Goal: Task Accomplishment & Management: Use online tool/utility

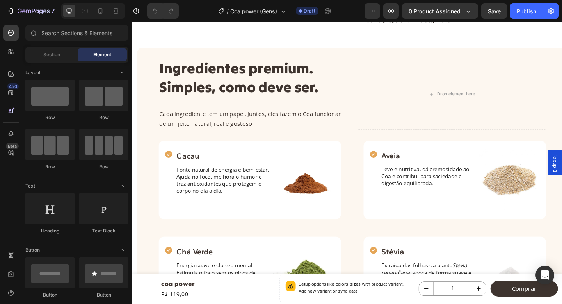
scroll to position [340, 0]
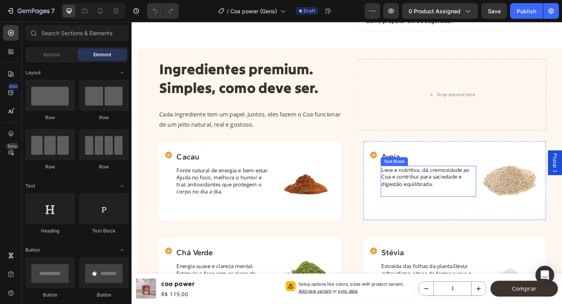
click at [421, 170] on div "Text Block" at bounding box center [418, 173] width 30 height 9
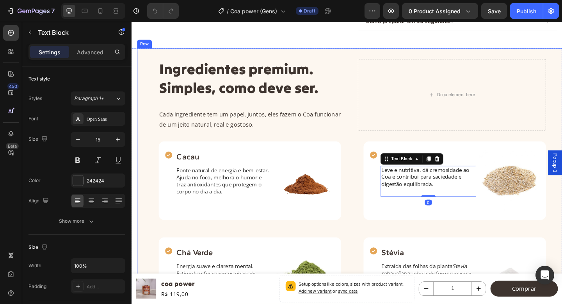
click at [495, 148] on div "Ingredientes premium. Simples, como deve ser. Heading Cada ingrediente tem um p…" at bounding box center [372, 218] width 422 height 312
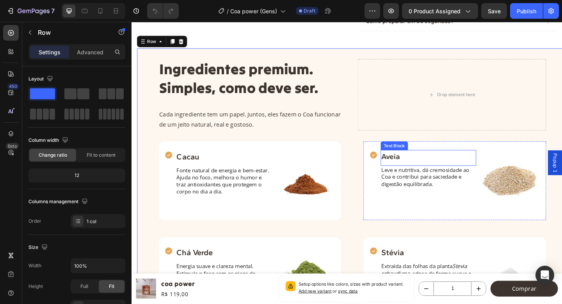
click at [412, 166] on p "Aveia" at bounding box center [454, 168] width 102 height 12
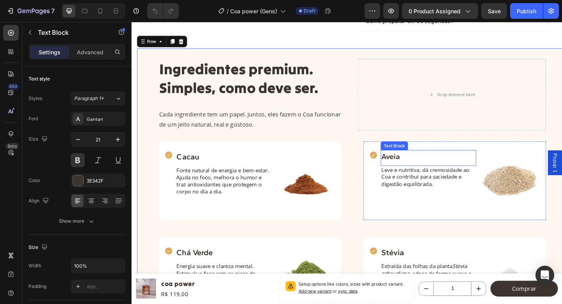
click at [412, 166] on p "Aveia" at bounding box center [454, 168] width 102 height 12
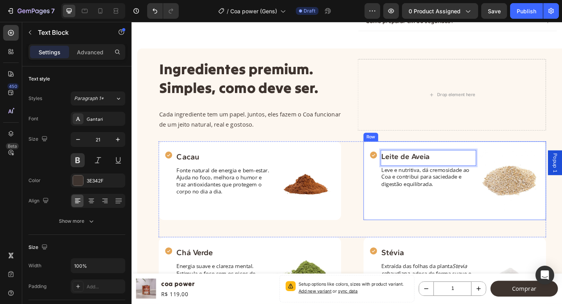
click at [382, 205] on div "Icon Cacau Text Block Fonte natural de energia e bem-estar. Ajuda no foco, melh…" at bounding box center [372, 204] width 422 height 104
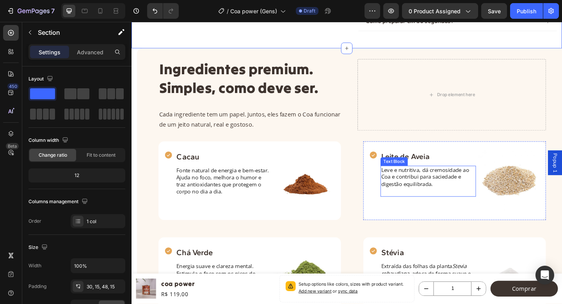
click at [440, 183] on p "Leve e nutritiva, dá cremosidade ao Coa e contribui para saciedade e digestão e…" at bounding box center [454, 190] width 102 height 23
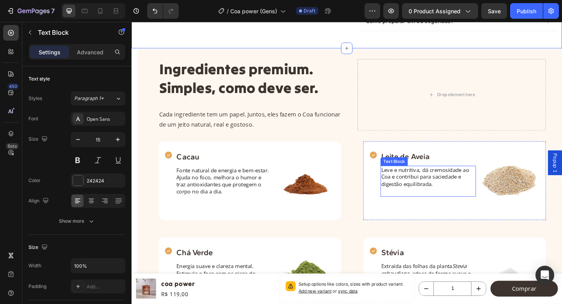
click at [440, 183] on p "Leve e nutritiva, dá cremosidade ao Coa e contribui para saciedade e digestão e…" at bounding box center [454, 190] width 102 height 23
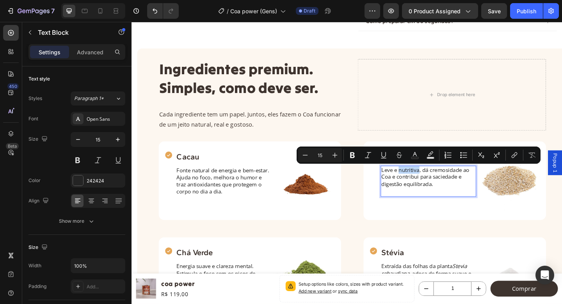
click at [444, 183] on p "Leve e nutritiva, dá cremosidade ao Coa e contribui para saciedade e digestão e…" at bounding box center [454, 190] width 102 height 23
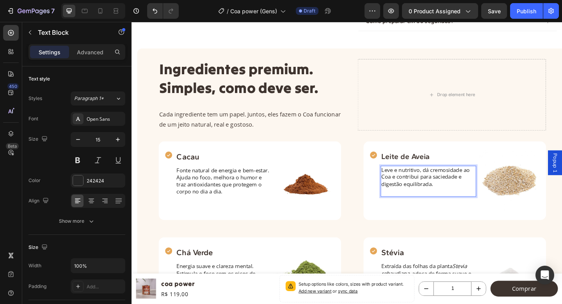
click at [443, 190] on p "Leve e nutritivo, dá cremosidade ao Coa e contribui para saciedade e digestão e…" at bounding box center [454, 190] width 102 height 23
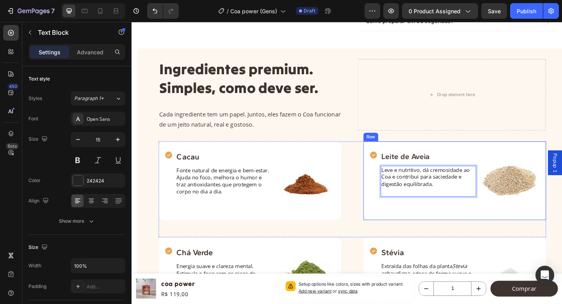
click at [391, 225] on div "Icon" at bounding box center [394, 194] width 9 height 67
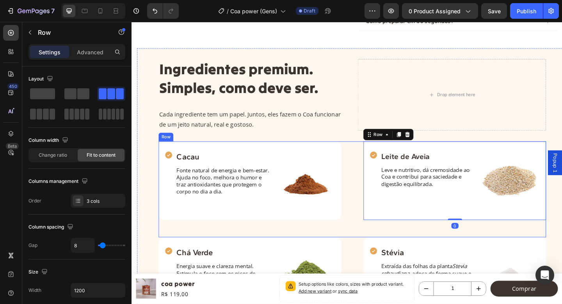
click at [377, 238] on div "Icon Cacau Text Block Fonte natural de energia e bem-estar. Ajuda no foco, melh…" at bounding box center [372, 204] width 422 height 104
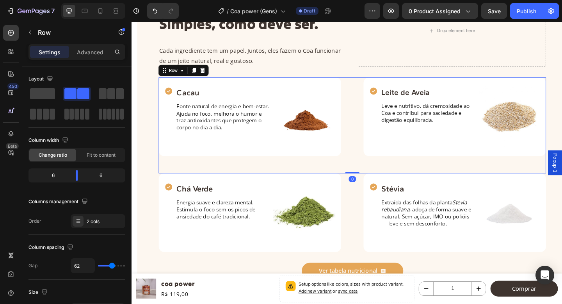
scroll to position [413, 0]
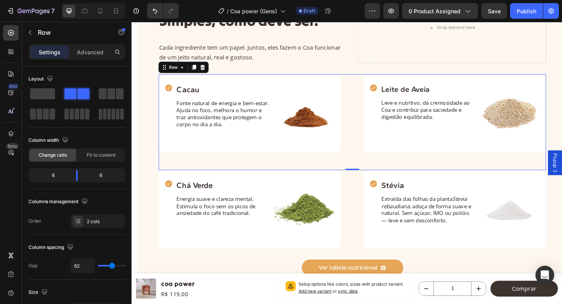
click at [377, 238] on div "Icon Chá Verde Text Block Energia suave e clareza mental. Estimula o foco sem o…" at bounding box center [372, 226] width 422 height 86
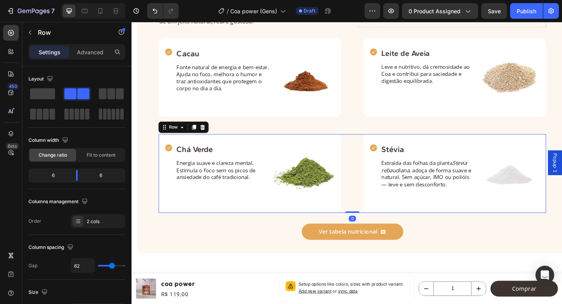
scroll to position [455, 0]
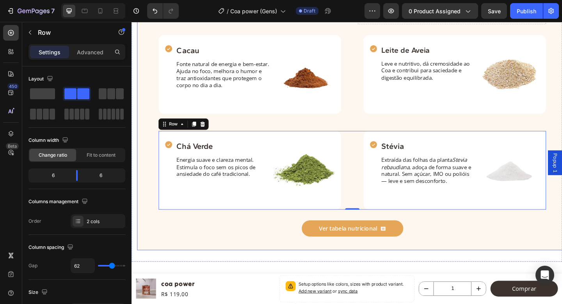
click at [466, 255] on div "Ver tabela nutricional Button" at bounding box center [372, 242] width 422 height 32
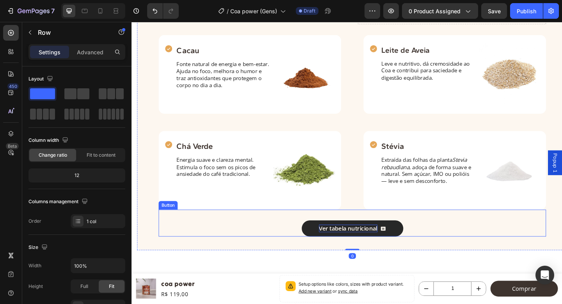
click at [385, 247] on p "Ver tabela nutricional" at bounding box center [368, 247] width 64 height 8
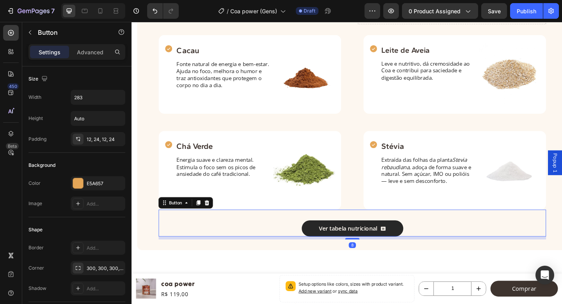
click at [405, 245] on icon at bounding box center [405, 247] width 5 height 4
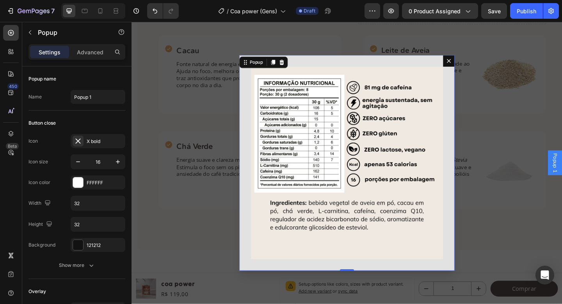
click at [474, 64] on icon "Dialog content" at bounding box center [477, 64] width 6 height 6
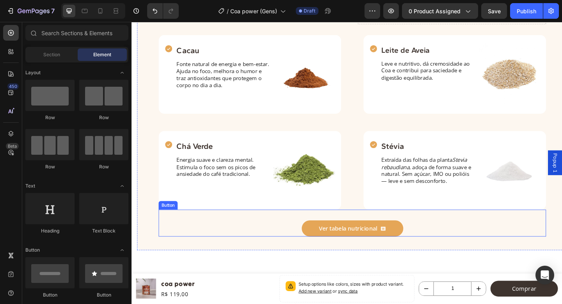
click at [508, 237] on div "Ver tabela nutricional Button" at bounding box center [372, 240] width 422 height 29
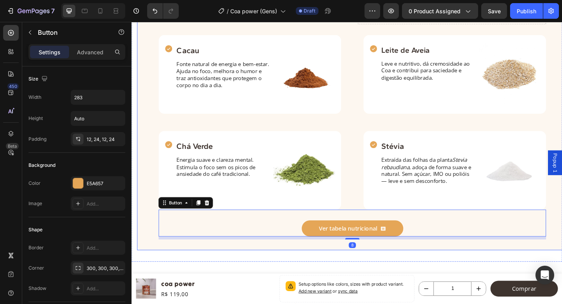
click at [534, 270] on div "Ingredientes premium. Simples, como deve ser. Heading Cada ingrediente tem um p…" at bounding box center [371, 102] width 469 height 335
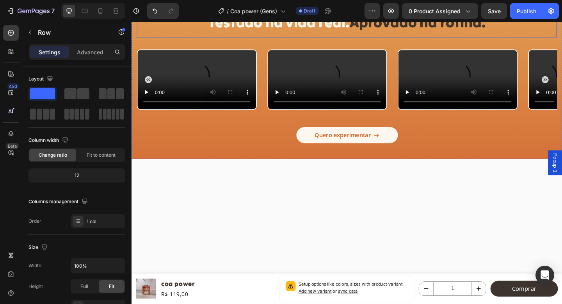
scroll to position [1601, 0]
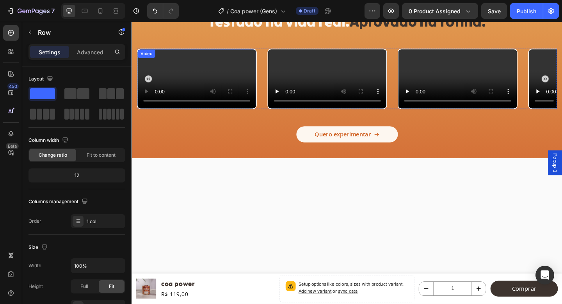
click at [172, 116] on video at bounding box center [202, 84] width 129 height 64
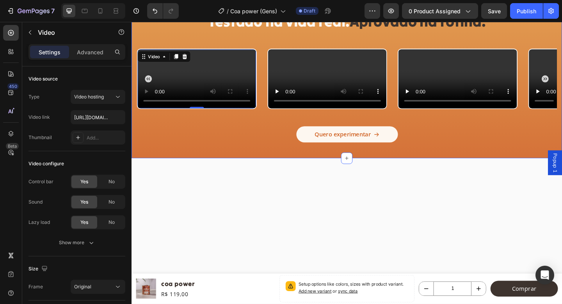
click at [133, 171] on div "Icon Icon Icon Icon Icon Icon List 4,9 de 5 Text Block Row Testado na vida real…" at bounding box center [366, 68] width 469 height 206
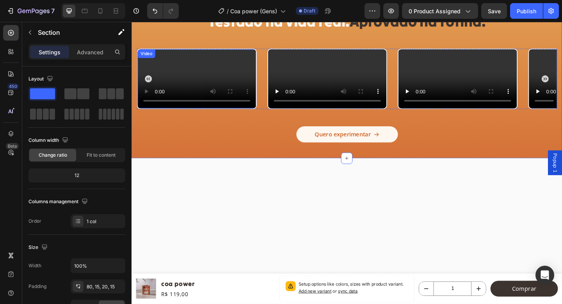
click at [164, 116] on video at bounding box center [202, 84] width 129 height 64
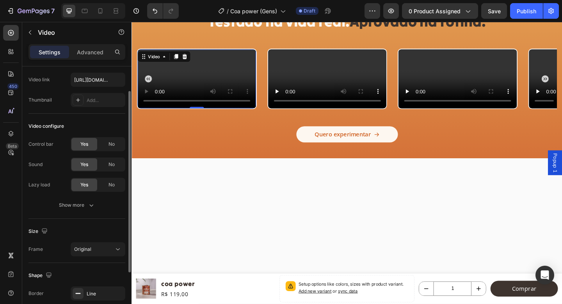
scroll to position [40, 0]
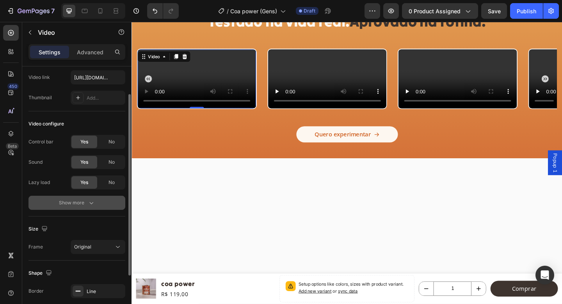
click at [78, 200] on div "Show more" at bounding box center [77, 203] width 36 height 8
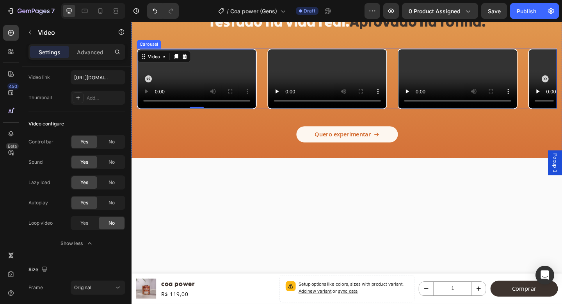
click at [270, 117] on div "Video 0 Video Video Video Video Video Video Video Video Video Video Video Video" at bounding box center [365, 84] width 457 height 66
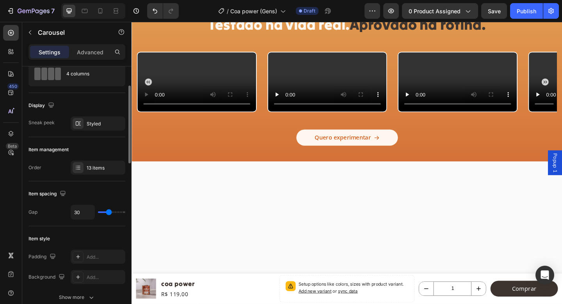
scroll to position [45, 0]
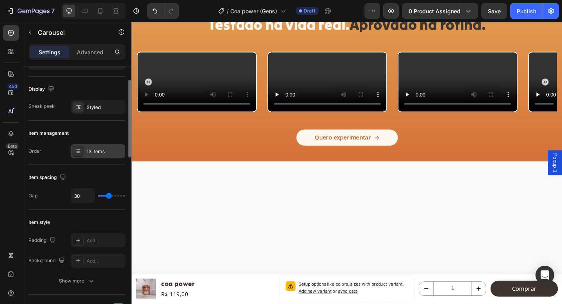
click at [79, 151] on icon at bounding box center [78, 151] width 3 height 0
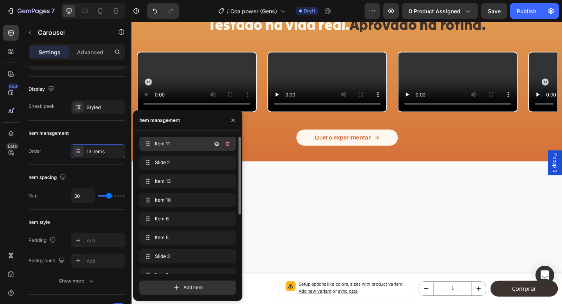
click at [168, 144] on span "Item 11" at bounding box center [177, 143] width 44 height 7
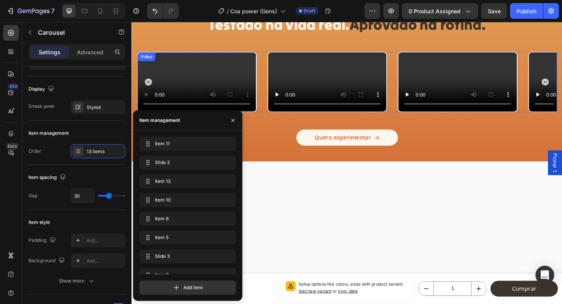
click at [200, 87] on video at bounding box center [202, 87] width 129 height 64
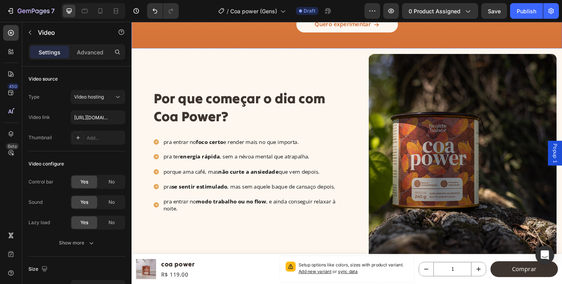
scroll to position [1724, 0]
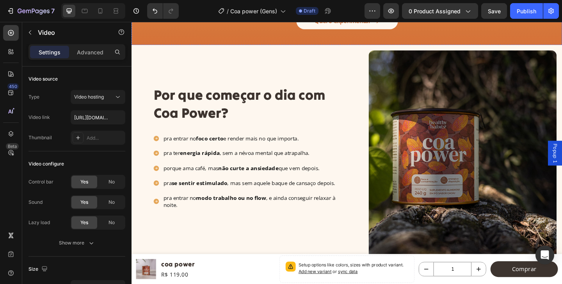
click at [276, 234] on div "Por que começar o dia com Coa Power? Heading pra entrar no foco certo e render …" at bounding box center [260, 167] width 211 height 241
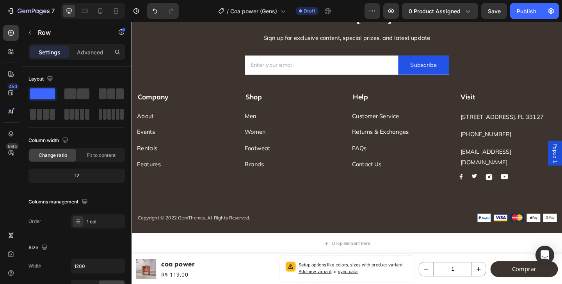
scroll to position [2500, 0]
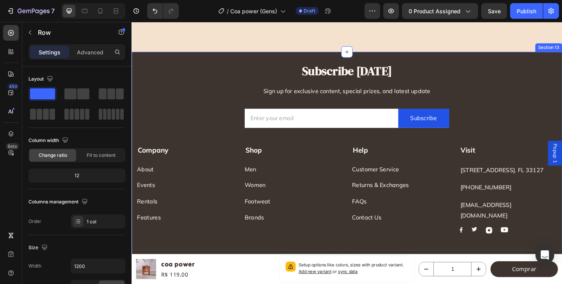
click at [487, 62] on div "Subscribe Today Heading Sign up for exclusive content, special prizes, and late…" at bounding box center [366, 181] width 469 height 254
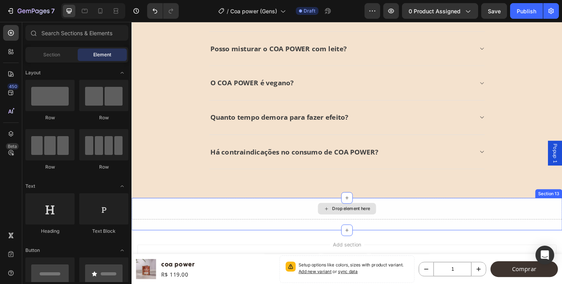
scroll to position [2341, 0]
click at [542, 223] on div "Drop element here" at bounding box center [366, 225] width 469 height 23
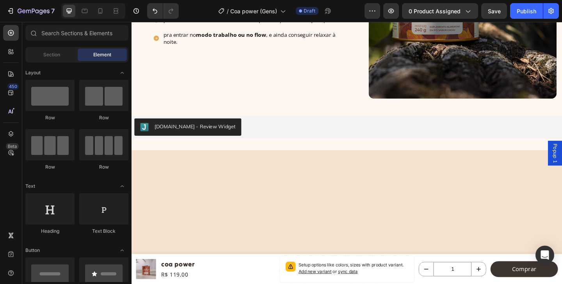
scroll to position [1907, 0]
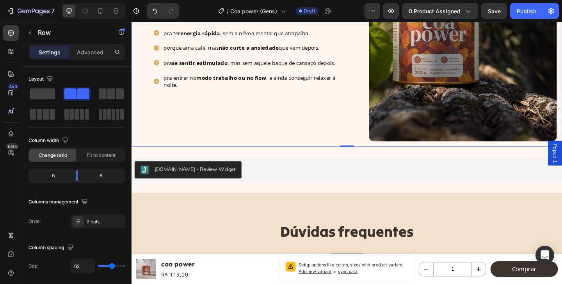
scroll to position [2020, 0]
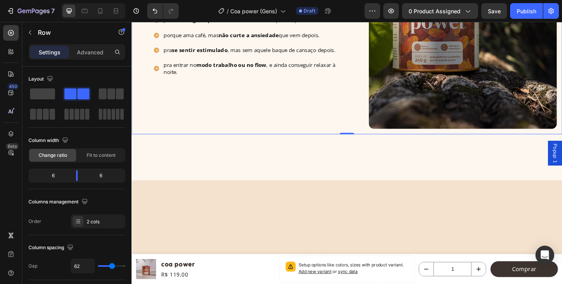
click at [142, 105] on div "Por que começar o dia com Coa Power? Heading pra entrar no foco certo e render …" at bounding box center [366, 22] width 469 height 241
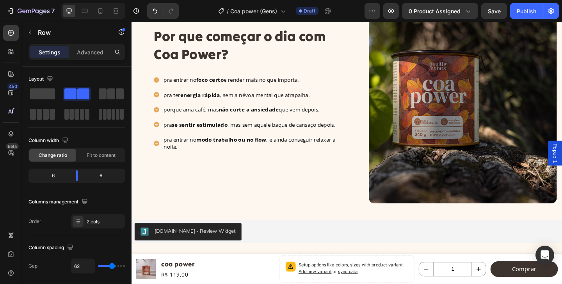
scroll to position [1954, 0]
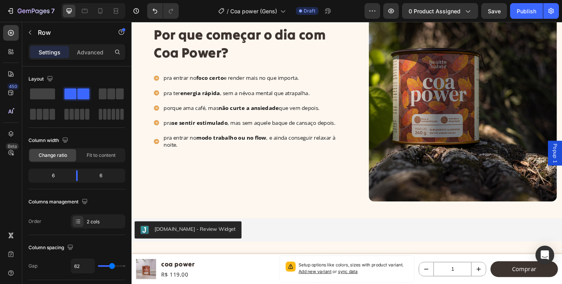
click at [144, 175] on div "Por que começar o dia com Coa Power? Heading pra entrar no foco certo e render …" at bounding box center [366, 101] width 469 height 241
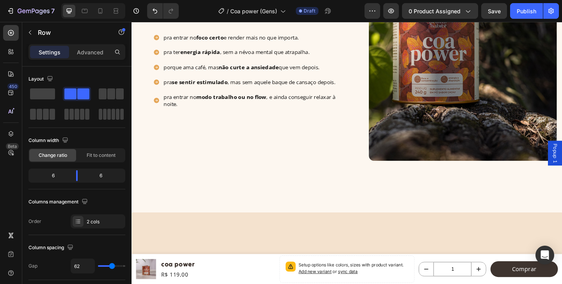
scroll to position [1835, 0]
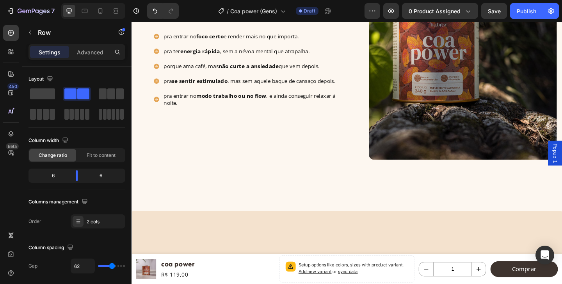
click at [151, 103] on div "Por que começar o dia com Coa Power? Heading pra entrar no foco certo e render …" at bounding box center [366, 56] width 469 height 241
click at [146, 115] on div "Por que começar o dia com Coa Power? Heading pra entrar no foco certo e render …" at bounding box center [366, 56] width 469 height 241
click at [182, 144] on div "Por que começar o dia com Coa Power? Heading pra entrar no foco certo e render …" at bounding box center [260, 56] width 211 height 241
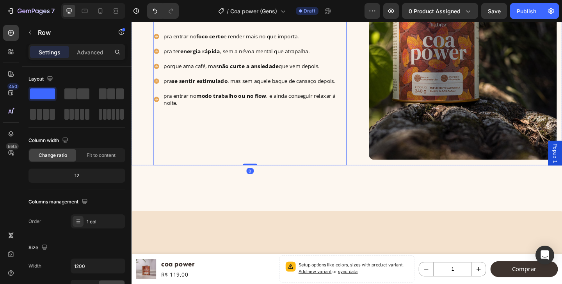
click at [147, 135] on div "Por que começar o dia com Coa Power? Heading pra entrar no foco certo e render …" at bounding box center [366, 56] width 469 height 241
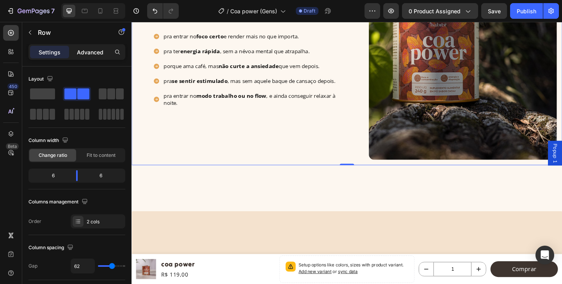
click at [95, 52] on p "Advanced" at bounding box center [90, 52] width 27 height 8
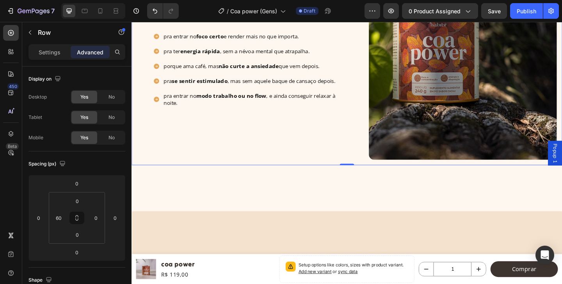
click at [138, 116] on div "Por que começar o dia com Coa Power? Heading pra entrar no foco certo e render …" at bounding box center [366, 56] width 469 height 241
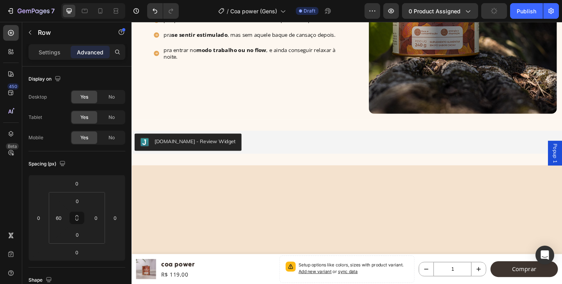
scroll to position [1883, 0]
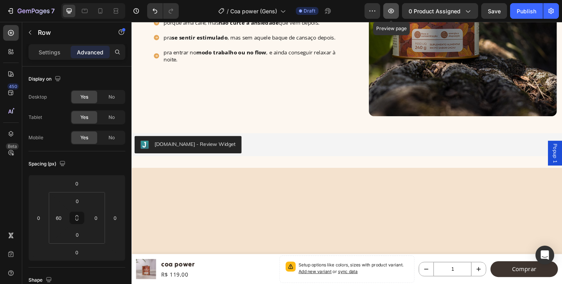
click at [391, 11] on icon "button" at bounding box center [392, 11] width 6 height 5
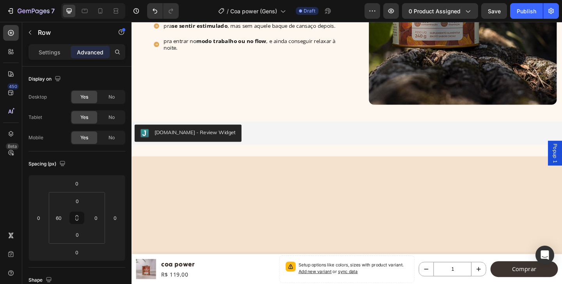
scroll to position [1896, 0]
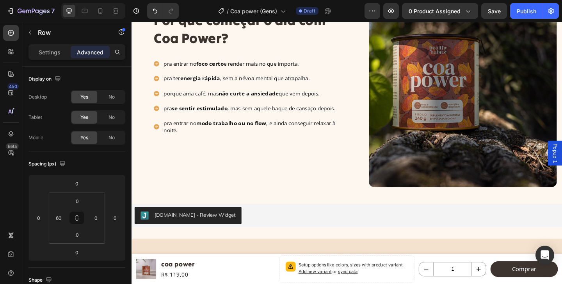
scroll to position [1895, 0]
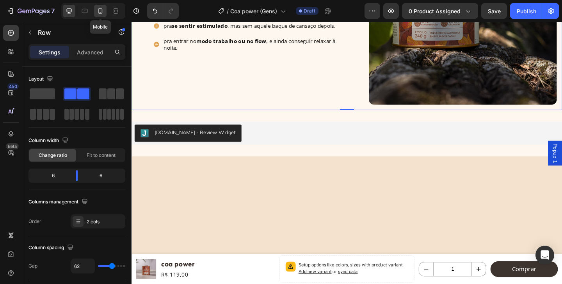
click at [100, 11] on icon at bounding box center [100, 11] width 8 height 8
type input "0"
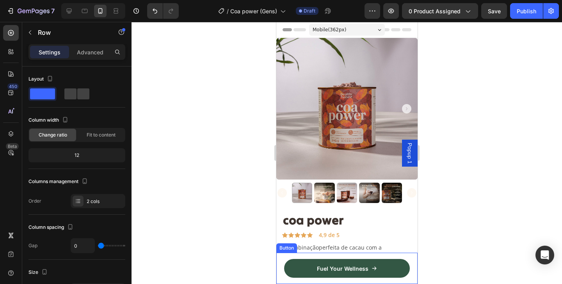
click at [410, 260] on div "Fuel Your Wellness Button" at bounding box center [346, 267] width 141 height 31
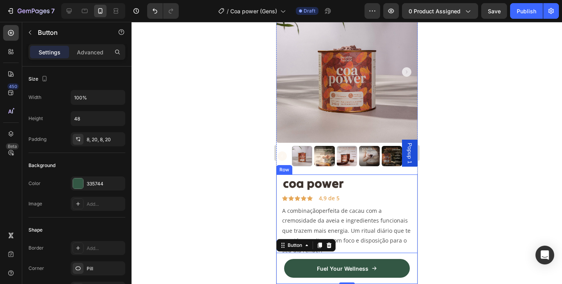
scroll to position [58, 0]
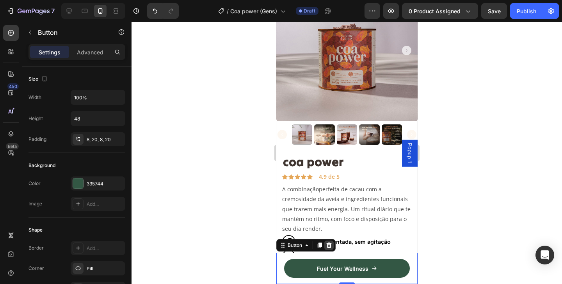
click at [330, 246] on icon at bounding box center [329, 245] width 6 height 6
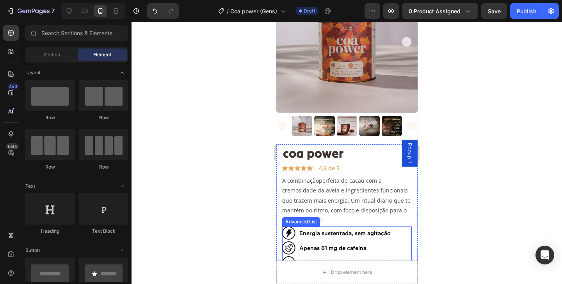
scroll to position [0, 0]
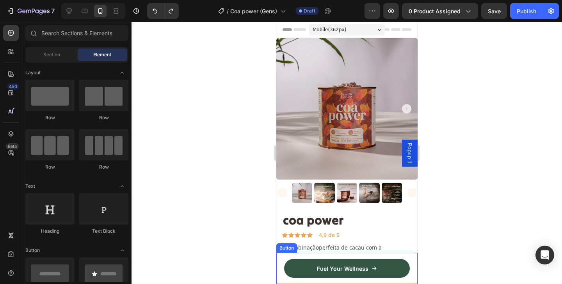
click at [413, 261] on div "Fuel Your Wellness Button" at bounding box center [346, 267] width 141 height 31
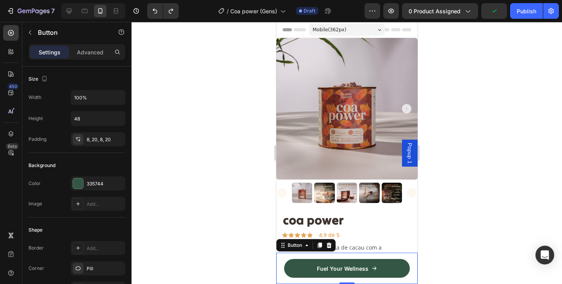
click at [413, 261] on div "Fuel Your Wellness Button 0" at bounding box center [346, 267] width 141 height 31
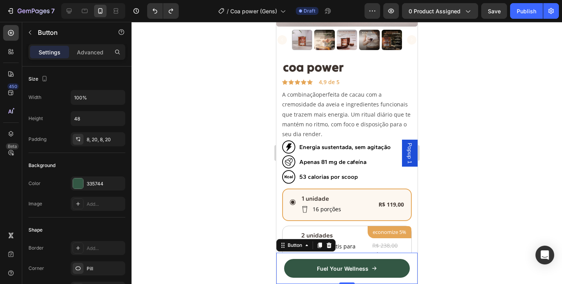
scroll to position [156, 0]
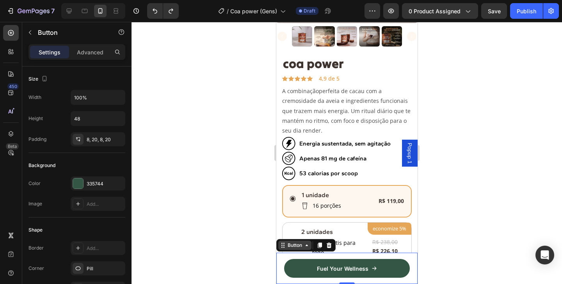
click at [304, 247] on icon at bounding box center [306, 245] width 6 height 6
click at [307, 245] on icon at bounding box center [306, 245] width 6 height 6
click at [307, 245] on icon at bounding box center [306, 245] width 2 height 2
click at [307, 245] on icon at bounding box center [306, 245] width 6 height 6
click at [307, 245] on icon at bounding box center [306, 245] width 2 height 2
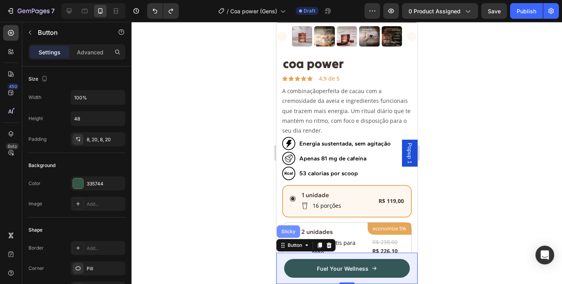
click at [291, 236] on div "Sticky" at bounding box center [288, 231] width 23 height 12
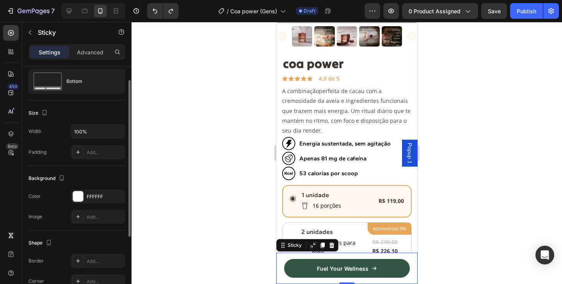
scroll to position [0, 0]
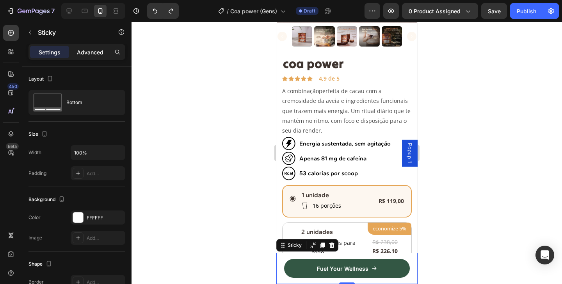
click at [89, 55] on p "Advanced" at bounding box center [90, 52] width 27 height 8
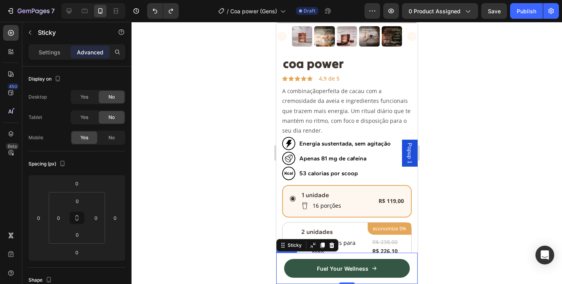
click at [283, 257] on div "Fuel Your Wellness Button" at bounding box center [346, 267] width 141 height 31
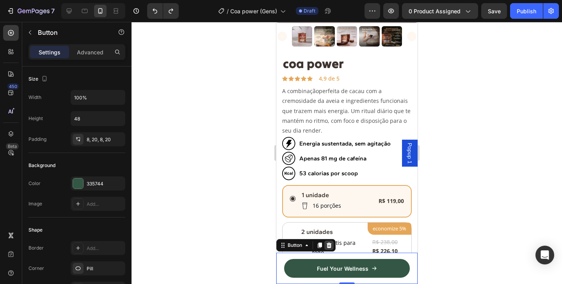
click at [329, 243] on icon at bounding box center [329, 244] width 5 height 5
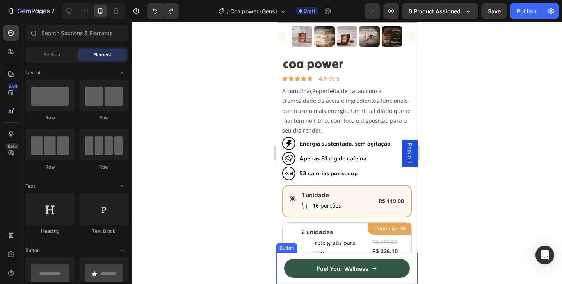
click at [282, 269] on div "Fuel Your Wellness Button" at bounding box center [346, 267] width 141 height 31
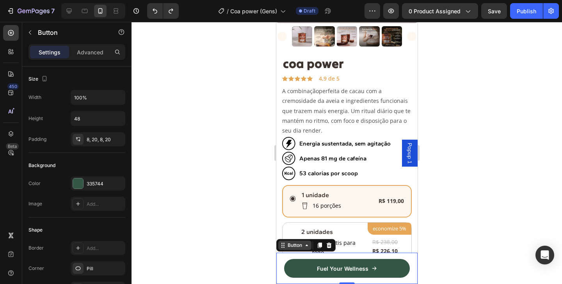
click at [308, 245] on icon at bounding box center [306, 245] width 6 height 6
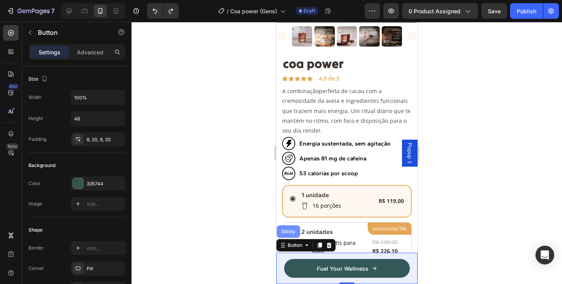
click at [291, 230] on div "Sticky" at bounding box center [288, 231] width 17 height 5
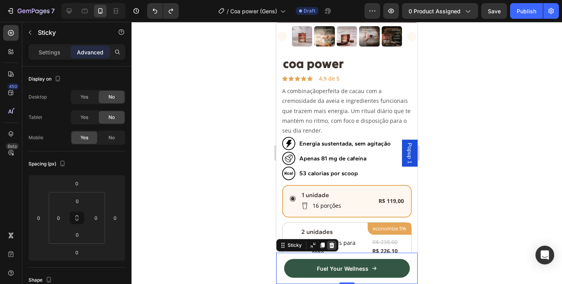
click at [333, 243] on icon at bounding box center [331, 244] width 5 height 5
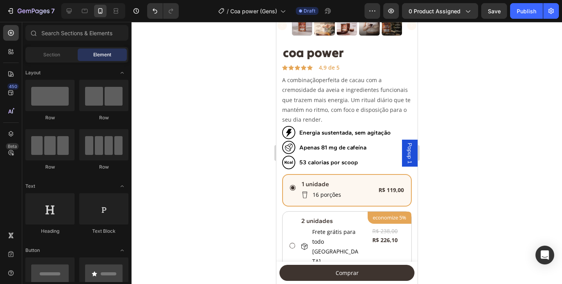
scroll to position [168, 0]
click at [332, 222] on p "2 unidades" at bounding box center [330, 220] width 59 height 8
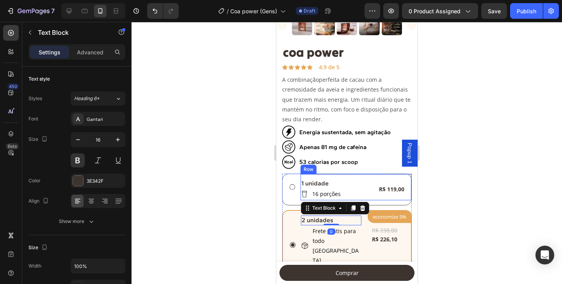
click at [336, 174] on div "1 unidade Text Block Icon 16 porções Text Advanced List R$ 119,00 Product Price…" at bounding box center [355, 187] width 111 height 26
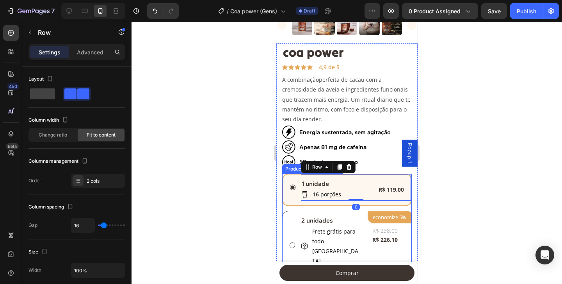
click at [294, 241] on icon at bounding box center [292, 244] width 7 height 7
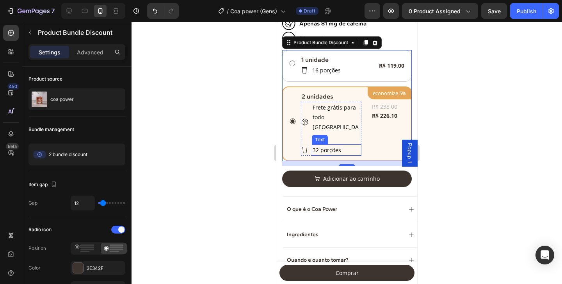
scroll to position [263, 0]
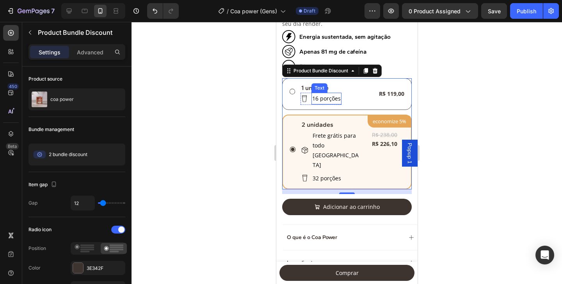
click at [325, 95] on span "16 porções" at bounding box center [326, 98] width 29 height 7
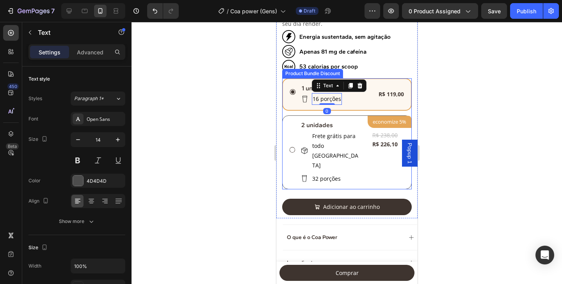
click at [291, 134] on div "2 unidades Text Block Row Icon Frete grátis para todo Brasil Text Icon 32 porçõ…" at bounding box center [350, 150] width 123 height 68
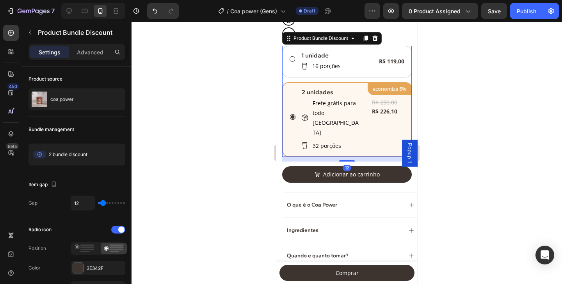
scroll to position [309, 0]
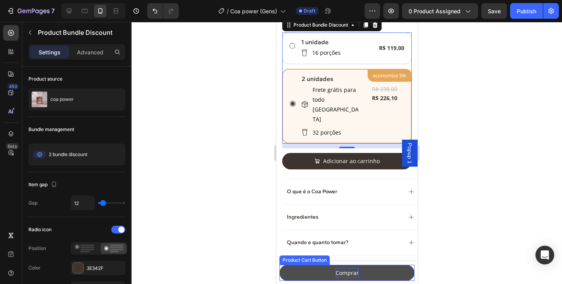
click at [350, 273] on div "Comprar" at bounding box center [347, 273] width 23 height 10
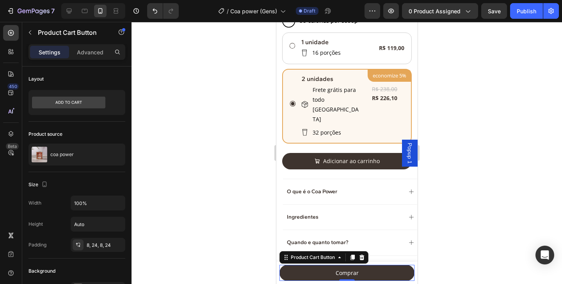
click at [260, 177] on div at bounding box center [347, 153] width 431 height 262
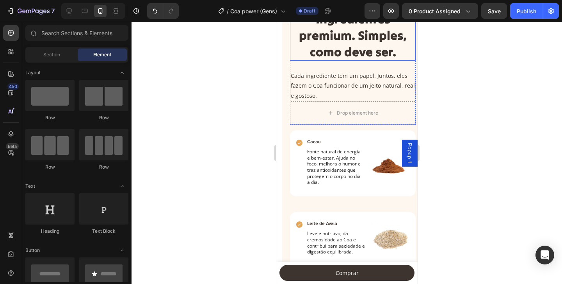
scroll to position [592, 0]
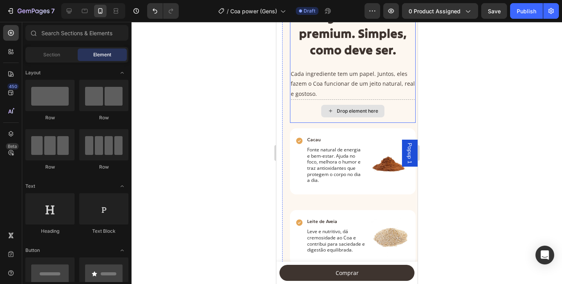
click at [375, 103] on div "Drop element here" at bounding box center [353, 110] width 126 height 23
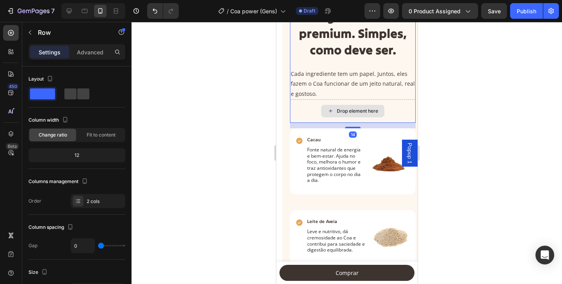
click at [394, 107] on div "Drop element here" at bounding box center [353, 110] width 126 height 23
click at [306, 113] on div "Drop element here" at bounding box center [353, 110] width 126 height 23
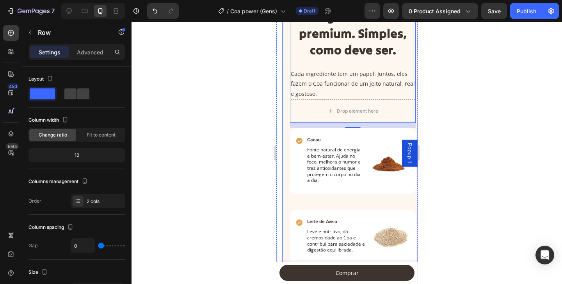
click at [285, 142] on div "Ingredientes premium. Simples, como deve ser. Heading Cada ingrediente tem um p…" at bounding box center [352, 238] width 141 height 484
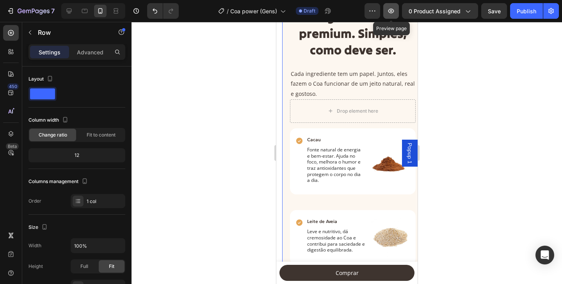
click at [391, 12] on icon "button" at bounding box center [392, 11] width 6 height 5
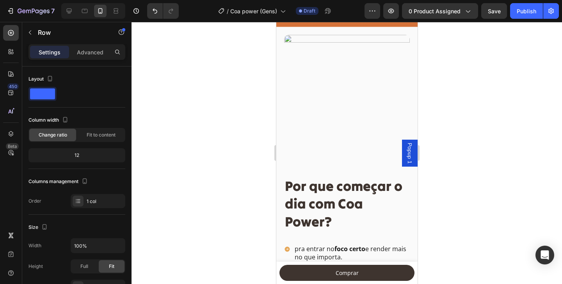
scroll to position [2463, 0]
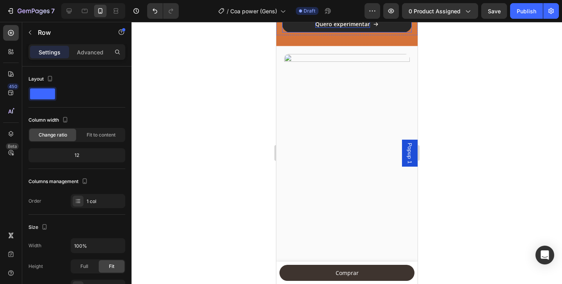
click at [330, 28] on p "Quero experimentar" at bounding box center [342, 24] width 55 height 7
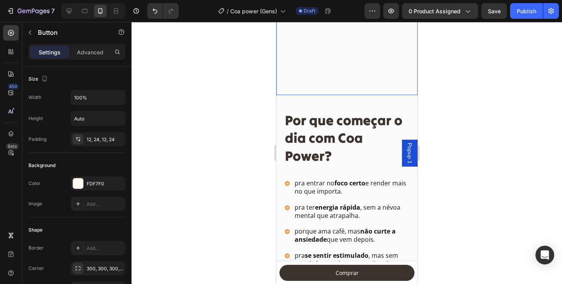
scroll to position [2550, 0]
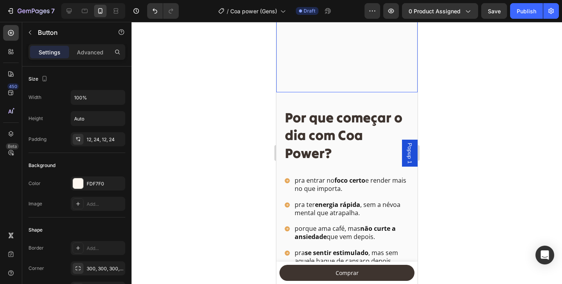
click at [332, 92] on img at bounding box center [347, 29] width 126 height 126
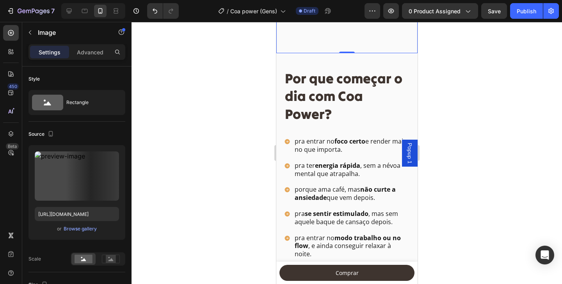
scroll to position [2590, 0]
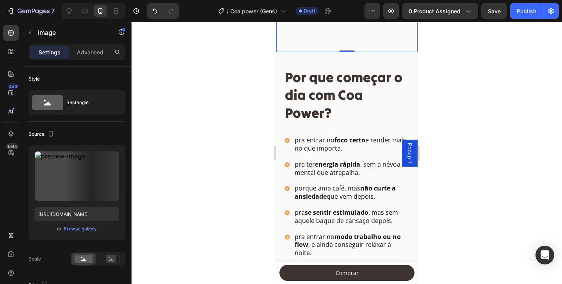
click at [332, 170] on div "Por que começar o dia com Coa Power? Heading pra entrar no foco certo e render …" at bounding box center [347, 162] width 126 height 221
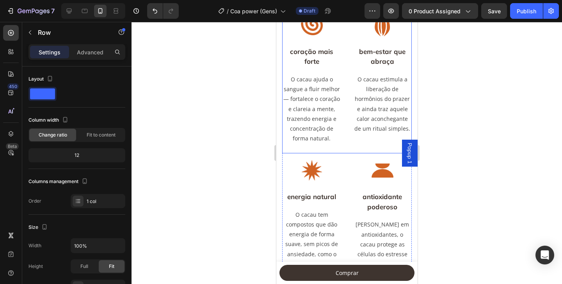
scroll to position [1133, 0]
click at [352, 160] on div "Image energia natural Text Block O cacau tem compostos que dão energia de forma…" at bounding box center [347, 227] width 130 height 139
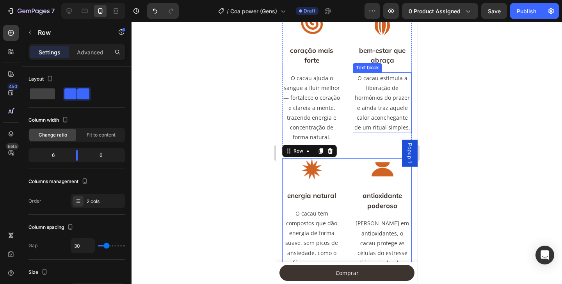
click at [362, 112] on p "O cacau estimula a liberação de hormônios do prazer e ainda traz aquele calor a…" at bounding box center [381, 102] width 57 height 59
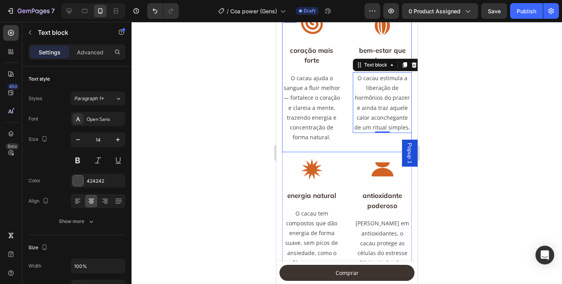
click at [346, 116] on div "Image coração mais forte Text Block O cacau ajuda o sangue a fluir melhor — for…" at bounding box center [347, 82] width 130 height 139
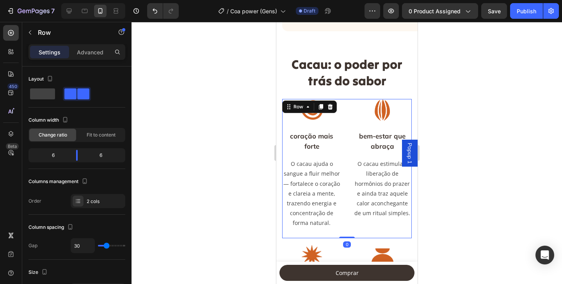
scroll to position [1036, 0]
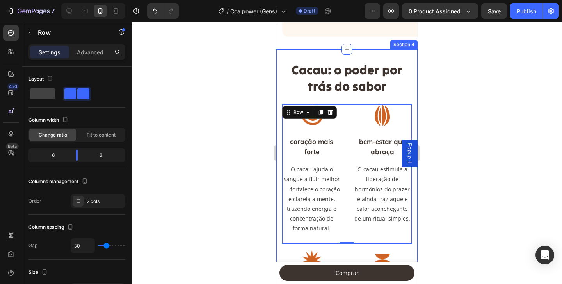
click at [348, 62] on div "Cacau: o poder por trás do sabor Heading Image coração mais forte Text Block O …" at bounding box center [346, 224] width 141 height 351
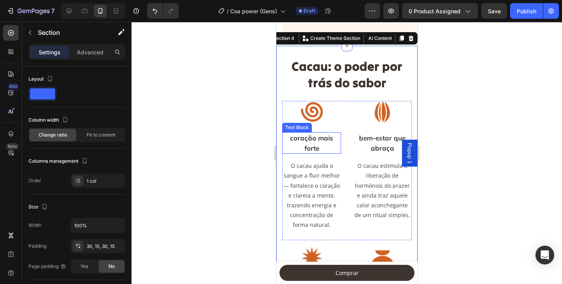
scroll to position [1037, 0]
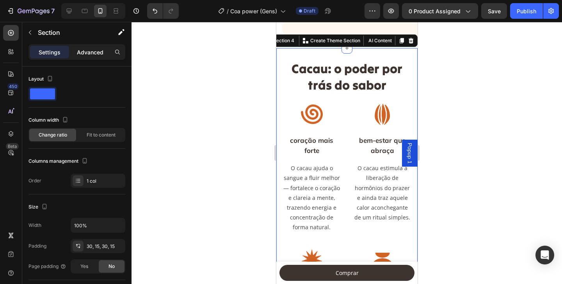
click at [84, 52] on p "Advanced" at bounding box center [90, 52] width 27 height 8
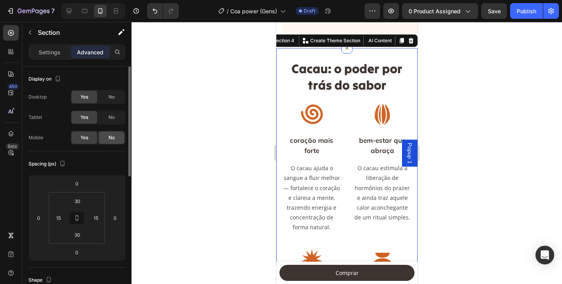
click at [108, 141] on div "No" at bounding box center [112, 137] width 26 height 12
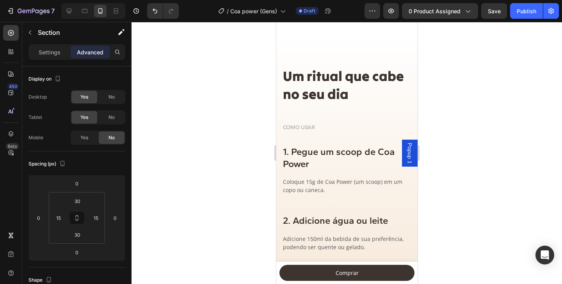
scroll to position [1046, 0]
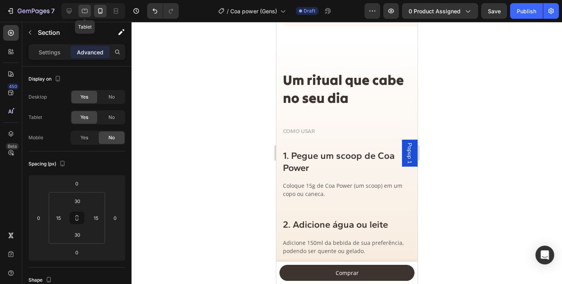
click at [85, 13] on icon at bounding box center [85, 11] width 8 height 8
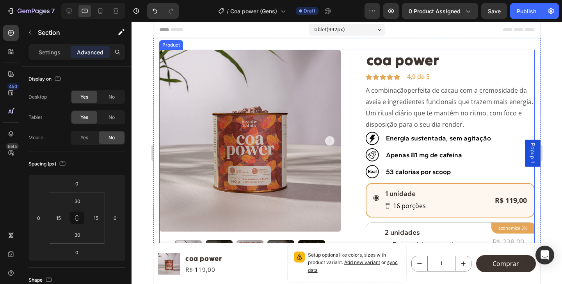
click at [349, 184] on div "Product Images coa power Product Title Icon Icon Icon Icon Icon Icon List 4,9 d…" at bounding box center [347, 228] width 376 height 356
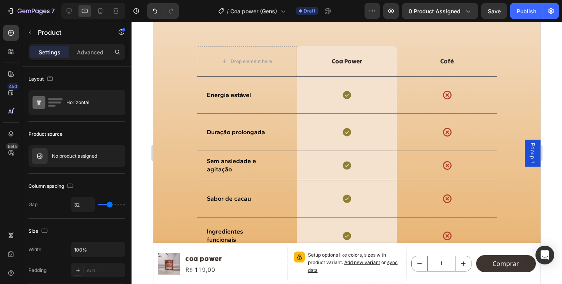
scroll to position [1289, 0]
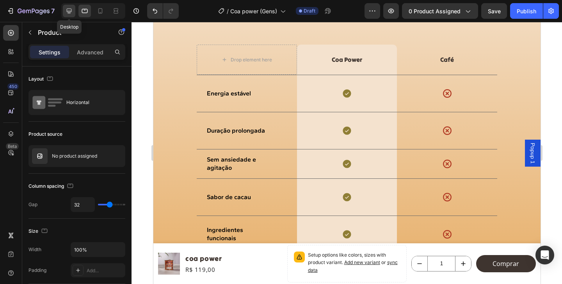
click at [70, 6] on div at bounding box center [69, 11] width 12 height 12
type input "1200"
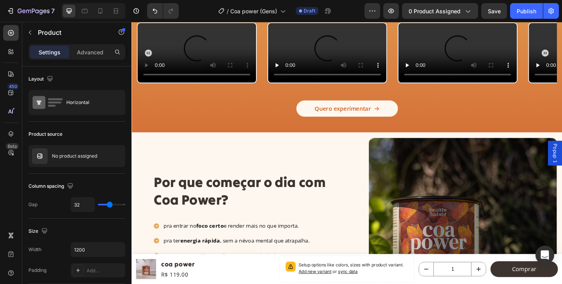
scroll to position [1662, 0]
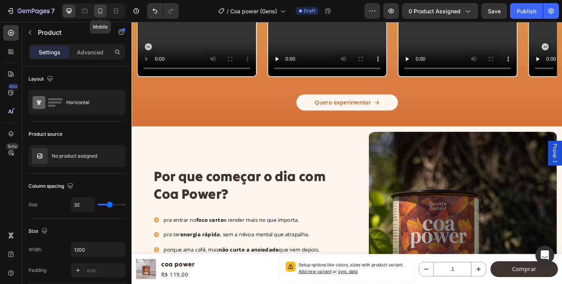
click at [103, 12] on icon at bounding box center [100, 11] width 8 height 8
type input "0"
type input "100%"
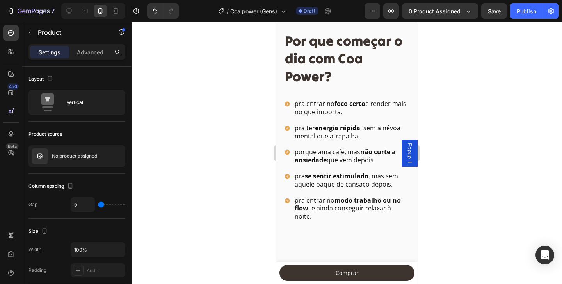
scroll to position [2399, 0]
click at [242, 115] on div at bounding box center [347, 153] width 431 height 262
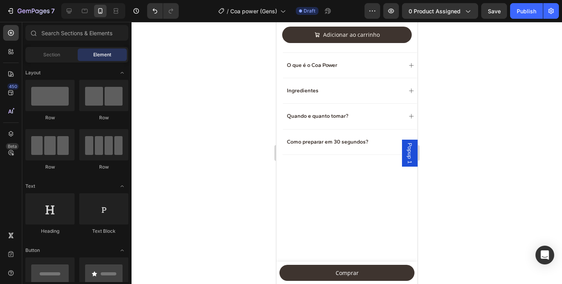
scroll to position [0, 0]
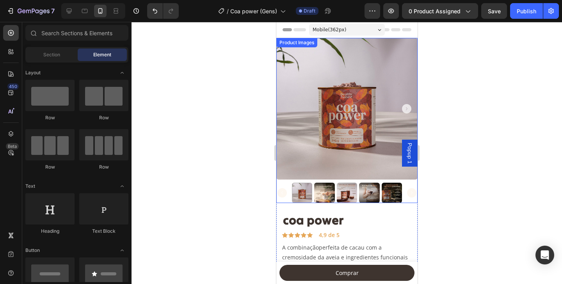
click at [243, 96] on div at bounding box center [347, 153] width 431 height 262
click at [71, 14] on icon at bounding box center [69, 11] width 8 height 8
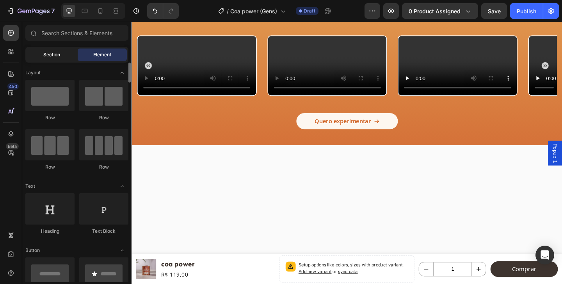
click at [55, 56] on span "Section" at bounding box center [51, 54] width 17 height 7
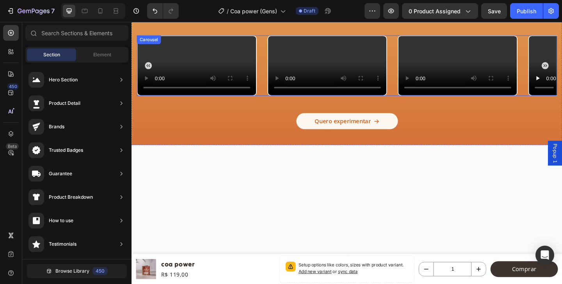
click at [420, 64] on div "Video Video Video Video Video Video Video Video Video Video Video Video Video" at bounding box center [365, 69] width 457 height 66
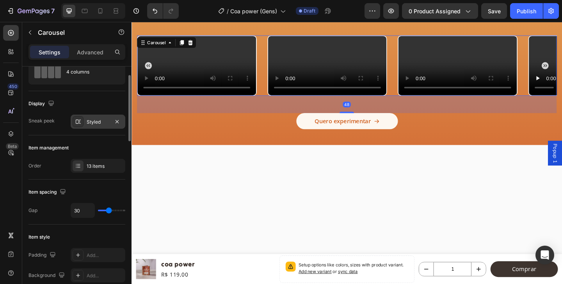
scroll to position [31, 0]
click at [77, 164] on icon at bounding box center [78, 165] width 6 height 6
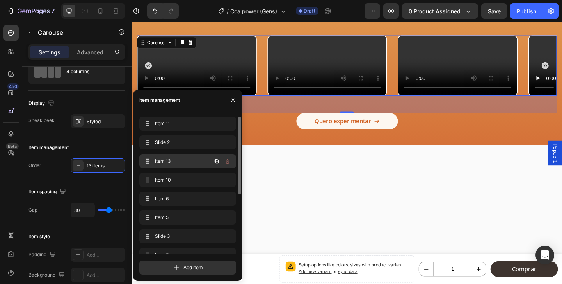
click at [162, 160] on span "Item 13" at bounding box center [177, 160] width 44 height 7
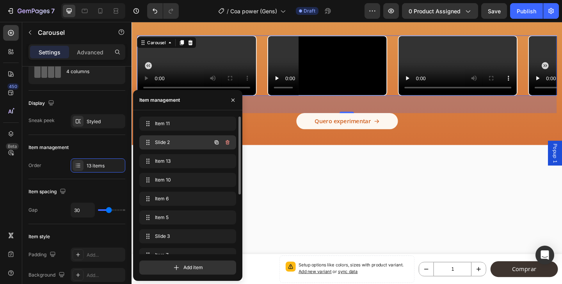
click at [160, 144] on span "Slide 2" at bounding box center [177, 142] width 44 height 7
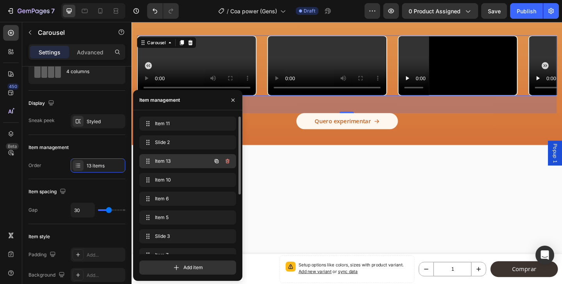
click at [164, 163] on span "Item 13" at bounding box center [177, 160] width 44 height 7
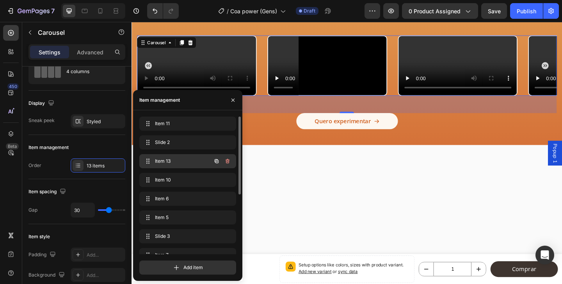
click at [184, 161] on span "Item 13" at bounding box center [177, 160] width 44 height 7
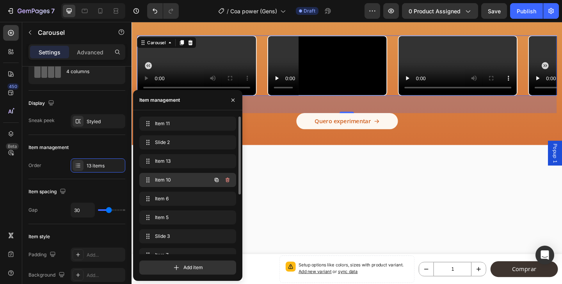
click at [178, 175] on div "Item 10 Item 10" at bounding box center [177, 179] width 69 height 11
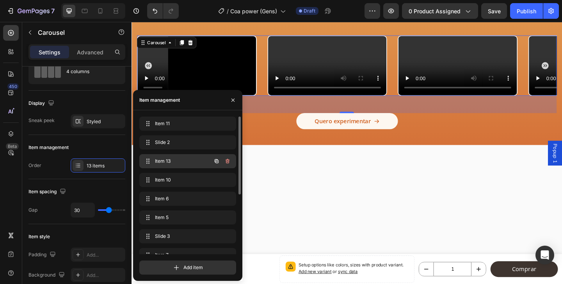
click at [191, 168] on div "Item 13 Item 13" at bounding box center [187, 161] width 97 height 14
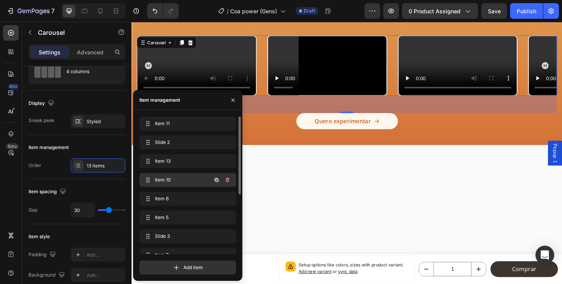
click at [188, 178] on span "Item 10" at bounding box center [177, 179] width 44 height 7
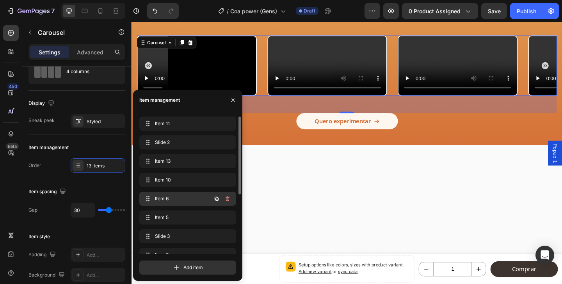
click at [183, 197] on span "Item 6" at bounding box center [177, 198] width 44 height 7
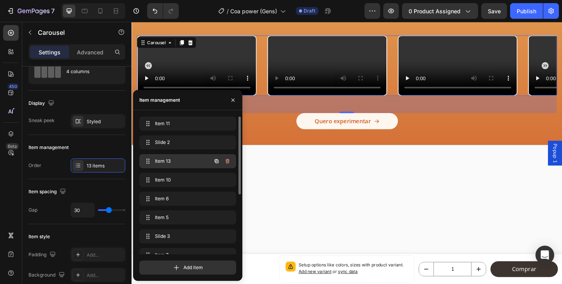
click at [189, 159] on span "Item 13" at bounding box center [177, 160] width 44 height 7
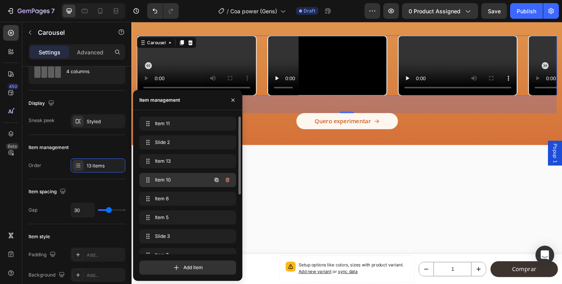
click at [188, 180] on span "Item 10" at bounding box center [177, 179] width 44 height 7
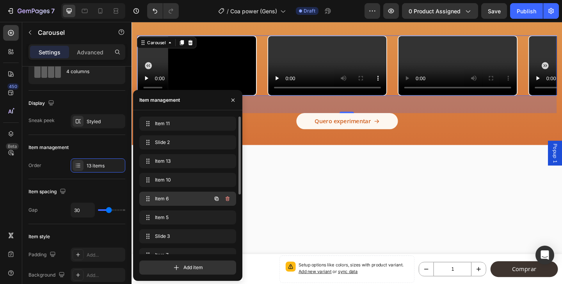
click at [190, 196] on span "Item 6" at bounding box center [177, 198] width 44 height 7
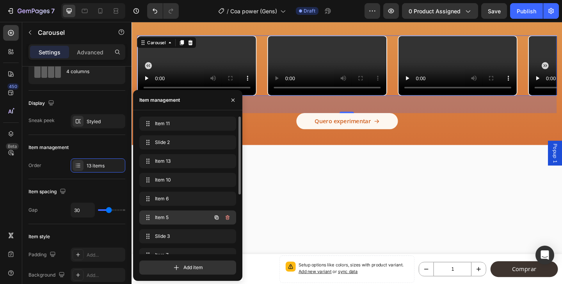
click at [187, 214] on span "Item 5" at bounding box center [177, 217] width 44 height 7
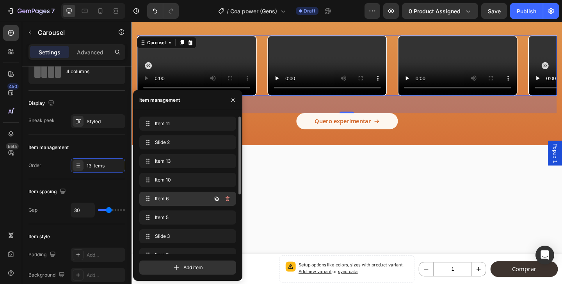
click at [191, 198] on span "Item 6" at bounding box center [177, 198] width 44 height 7
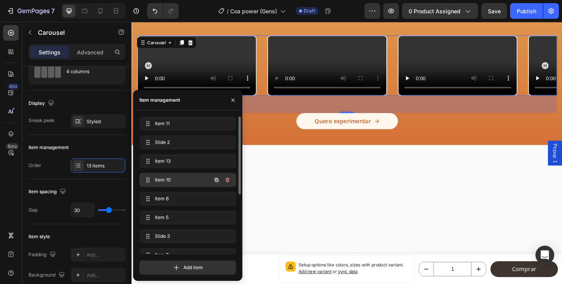
click at [195, 182] on span "Item 10" at bounding box center [177, 179] width 44 height 7
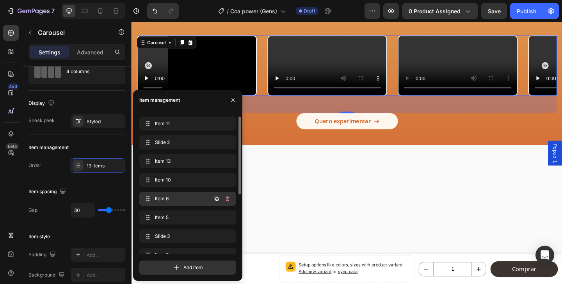
click at [188, 198] on span "Item 6" at bounding box center [177, 198] width 44 height 7
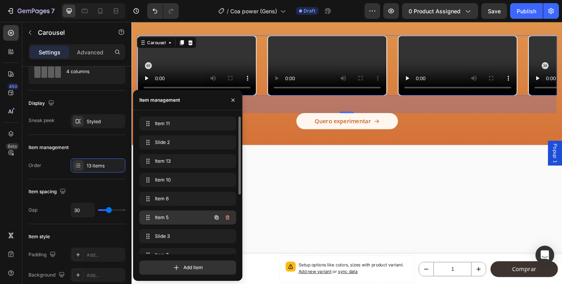
click at [179, 220] on span "Item 5" at bounding box center [177, 217] width 44 height 7
click at [184, 214] on span "Item 5" at bounding box center [177, 217] width 44 height 7
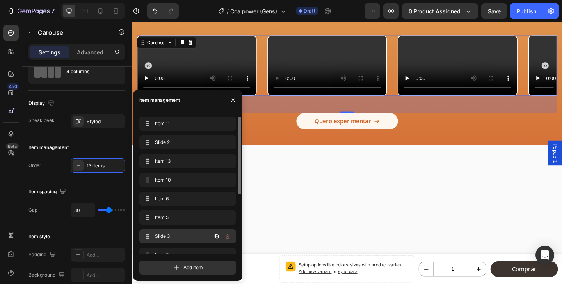
click at [179, 232] on div "Slide 3 Slide 3" at bounding box center [177, 235] width 69 height 11
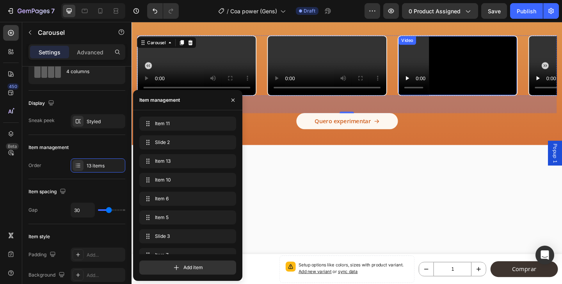
click at [464, 102] on video at bounding box center [486, 69] width 129 height 64
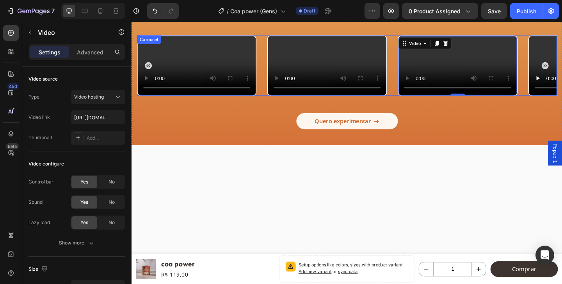
click at [273, 102] on div "Video Video Video Video Video Video Video Video Video 0 Video Video Video Video" at bounding box center [365, 69] width 457 height 66
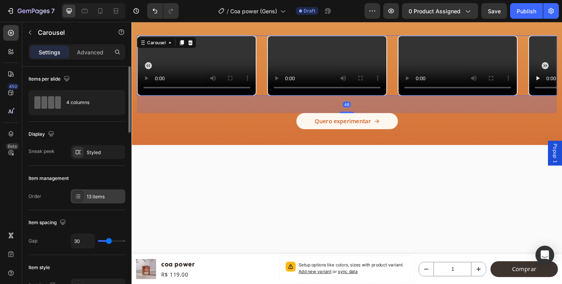
click at [81, 193] on div at bounding box center [78, 196] width 11 height 11
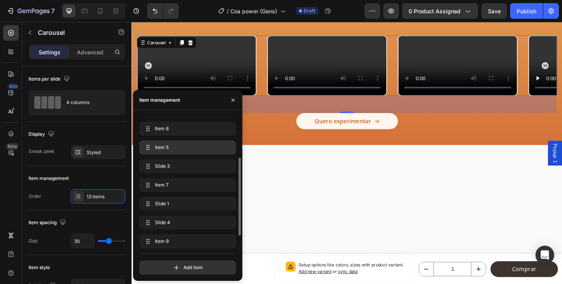
scroll to position [71, 0]
click at [174, 186] on span "Item 7" at bounding box center [177, 183] width 44 height 7
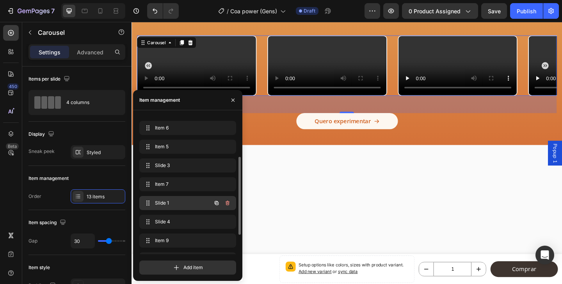
click at [183, 202] on span "Slide 1" at bounding box center [177, 202] width 44 height 7
click at [182, 205] on span "Slide 1" at bounding box center [177, 202] width 44 height 7
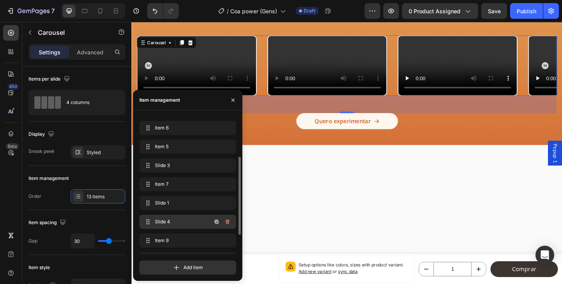
click at [177, 222] on span "Slide 4" at bounding box center [177, 221] width 44 height 7
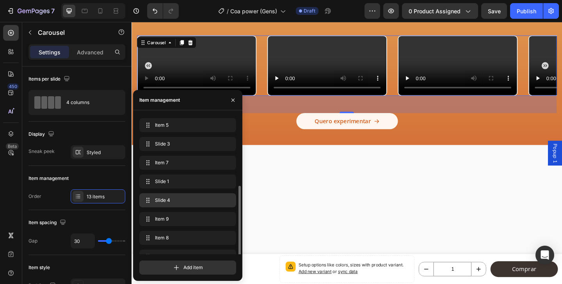
scroll to position [105, 0]
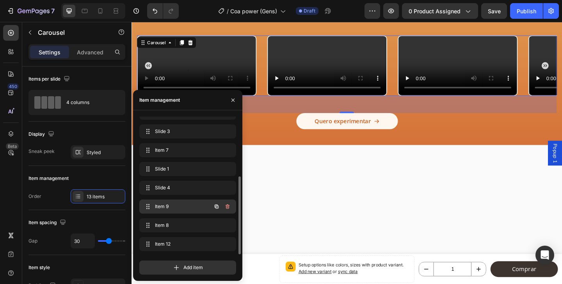
click at [177, 202] on div "Item 9 Item 9" at bounding box center [177, 206] width 69 height 11
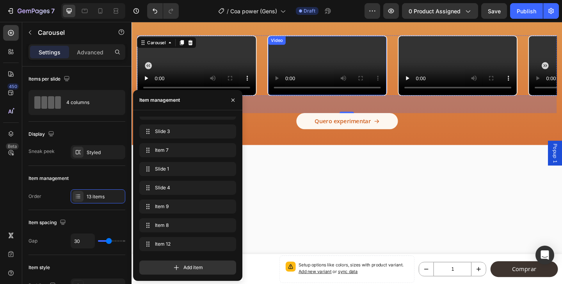
click at [308, 102] on video at bounding box center [344, 69] width 129 height 64
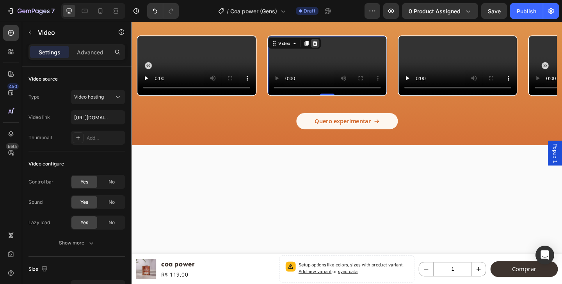
click at [330, 42] on icon at bounding box center [331, 45] width 6 height 6
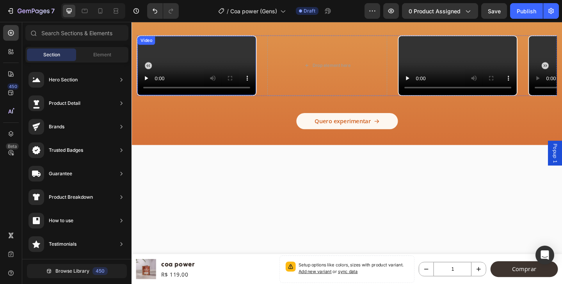
click at [250, 83] on video at bounding box center [202, 69] width 129 height 64
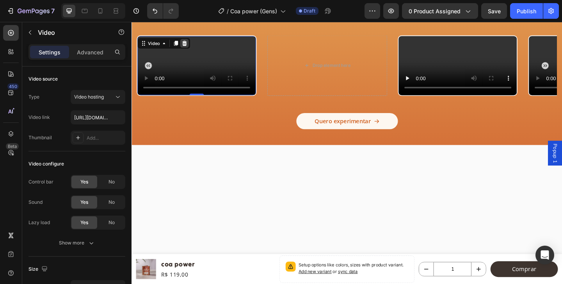
click at [189, 44] on icon at bounding box center [189, 44] width 5 height 5
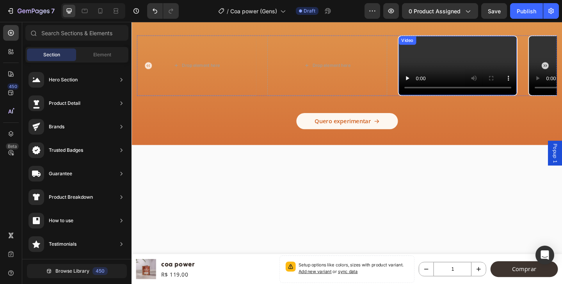
click at [442, 102] on video at bounding box center [486, 69] width 129 height 64
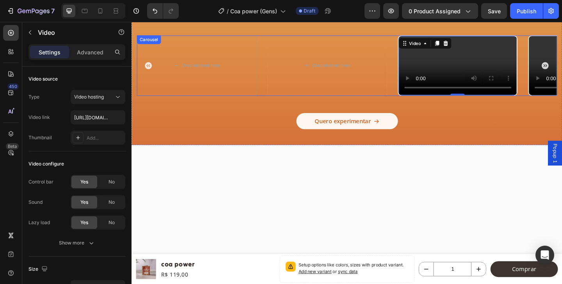
click at [278, 102] on div "Video Video Video Video Video Video Video Video Video Video Drop element here D…" at bounding box center [365, 69] width 457 height 66
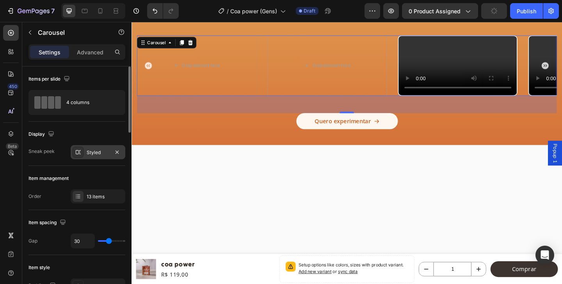
click at [80, 151] on icon at bounding box center [78, 152] width 6 height 6
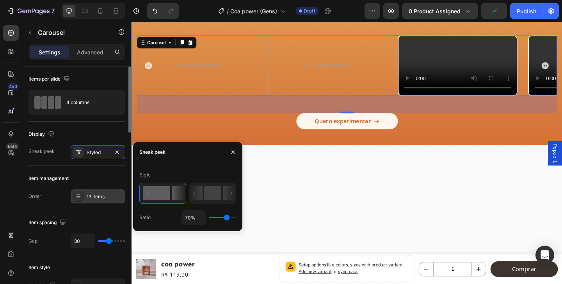
click at [94, 196] on div "13 items" at bounding box center [105, 196] width 37 height 7
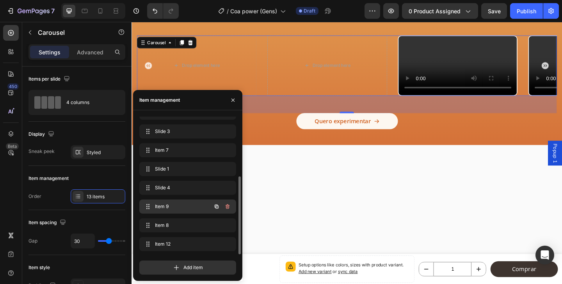
click at [175, 203] on span "Item 9" at bounding box center [177, 206] width 44 height 7
click at [174, 184] on div "Slide 4 Slide 4" at bounding box center [177, 187] width 69 height 11
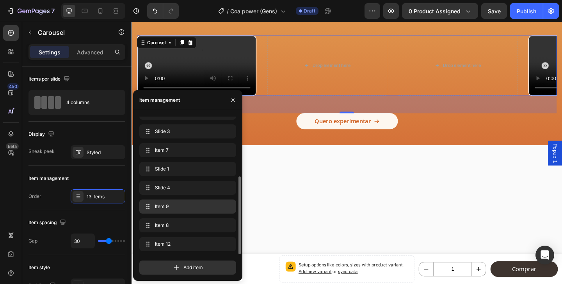
click at [172, 202] on div "Item 9 Item 9" at bounding box center [188, 206] width 91 height 11
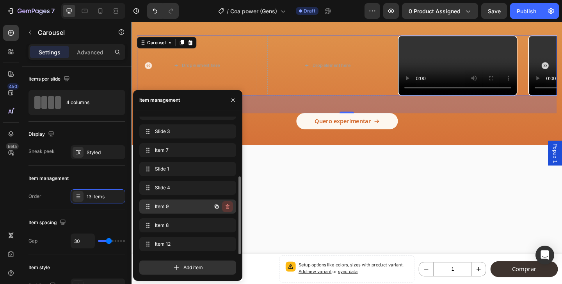
click at [232, 207] on button "button" at bounding box center [227, 206] width 11 height 11
click at [225, 207] on div "Delete" at bounding box center [222, 206] width 14 height 7
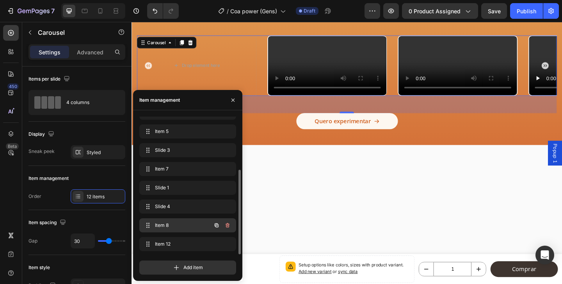
scroll to position [86, 0]
click at [192, 204] on span "Slide 4" at bounding box center [177, 206] width 44 height 7
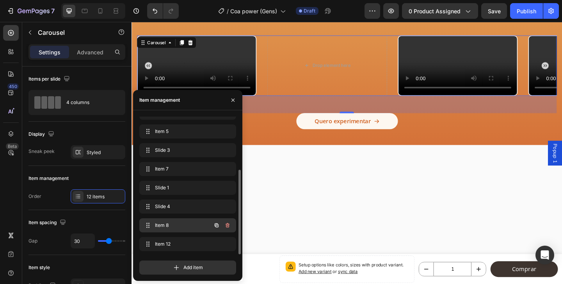
click at [184, 224] on span "Item 8" at bounding box center [177, 224] width 44 height 7
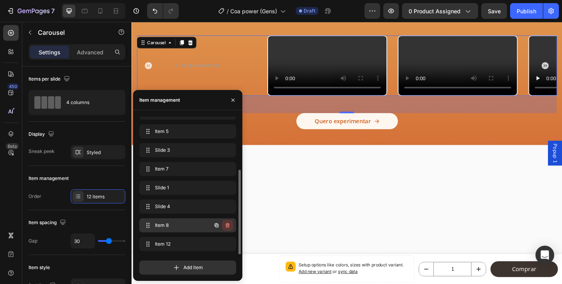
click at [227, 223] on icon "button" at bounding box center [228, 225] width 4 height 5
click at [219, 223] on div "Delete" at bounding box center [222, 224] width 14 height 7
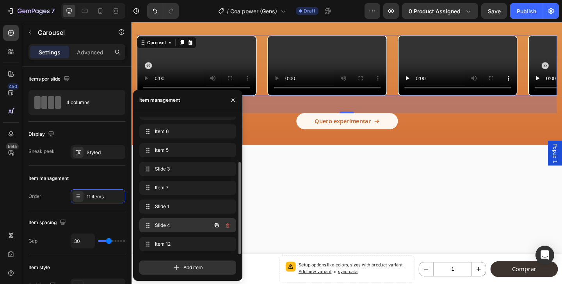
scroll to position [67, 0]
click at [183, 208] on span "Slide 1" at bounding box center [177, 206] width 44 height 7
click at [180, 220] on div "Slide 4 Slide 4" at bounding box center [177, 225] width 69 height 11
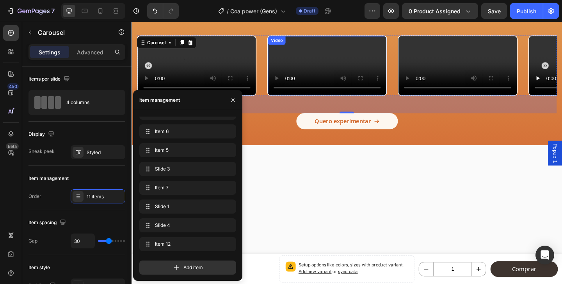
click at [394, 96] on video at bounding box center [344, 69] width 129 height 64
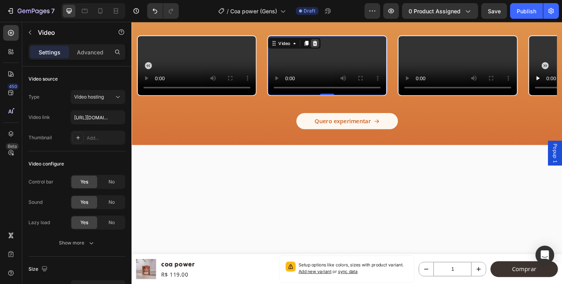
click at [334, 43] on icon at bounding box center [331, 45] width 6 height 6
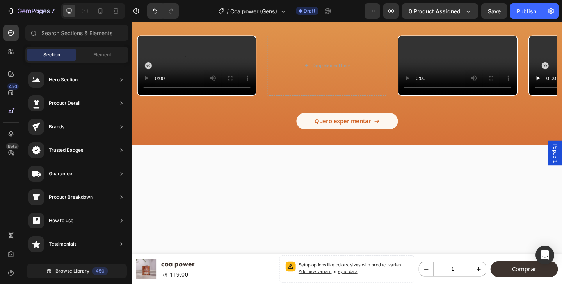
click at [479, 79] on video at bounding box center [486, 69] width 129 height 64
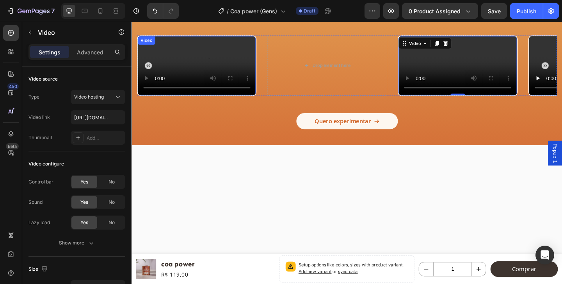
click at [150, 102] on video at bounding box center [202, 69] width 129 height 64
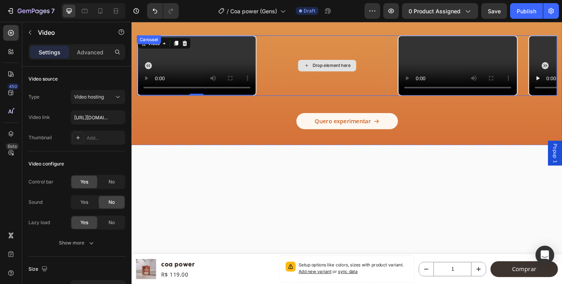
click at [276, 102] on div "Video Video Video Video Video Video Video Video Video Video 0 Drop element here" at bounding box center [365, 69] width 457 height 66
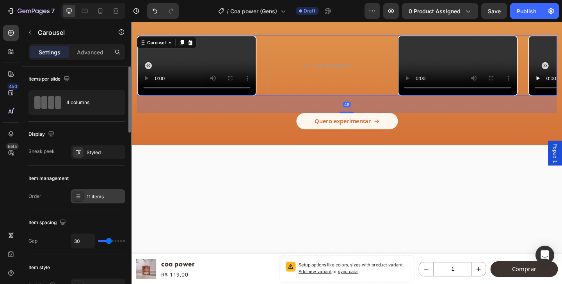
click at [94, 195] on div "11 items" at bounding box center [105, 196] width 37 height 7
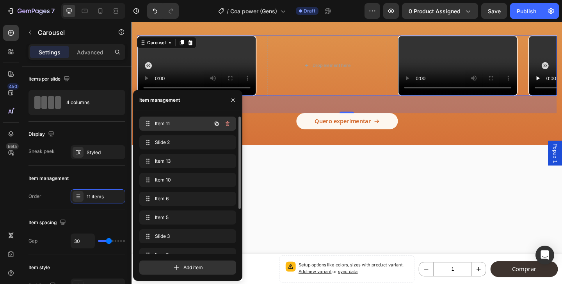
click at [173, 127] on div "Item 11 Item 11" at bounding box center [177, 123] width 69 height 11
click at [171, 122] on span "Item 11" at bounding box center [177, 123] width 44 height 7
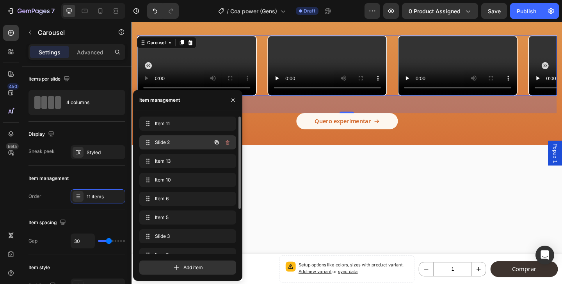
click at [178, 144] on span "Slide 2" at bounding box center [177, 142] width 44 height 7
click at [177, 161] on span "Item 13" at bounding box center [177, 160] width 44 height 7
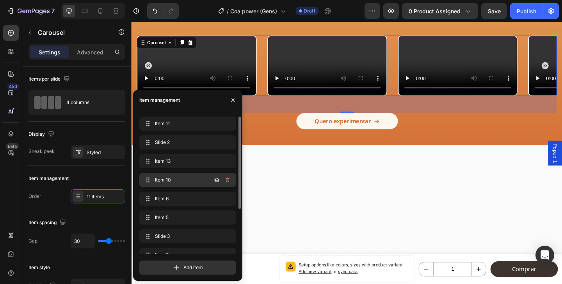
click at [175, 175] on div "Item 10 Item 10" at bounding box center [177, 179] width 69 height 11
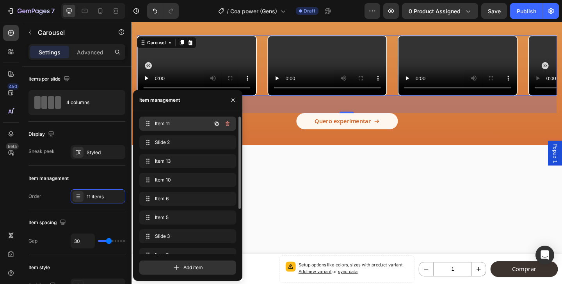
click at [179, 125] on span "Item 11" at bounding box center [177, 123] width 44 height 7
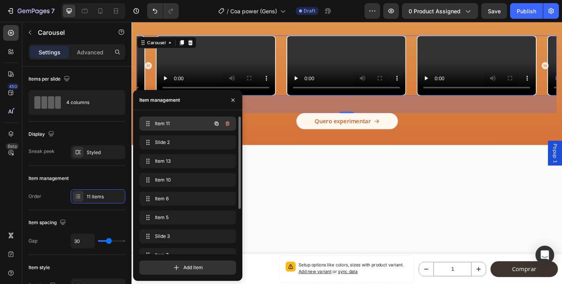
click at [179, 125] on span "Item 11" at bounding box center [177, 123] width 44 height 7
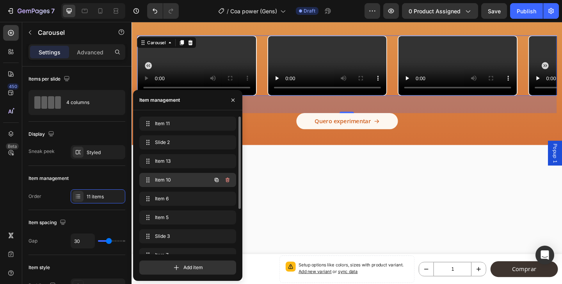
click at [171, 173] on div "Item 10 Item 10" at bounding box center [187, 180] width 97 height 14
click at [230, 181] on icon "button" at bounding box center [228, 180] width 6 height 6
click at [230, 181] on button "Delete" at bounding box center [222, 179] width 21 height 11
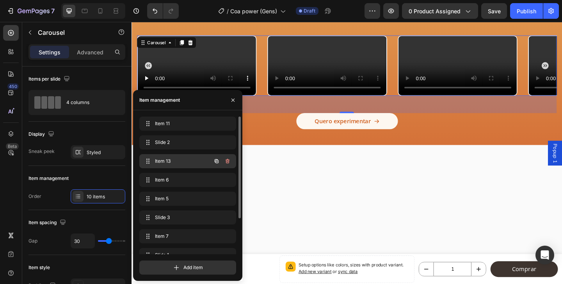
click at [185, 162] on span "Item 13" at bounding box center [177, 160] width 44 height 7
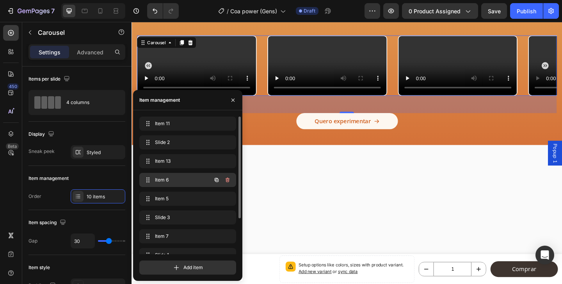
click at [184, 177] on span "Item 6" at bounding box center [177, 179] width 44 height 7
click at [226, 180] on icon "button" at bounding box center [228, 180] width 6 height 6
click at [220, 179] on div "Delete" at bounding box center [222, 179] width 14 height 7
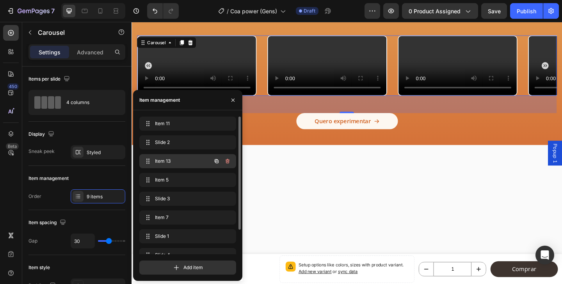
click at [174, 158] on span "Item 13" at bounding box center [177, 160] width 44 height 7
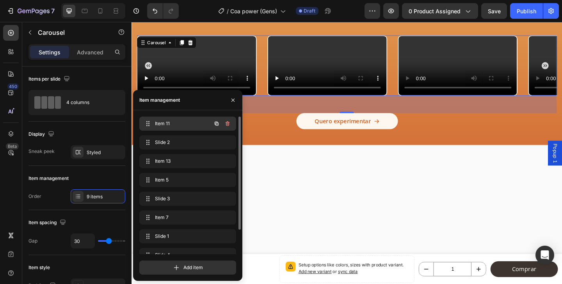
click at [170, 128] on div "Item 11 Item 11" at bounding box center [177, 123] width 69 height 11
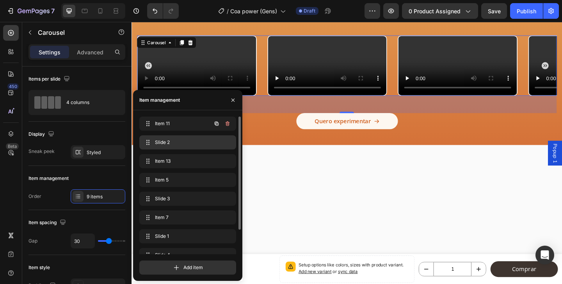
click at [171, 141] on span "Slide 2" at bounding box center [186, 142] width 62 height 7
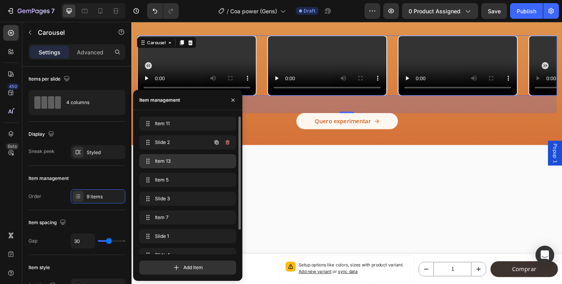
click at [173, 160] on span "Item 13" at bounding box center [186, 160] width 62 height 7
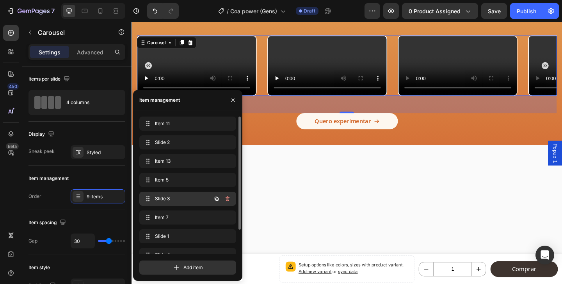
click at [176, 195] on span "Slide 3" at bounding box center [177, 198] width 44 height 7
click at [230, 196] on icon "button" at bounding box center [228, 198] width 6 height 6
click at [225, 197] on div "Delete" at bounding box center [222, 198] width 14 height 7
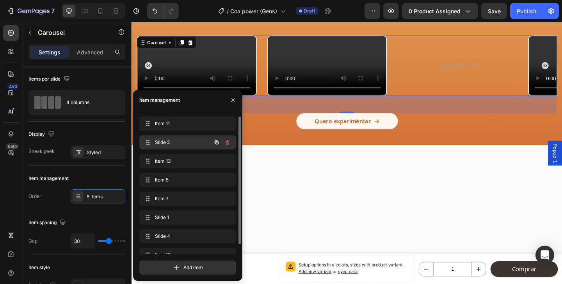
click at [172, 140] on span "Slide 2" at bounding box center [177, 142] width 44 height 7
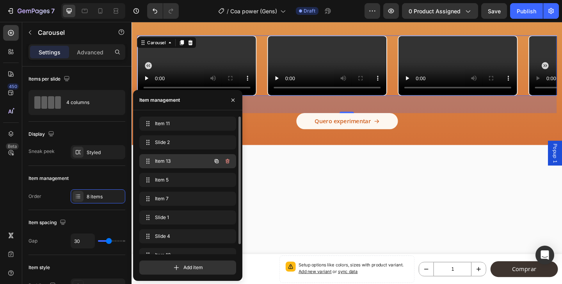
click at [170, 159] on span "Item 13" at bounding box center [177, 160] width 44 height 7
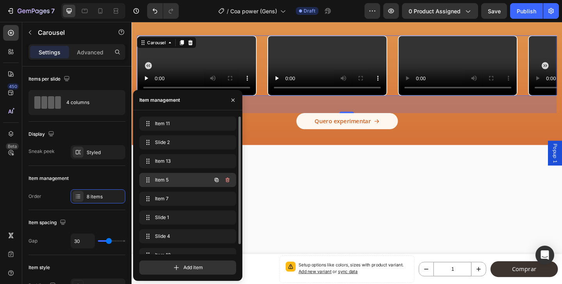
click at [170, 182] on span "Item 5" at bounding box center [177, 179] width 44 height 7
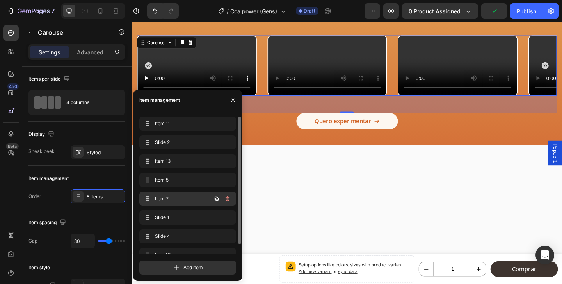
click at [169, 200] on span "Item 7" at bounding box center [177, 198] width 44 height 7
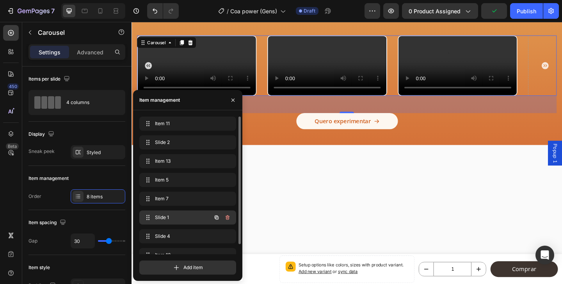
click at [169, 213] on div "Slide 1 Slide 1" at bounding box center [177, 217] width 69 height 11
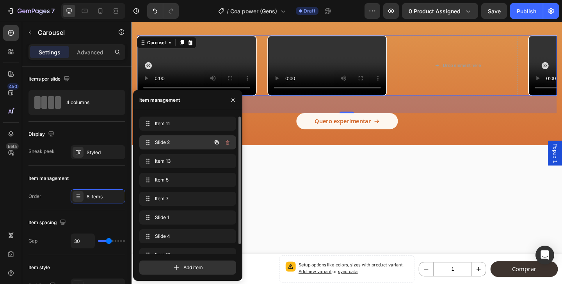
click at [171, 141] on span "Slide 2" at bounding box center [177, 142] width 44 height 7
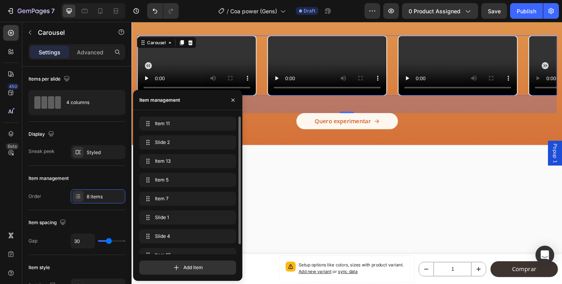
click at [170, 173] on div "Item 13 Item 13" at bounding box center [187, 181] width 97 height 17
click at [170, 176] on div "Item 5 Item 5" at bounding box center [177, 179] width 69 height 11
click at [230, 179] on icon "button" at bounding box center [228, 180] width 6 height 6
click at [222, 179] on div "Delete" at bounding box center [222, 179] width 14 height 7
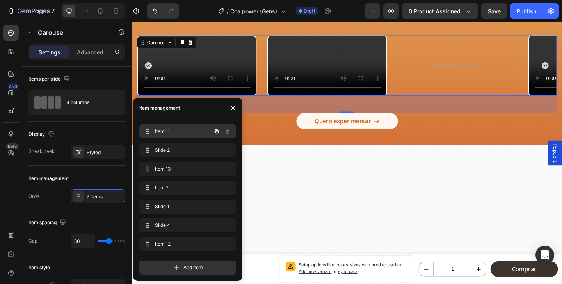
click at [176, 130] on span "Item 11" at bounding box center [177, 131] width 44 height 7
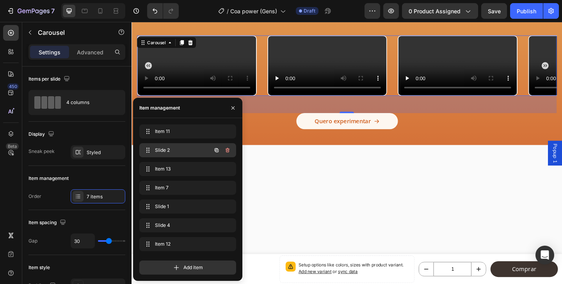
click at [180, 149] on span "Slide 2" at bounding box center [177, 149] width 44 height 7
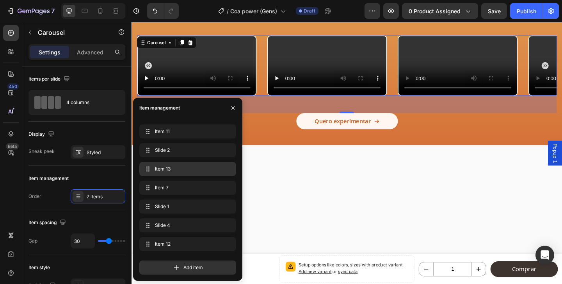
click at [178, 162] on div "Item 13 Item 13" at bounding box center [187, 169] width 97 height 14
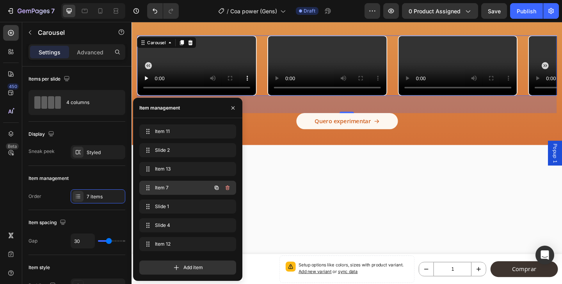
click at [177, 187] on span "Item 7" at bounding box center [177, 187] width 44 height 7
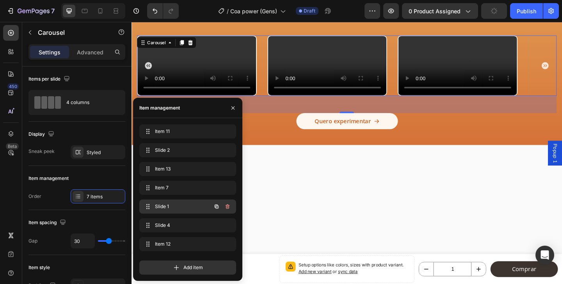
click at [172, 205] on span "Slide 1" at bounding box center [177, 206] width 44 height 7
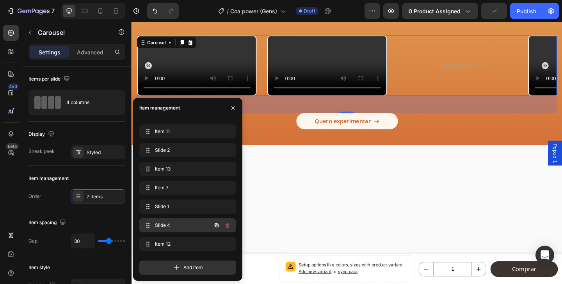
click at [171, 225] on span "Slide 4" at bounding box center [177, 224] width 44 height 7
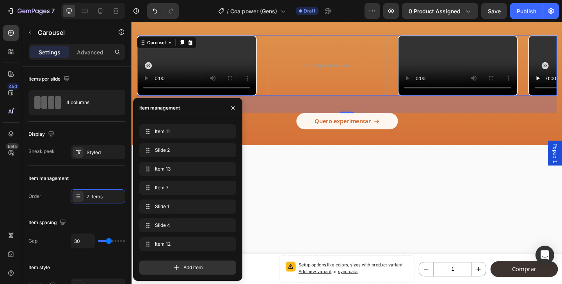
click at [171, 236] on div "Item 11 Item 11 Slide 2 Slide 2 Item 13 Item 13 Item 7 Item 7 Slide 1 Slide 1 S…" at bounding box center [187, 189] width 97 height 130
click at [173, 193] on div "Item 7 Item 7" at bounding box center [187, 187] width 97 height 14
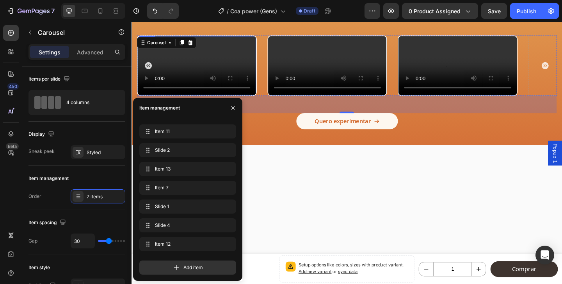
click at [189, 96] on video at bounding box center [202, 69] width 129 height 64
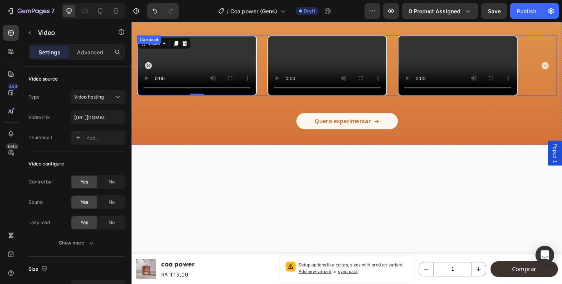
click at [269, 102] on div "Video Video Video Video 0 Video Video Drop element here" at bounding box center [365, 69] width 457 height 66
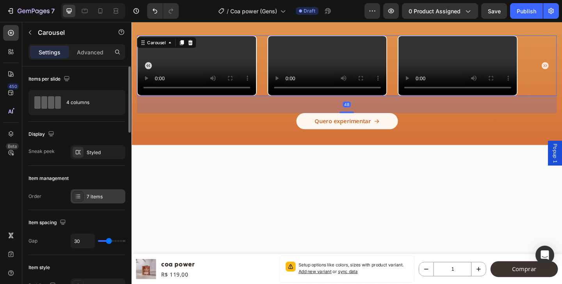
click at [89, 198] on div "7 items" at bounding box center [105, 196] width 37 height 7
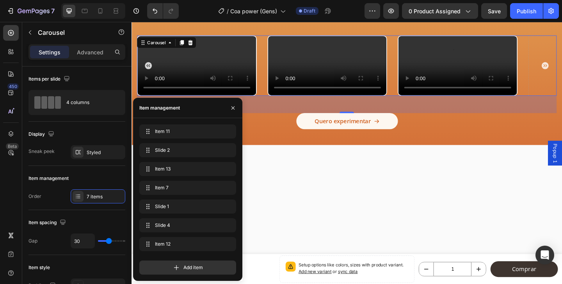
click at [221, 98] on video at bounding box center [202, 69] width 129 height 64
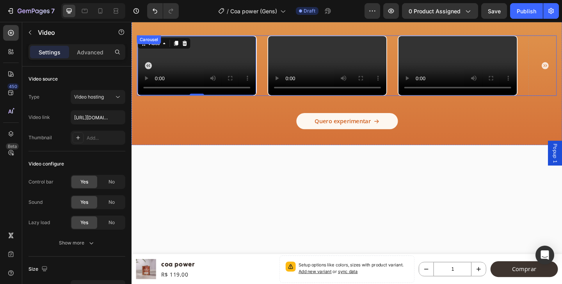
click at [277, 102] on div "Video Video Video Video 0 Video Video Drop element here" at bounding box center [365, 69] width 457 height 66
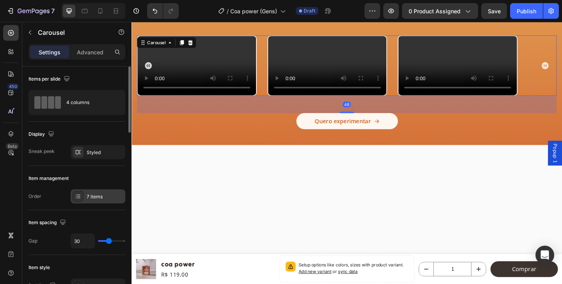
click at [80, 200] on div at bounding box center [78, 196] width 11 height 11
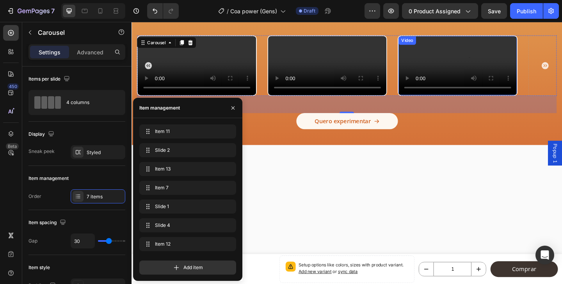
click at [459, 102] on video at bounding box center [486, 69] width 129 height 64
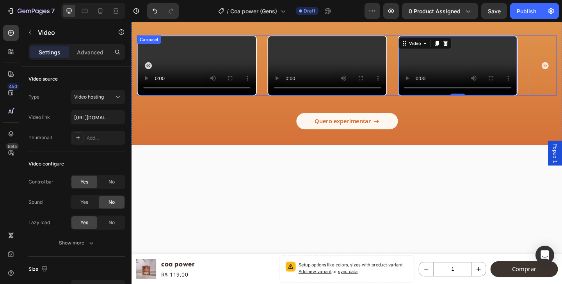
click at [271, 102] on div "Video Video Video Video Video Video 0 Drop element here" at bounding box center [365, 69] width 457 height 66
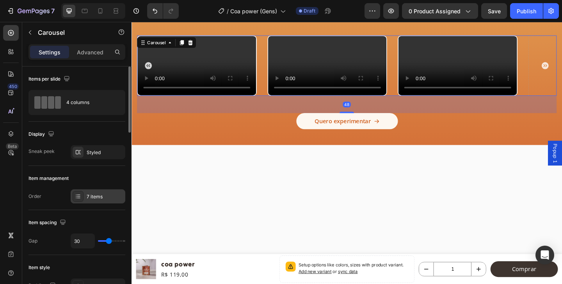
click at [77, 198] on icon at bounding box center [78, 196] width 6 height 6
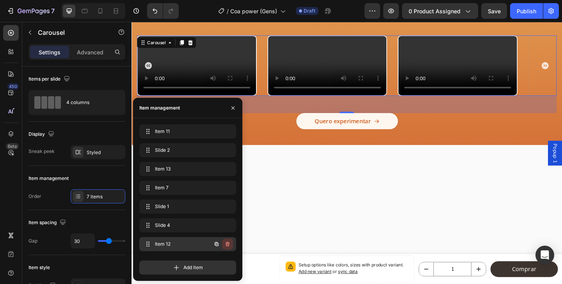
click at [229, 245] on icon "button" at bounding box center [228, 244] width 6 height 6
click at [221, 244] on div "Delete" at bounding box center [222, 243] width 14 height 7
click at [178, 241] on span "Item 12" at bounding box center [177, 243] width 44 height 7
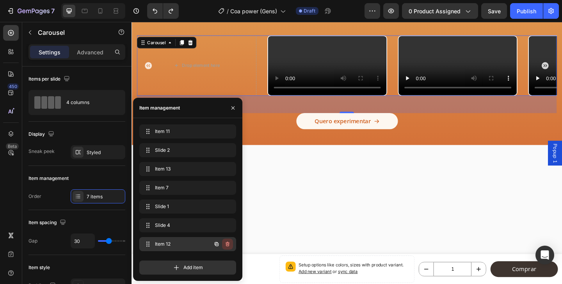
click at [226, 240] on button "button" at bounding box center [227, 243] width 11 height 11
click at [218, 243] on div "Delete" at bounding box center [222, 243] width 14 height 7
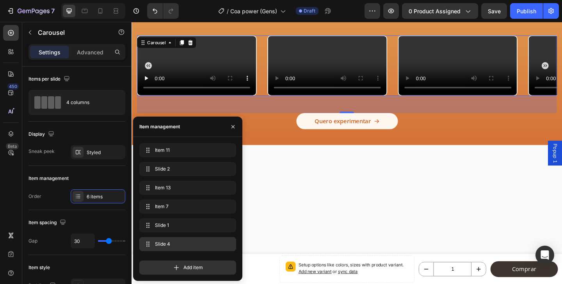
click at [171, 241] on span "Slide 4" at bounding box center [186, 243] width 62 height 7
click at [228, 243] on icon "button" at bounding box center [228, 244] width 6 height 6
click at [221, 241] on div "Delete" at bounding box center [222, 243] width 14 height 7
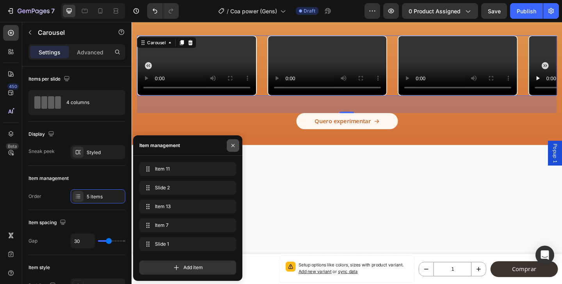
click at [232, 142] on icon "button" at bounding box center [233, 145] width 6 height 6
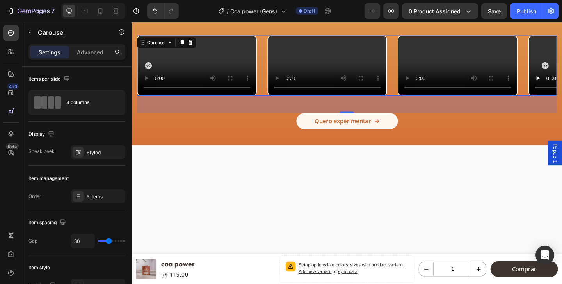
click at [275, 102] on div "Video Video Video Video Video" at bounding box center [365, 69] width 457 height 66
click at [100, 195] on div "5 items" at bounding box center [105, 196] width 37 height 7
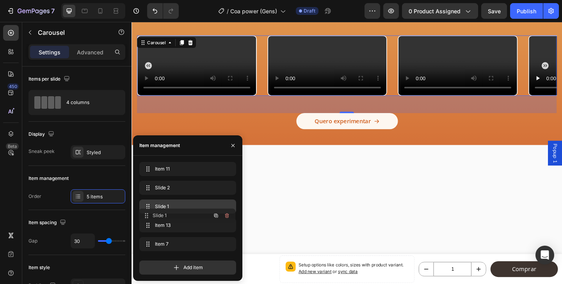
drag, startPoint x: 146, startPoint y: 245, endPoint x: 145, endPoint y: 216, distance: 28.5
click at [276, 102] on div "Video Video Video Video Video" at bounding box center [365, 69] width 457 height 66
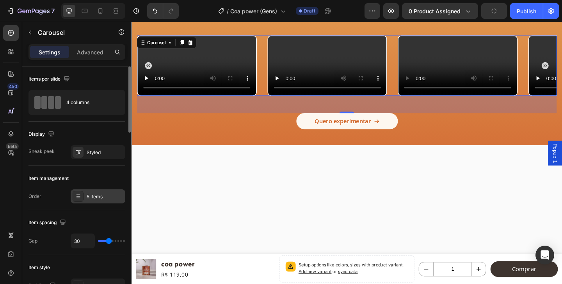
click at [81, 198] on icon at bounding box center [78, 196] width 6 height 6
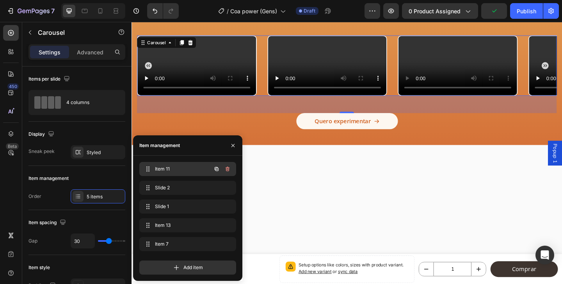
click at [165, 172] on div "Item 11 Item 11" at bounding box center [177, 168] width 69 height 11
click at [312, 102] on video at bounding box center [344, 69] width 129 height 64
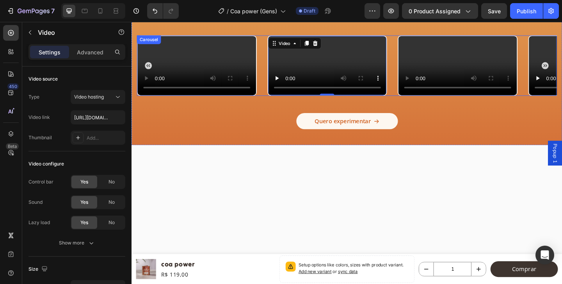
click at [277, 102] on div "Video Video 0 Video Video Video" at bounding box center [365, 69] width 457 height 66
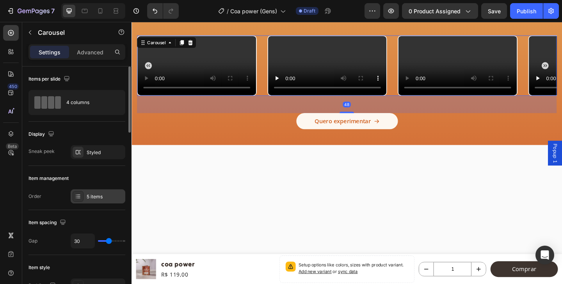
click at [73, 196] on div at bounding box center [78, 196] width 11 height 11
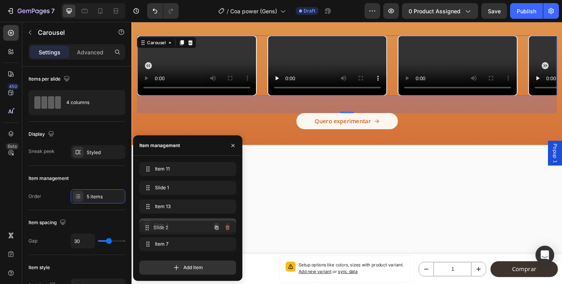
drag, startPoint x: 147, startPoint y: 187, endPoint x: 147, endPoint y: 226, distance: 39.1
click at [421, 102] on div "Video Video Video Video Video" at bounding box center [365, 69] width 457 height 66
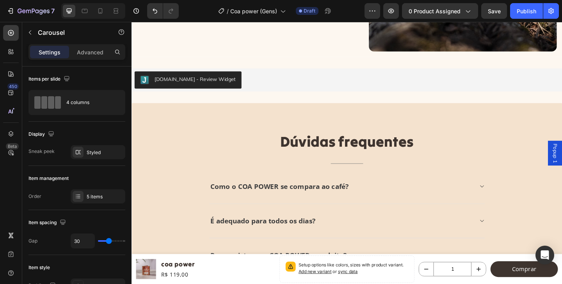
scroll to position [1847, 0]
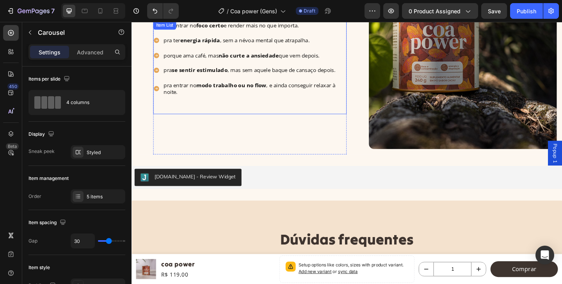
click at [271, 94] on strong "modo trabalho ou no flow" at bounding box center [240, 90] width 76 height 8
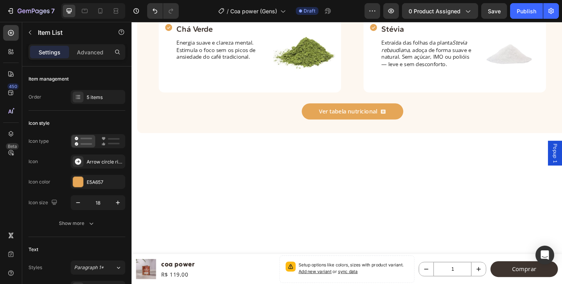
scroll to position [0, 0]
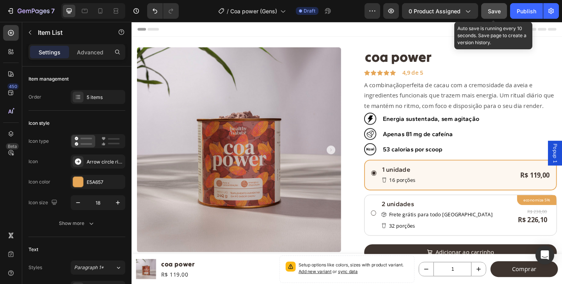
click at [497, 9] on span "Save" at bounding box center [494, 11] width 13 height 7
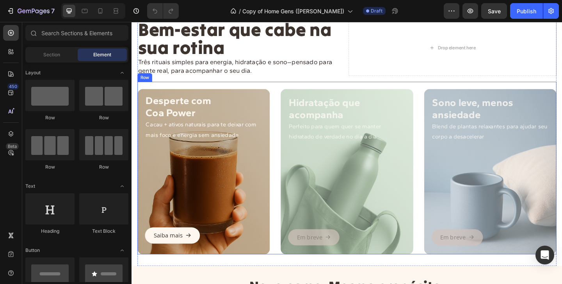
scroll to position [33, 0]
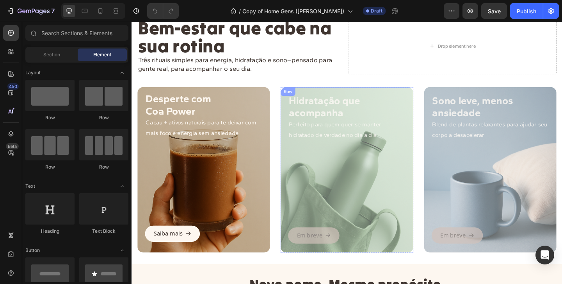
click at [373, 215] on div "Em breve Button" at bounding box center [366, 206] width 128 height 111
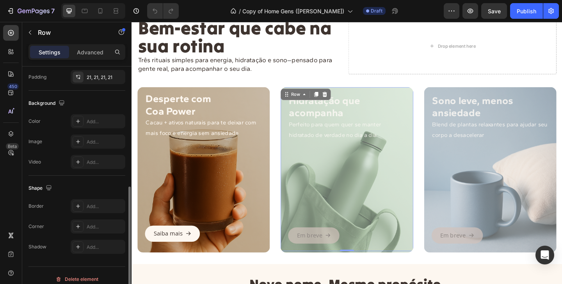
scroll to position [237, 0]
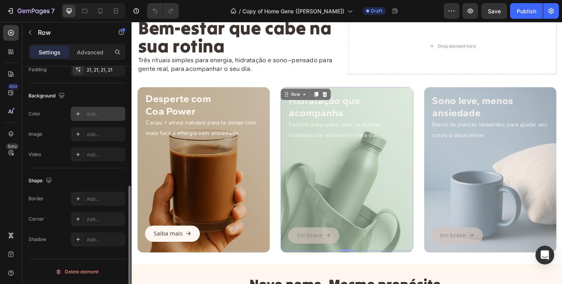
click at [78, 116] on icon at bounding box center [78, 114] width 6 height 6
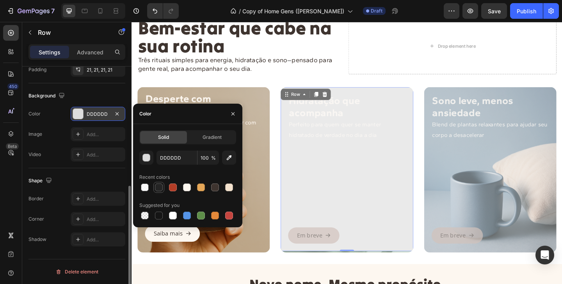
click at [160, 185] on div at bounding box center [159, 187] width 8 height 8
type input "242424"
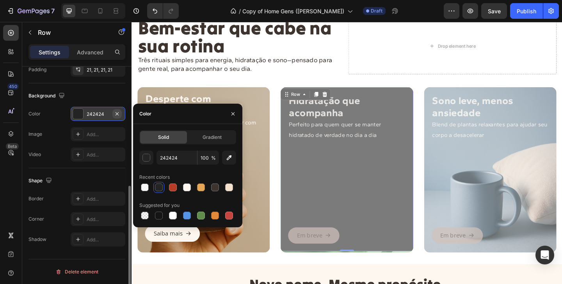
click at [116, 116] on icon "button" at bounding box center [117, 114] width 6 height 6
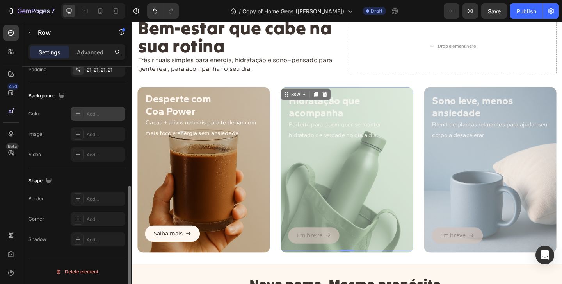
click at [352, 194] on div "Em breve Button" at bounding box center [366, 206] width 128 height 111
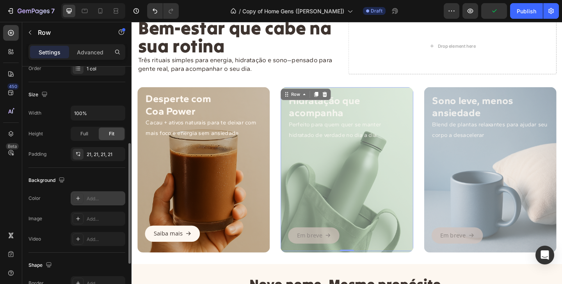
scroll to position [180, 0]
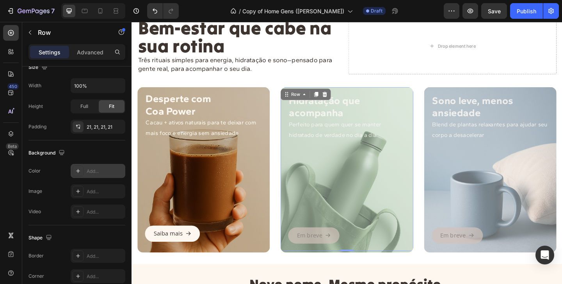
click at [355, 184] on div "Em breve Button" at bounding box center [366, 206] width 128 height 111
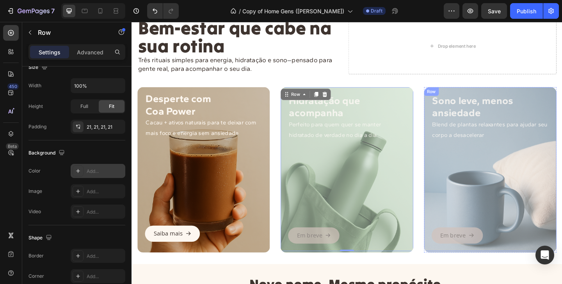
click at [498, 171] on div "Em breve Button" at bounding box center [522, 206] width 128 height 111
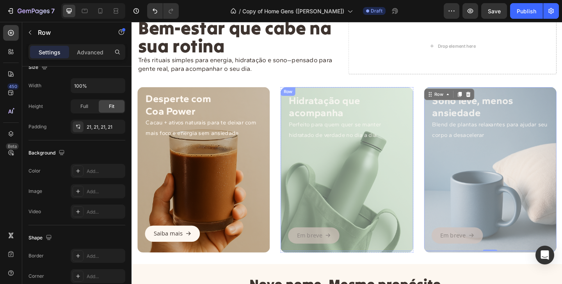
click at [329, 157] on div "Em breve Button" at bounding box center [366, 206] width 128 height 111
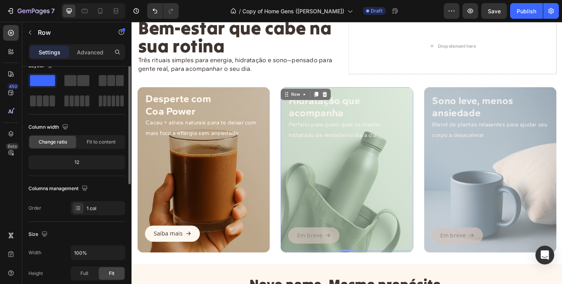
scroll to position [0, 0]
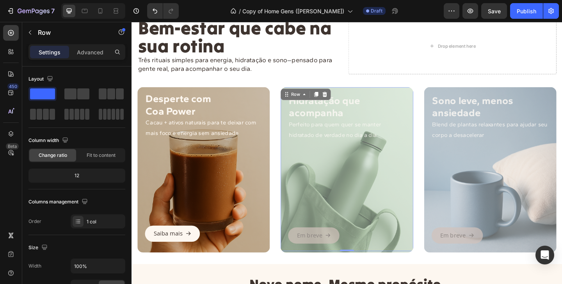
click at [88, 59] on div "Settings Advanced" at bounding box center [77, 52] width 97 height 16
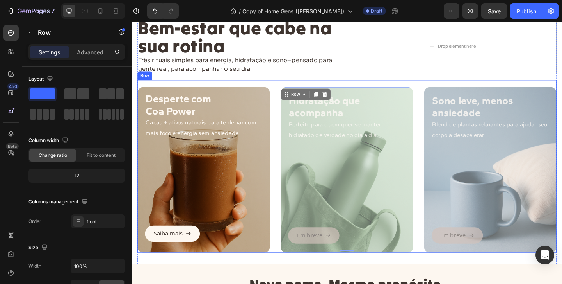
click at [442, 170] on div "Desperte com Coa Power Cacau + ativos naturais para te deixar com mais foco e e…" at bounding box center [366, 178] width 456 height 187
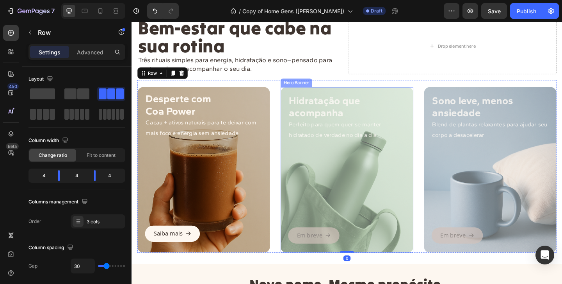
click at [385, 271] on div "Overlay" at bounding box center [366, 183] width 144 height 180
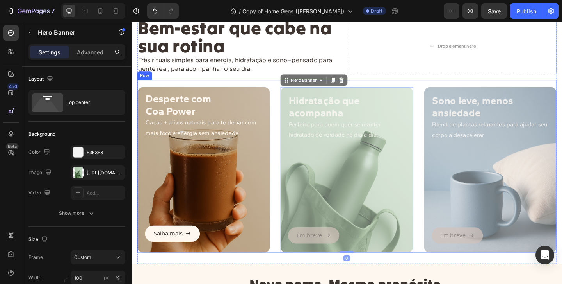
click at [289, 263] on div "Desperte com Coa Power Cacau + ativos naturais para te deixar com mais foco e e…" at bounding box center [366, 178] width 456 height 187
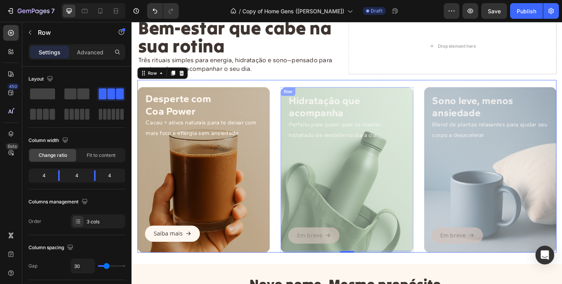
click at [443, 179] on div "Desperte com Coa Power Cacau + ativos naturais para te deixar com mais foco e e…" at bounding box center [366, 178] width 456 height 187
click at [397, 169] on div "Em breve Button" at bounding box center [366, 206] width 128 height 111
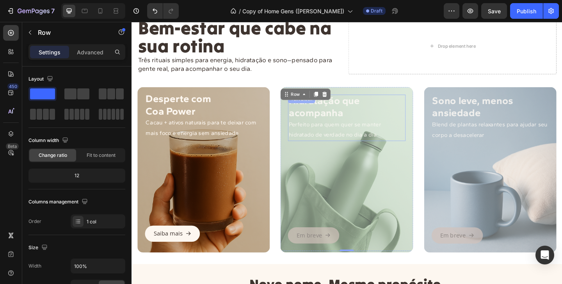
click at [362, 136] on p "Perfeito para quem quer se manter hidratado de verdade no dia a dia" at bounding box center [366, 139] width 126 height 23
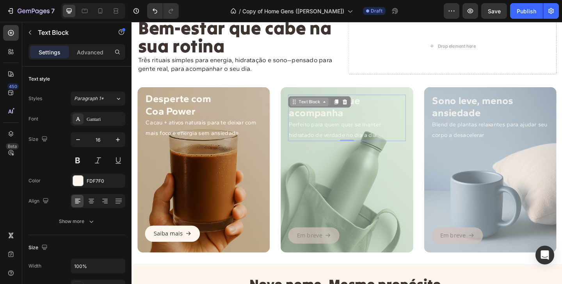
click at [322, 109] on div "Text Block" at bounding box center [325, 108] width 27 height 7
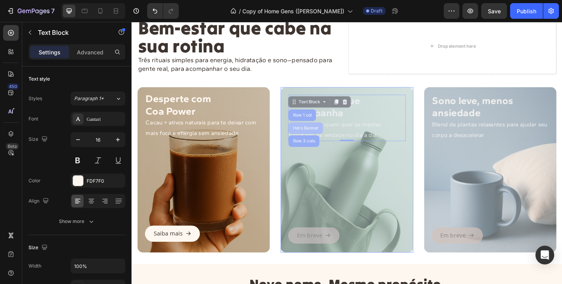
click at [319, 138] on div "Hero Banner" at bounding box center [320, 137] width 31 height 5
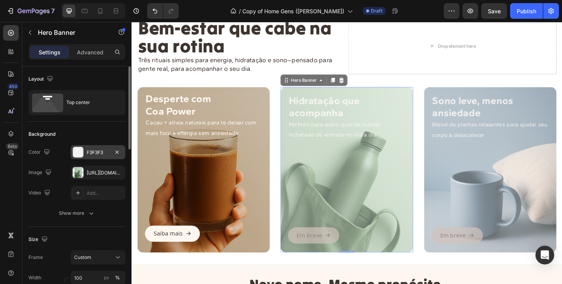
click at [79, 155] on div at bounding box center [78, 152] width 10 height 10
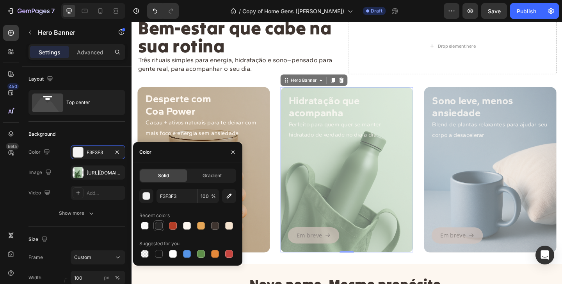
click at [159, 228] on div at bounding box center [159, 225] width 8 height 8
click at [174, 223] on div at bounding box center [173, 225] width 8 height 8
click at [163, 227] on div at bounding box center [158, 225] width 9 height 9
click at [171, 226] on div at bounding box center [173, 225] width 8 height 8
type input "B33D26"
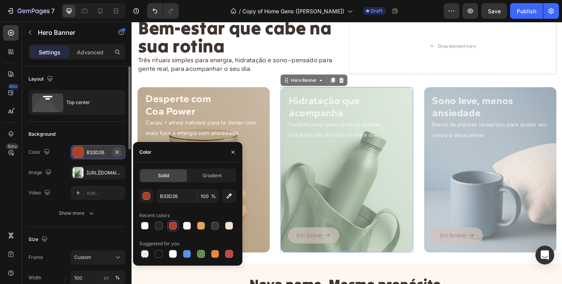
click at [115, 149] on icon "button" at bounding box center [117, 152] width 6 height 6
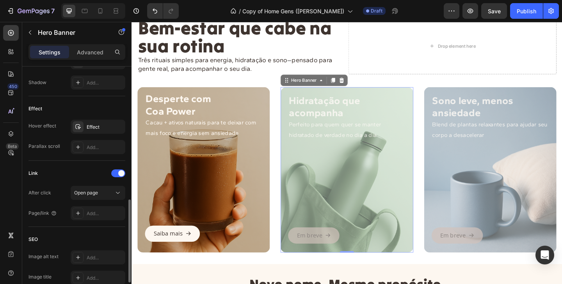
scroll to position [385, 0]
click at [94, 130] on div "Effect" at bounding box center [98, 127] width 23 height 7
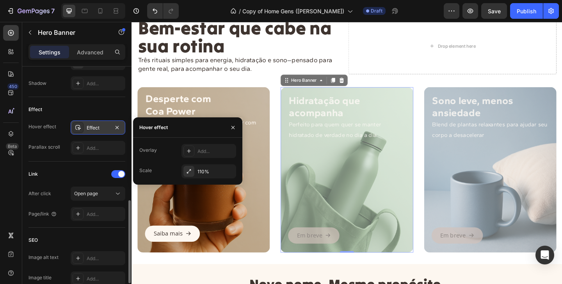
click at [94, 130] on div "Effect" at bounding box center [98, 127] width 23 height 7
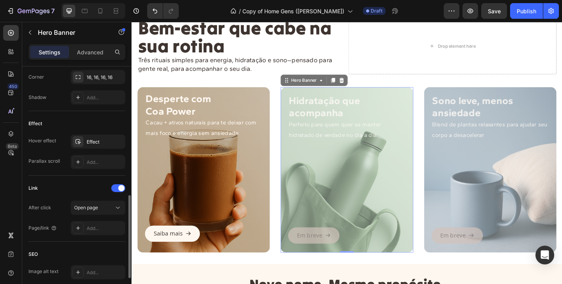
scroll to position [369, 0]
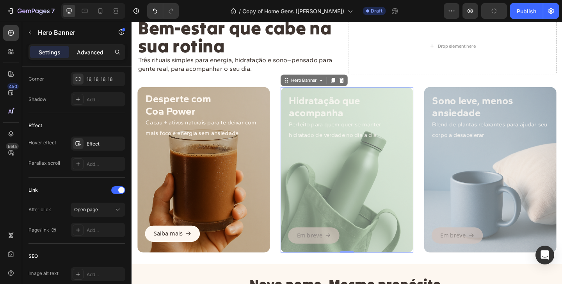
click at [89, 54] on p "Advanced" at bounding box center [90, 52] width 27 height 8
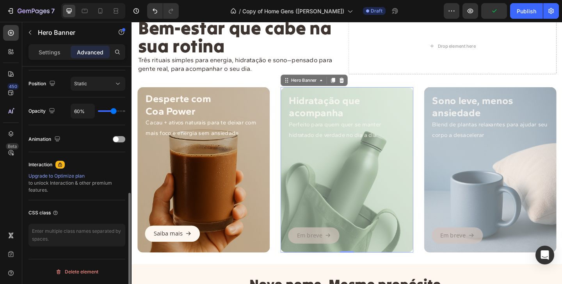
scroll to position [278, 0]
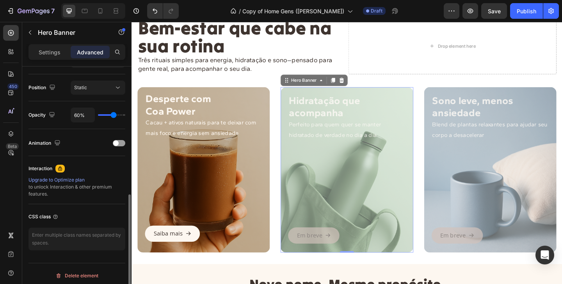
type input "62%"
type input "62"
type input "67%"
type input "67"
type input "80%"
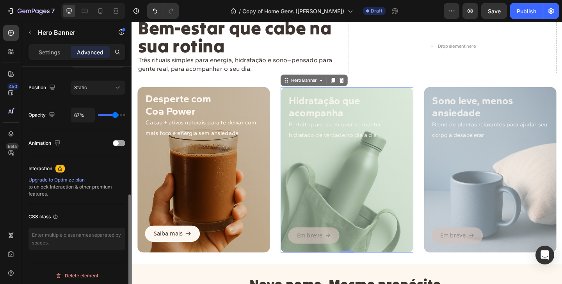
type input "80"
type input "94%"
type input "94"
type input "100%"
type input "100"
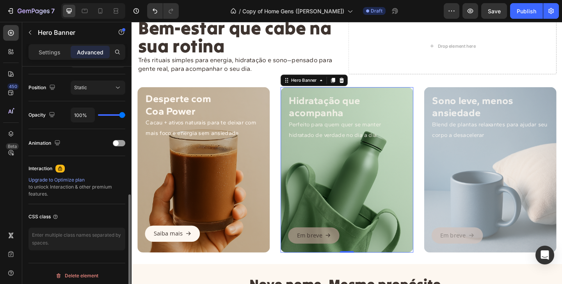
type input "95%"
type input "95"
type input "91%"
type input "91"
type input "89%"
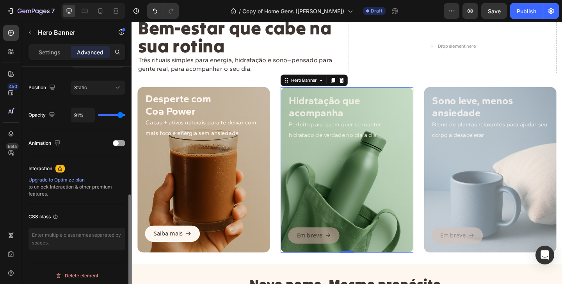
type input "89"
type input "86%"
type input "86"
type input "84%"
type input "84"
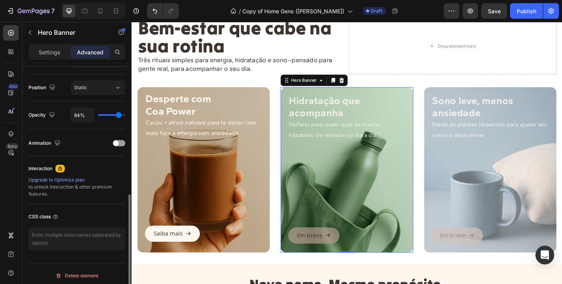
type input "83%"
type input "83"
type input "82%"
type input "82"
type input "78%"
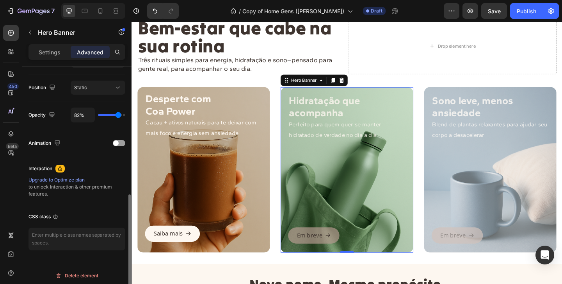
type input "78"
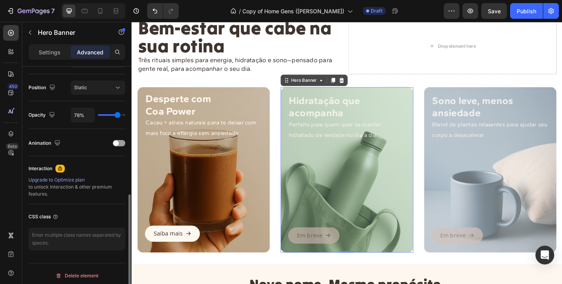
type input "77%"
type input "77"
type input "76%"
type input "76"
type input "75%"
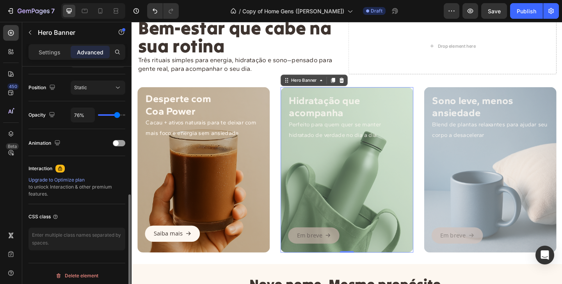
type input "75"
type input "72%"
type input "72"
type input "71%"
type input "71"
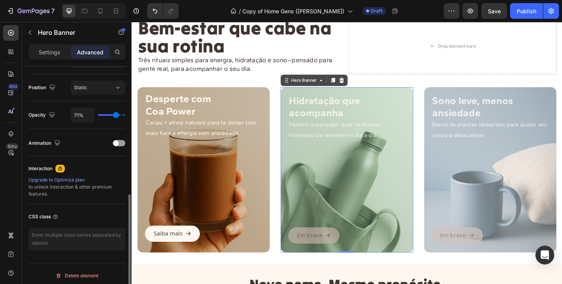
type input "70%"
type input "70"
type input "69%"
type input "69"
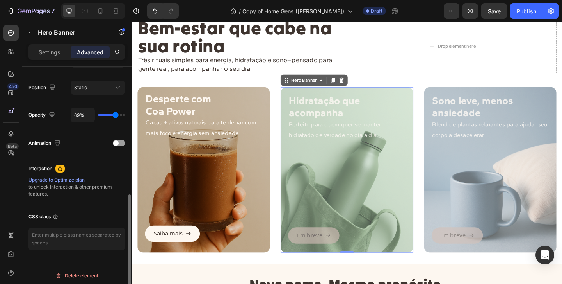
type input "68%"
type input "68"
type input "67%"
type input "67"
type input "66%"
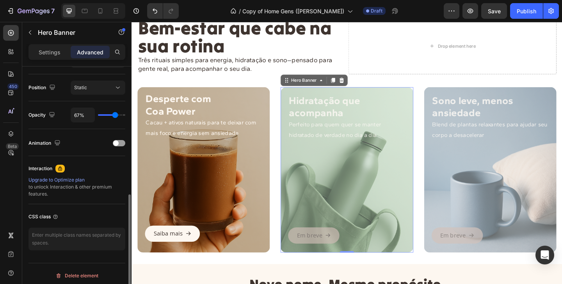
type input "66"
type input "65%"
type input "65"
type input "64%"
type input "64"
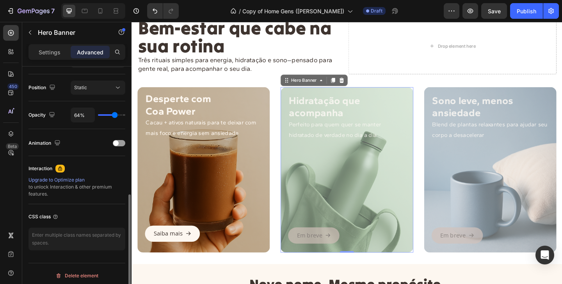
type input "63%"
type input "63"
type input "62%"
type input "62"
type input "61%"
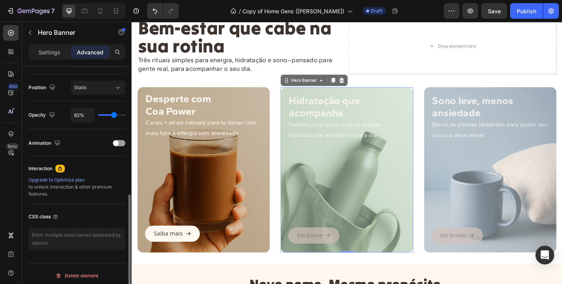
type input "61"
type input "60%"
type input "60"
type input "59%"
type input "59"
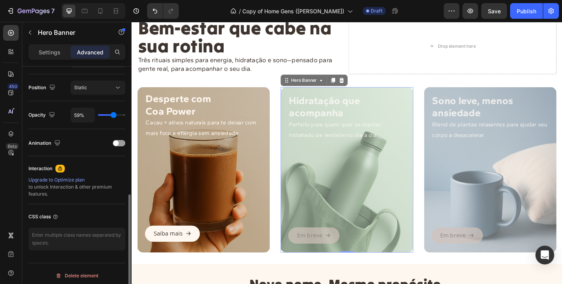
type input "58%"
type input "58"
type input "57%"
type input "57"
type input "58%"
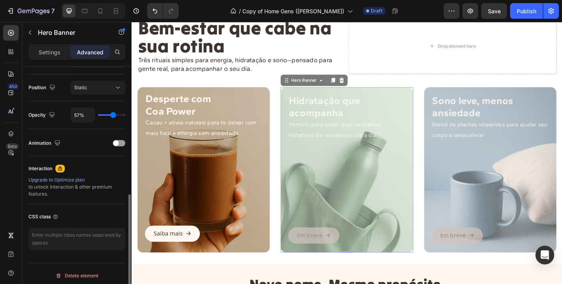
type input "58"
type input "59%"
type input "59"
type input "60%"
type input "60"
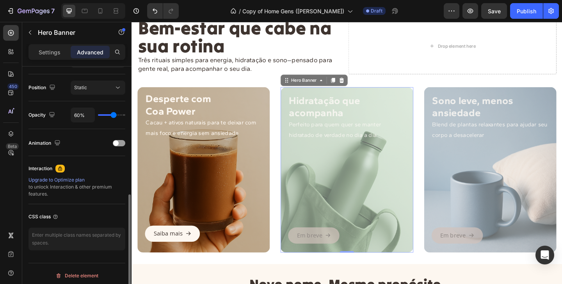
type input "61%"
type input "61"
type input "62%"
type input "62"
type input "61%"
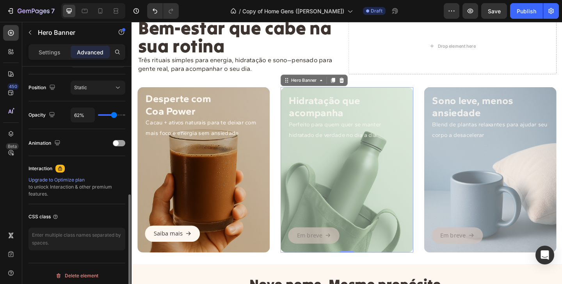
type input "61"
type input "60%"
type input "60"
type input "59%"
type input "59"
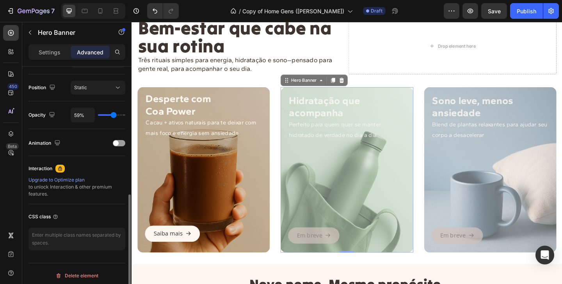
type input "60%"
type input "60"
type input "61%"
type input "61"
click at [114, 116] on input "range" at bounding box center [111, 115] width 27 height 2
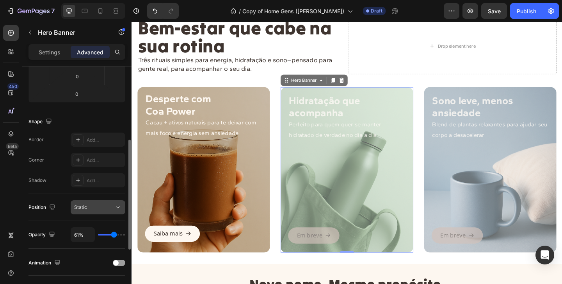
scroll to position [192, 0]
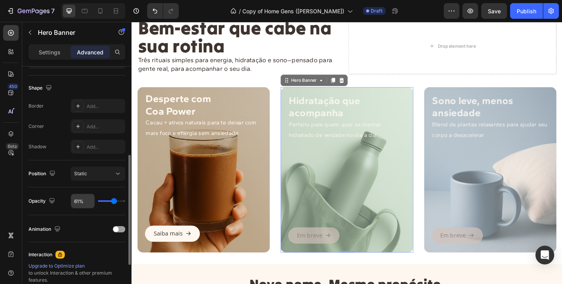
click at [81, 203] on input "61%" at bounding box center [82, 201] width 23 height 14
click at [54, 200] on icon "button" at bounding box center [52, 200] width 8 height 8
click at [64, 199] on div "Opacity 61%" at bounding box center [77, 200] width 97 height 15
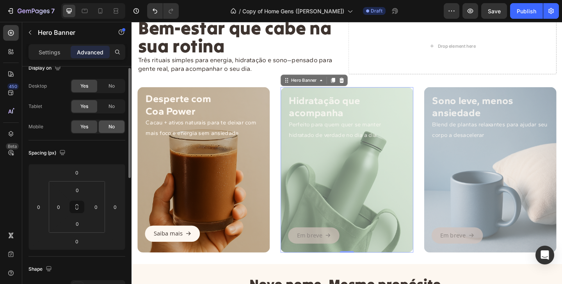
scroll to position [0, 0]
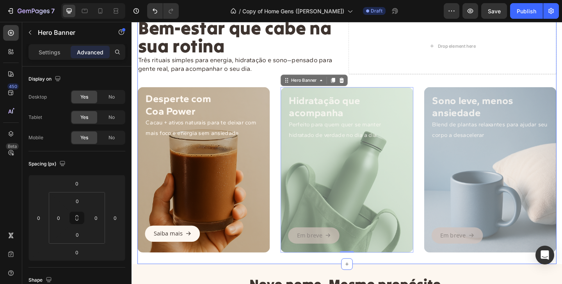
click at [143, 82] on div "Bem-estar que cabe na sua rotina Heading Três rituais simples para energia, hid…" at bounding box center [366, 145] width 456 height 255
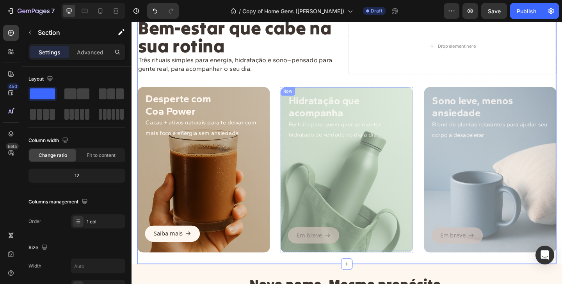
click at [393, 214] on div "Em breve Button" at bounding box center [366, 206] width 128 height 111
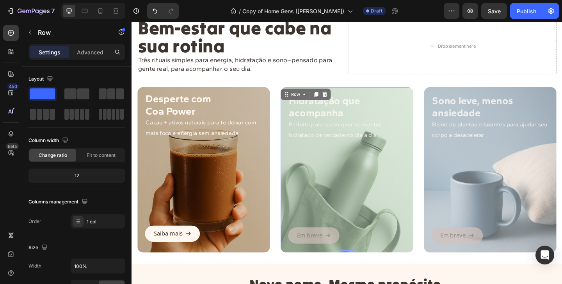
click at [400, 193] on div "Em breve Button" at bounding box center [366, 206] width 128 height 111
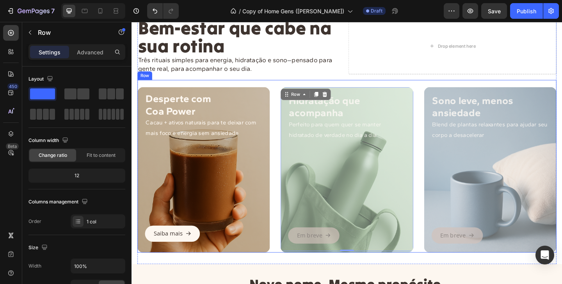
click at [446, 175] on div "Desperte com Coa Power Cacau + ativos naturais para te deixar com mais foco e e…" at bounding box center [366, 178] width 456 height 187
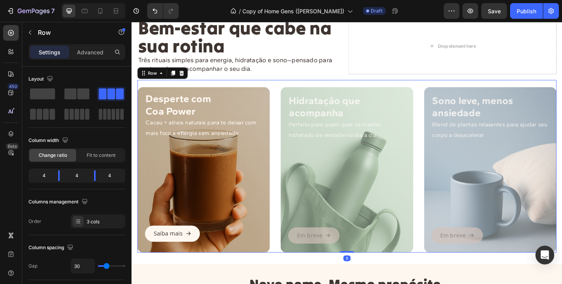
click at [464, 176] on div "Em breve Button" at bounding box center [522, 206] width 128 height 111
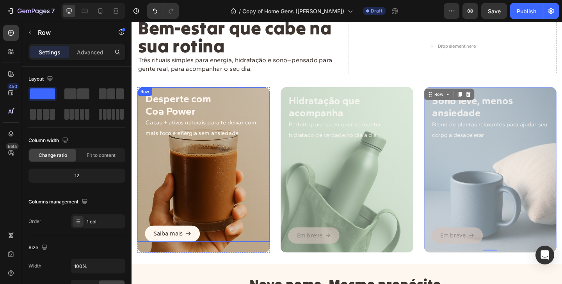
click at [213, 240] on div "Saiba mais Button" at bounding box center [210, 204] width 128 height 111
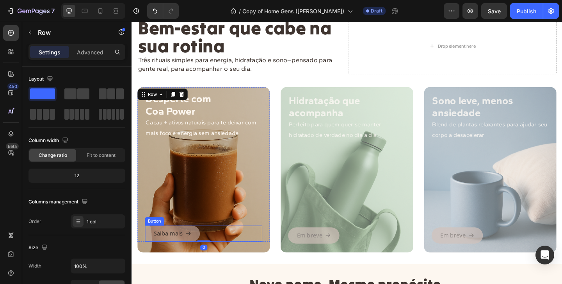
click at [193, 253] on icon at bounding box center [193, 251] width 6 height 6
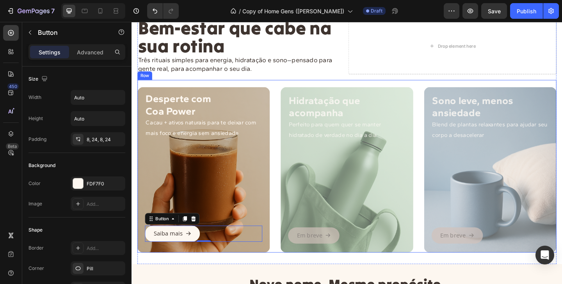
click at [286, 232] on div "Desperte com Coa Power Cacau + ativos naturais para te deixar com mais foco e e…" at bounding box center [366, 178] width 456 height 187
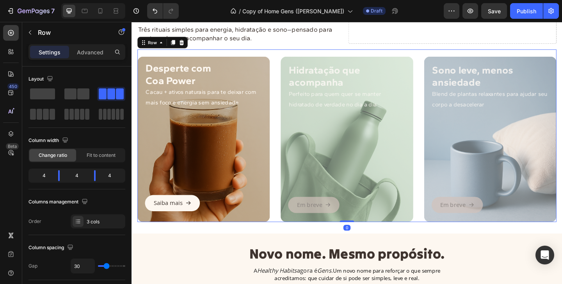
scroll to position [68, 0]
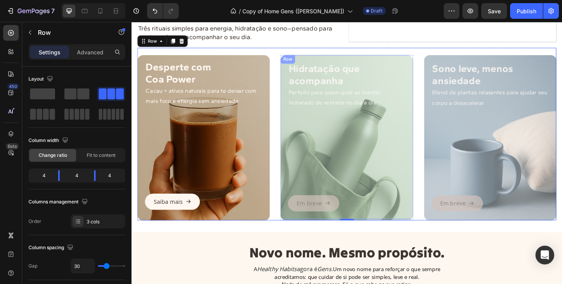
click at [305, 121] on div "Em breve Button" at bounding box center [366, 171] width 128 height 111
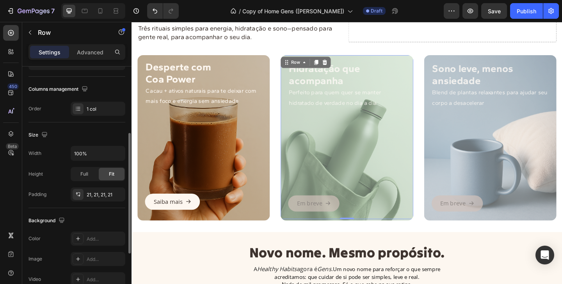
scroll to position [119, 0]
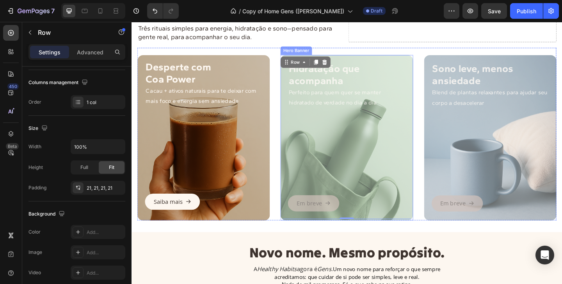
click at [337, 237] on div "Overlay" at bounding box center [366, 148] width 144 height 180
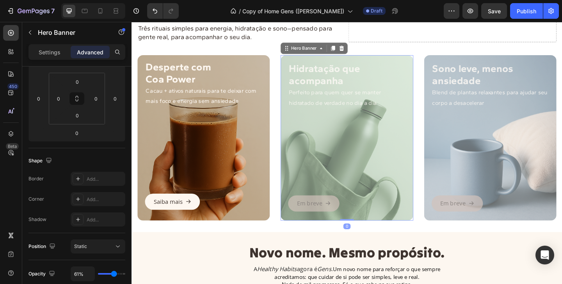
scroll to position [0, 0]
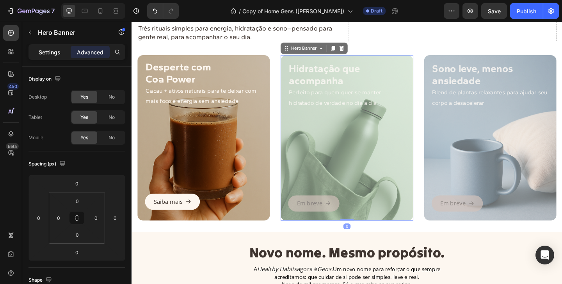
click at [39, 48] on p "Settings" at bounding box center [50, 52] width 22 height 8
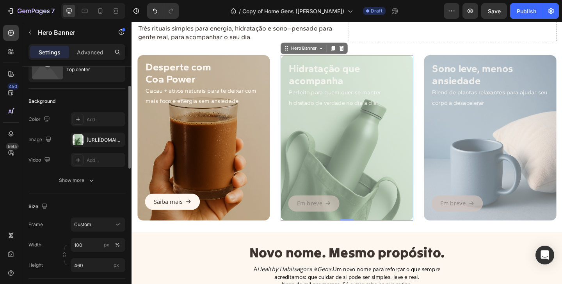
scroll to position [25, 0]
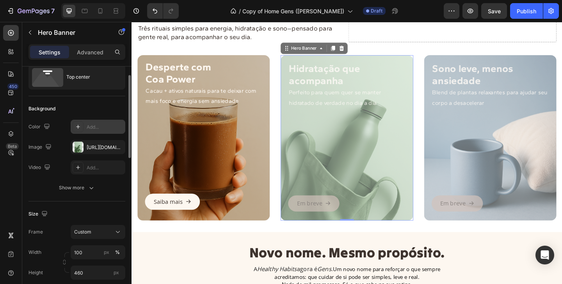
click at [83, 129] on div at bounding box center [78, 126] width 11 height 11
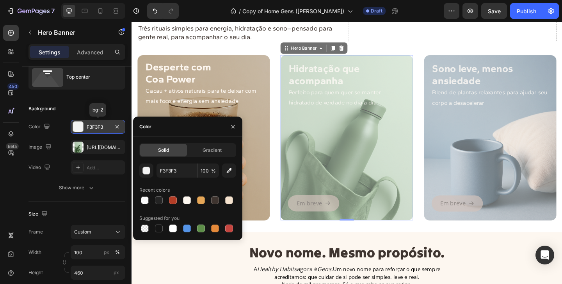
click at [83, 129] on div at bounding box center [78, 126] width 11 height 11
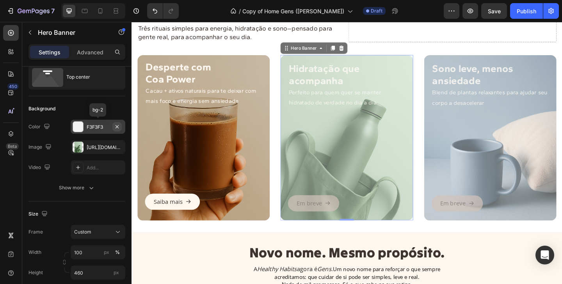
click at [118, 124] on icon "button" at bounding box center [117, 126] width 6 height 6
click at [334, 51] on div "Hero Banner" at bounding box center [318, 50] width 31 height 7
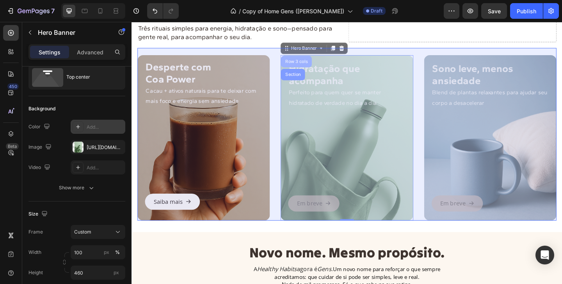
click at [316, 69] on div "Row 3 cols" at bounding box center [311, 65] width 34 height 12
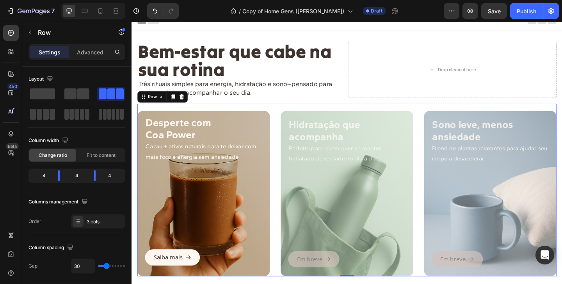
scroll to position [0, 0]
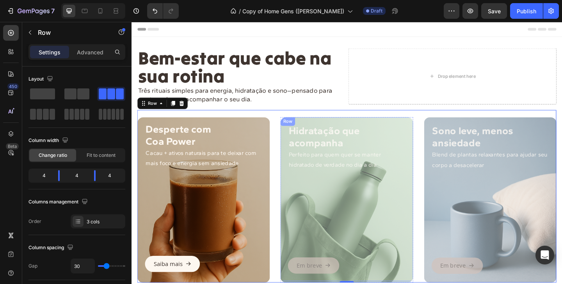
click at [302, 225] on div "Hidratação que acompanha Perfeito para quem quer se manter hidratado de verdade…" at bounding box center [366, 214] width 144 height 178
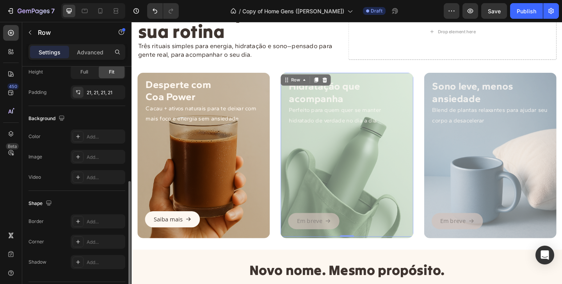
scroll to position [219, 0]
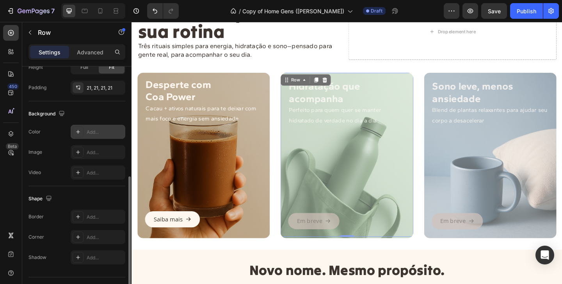
click at [84, 128] on div "Add..." at bounding box center [98, 132] width 55 height 14
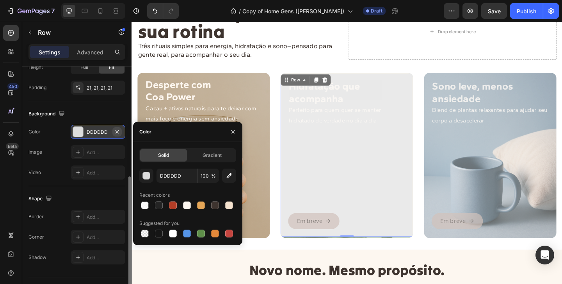
click at [115, 130] on icon "button" at bounding box center [117, 132] width 6 height 6
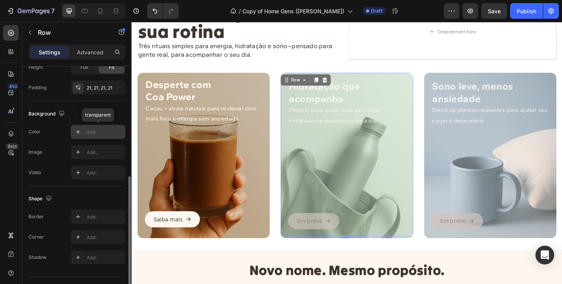
click at [94, 131] on div "Add..." at bounding box center [105, 132] width 37 height 7
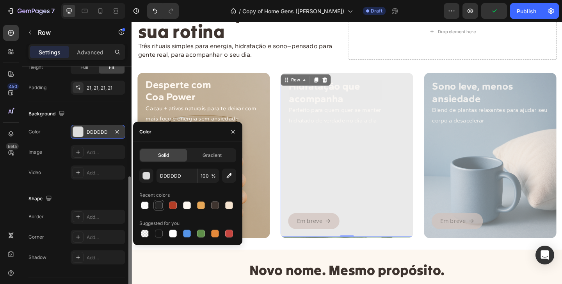
click at [160, 205] on div at bounding box center [159, 205] width 8 height 8
type input "242424"
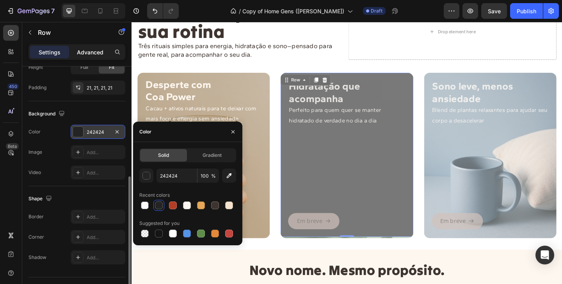
click at [89, 50] on p "Advanced" at bounding box center [90, 52] width 27 height 8
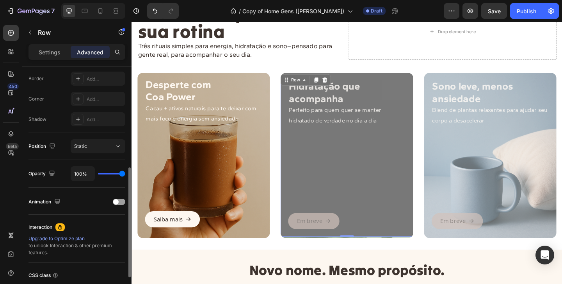
type input "89%"
type input "89"
type input "76%"
type input "76"
type input "59%"
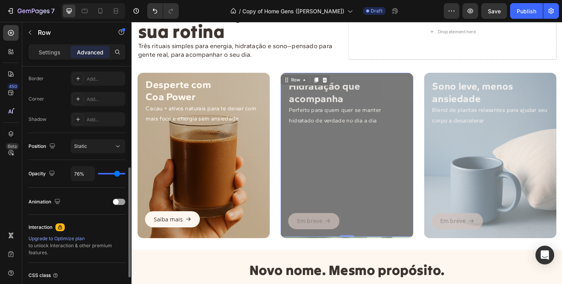
type input "59"
type input "31%"
type input "31"
type input "20%"
type input "20"
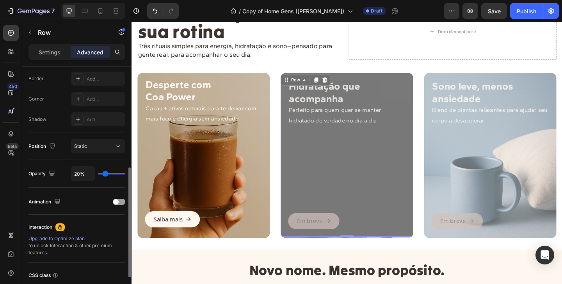
type input "10%"
type input "10"
type input "3%"
type input "3"
type input "0%"
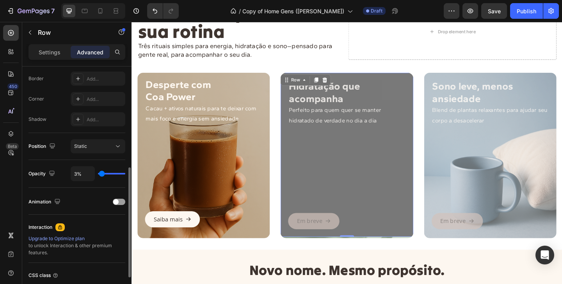
type input "0"
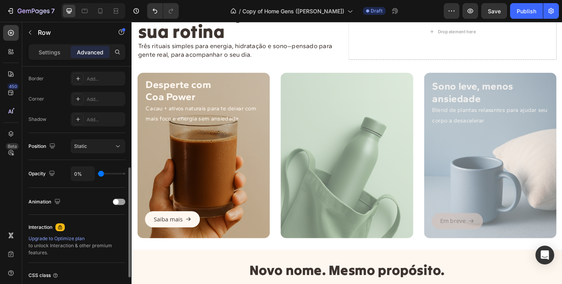
type input "1%"
type input "1"
type input "2%"
type input "2"
type input "3%"
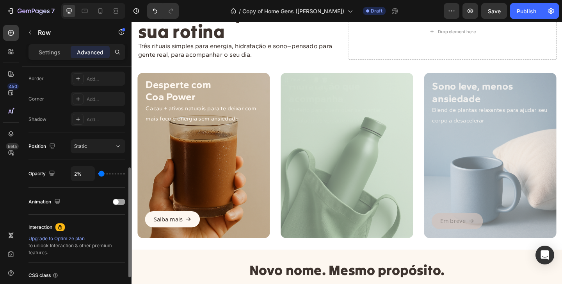
type input "3"
type input "4%"
type input "4"
type input "5%"
type input "5"
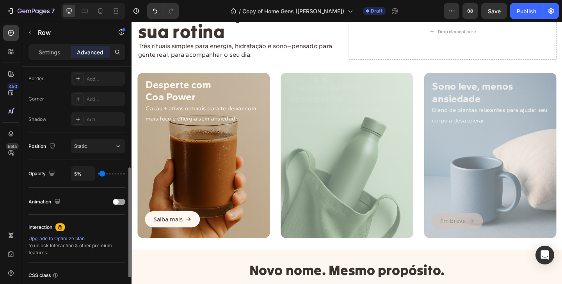
type input "6%"
type input "6"
type input "10%"
type input "10"
type input "12%"
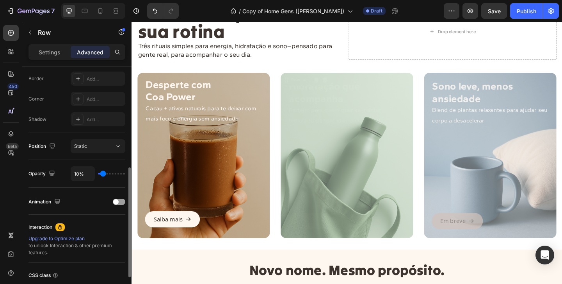
type input "12"
type input "15%"
type input "15"
type input "16%"
type input "16"
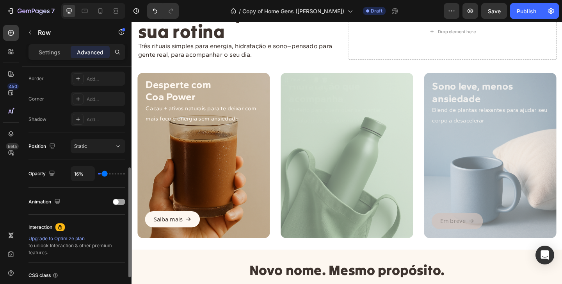
type input "17%"
type input "17"
type input "18%"
type input "18"
type input "19%"
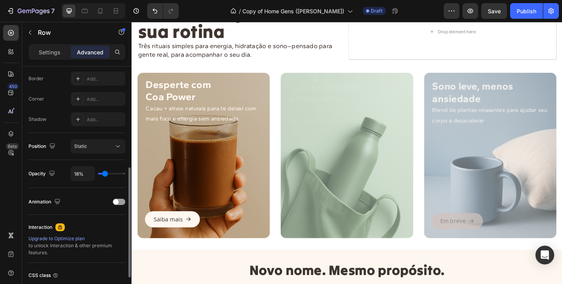
type input "19"
type input "20%"
type input "20"
type input "22%"
type input "22"
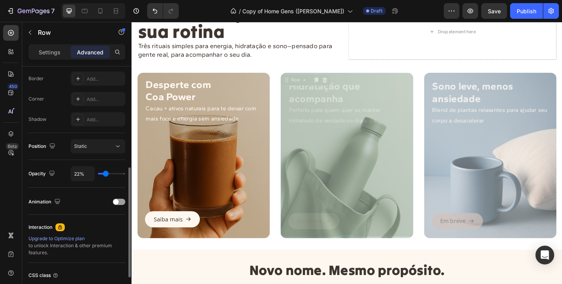
type input "24%"
type input "24"
type input "26%"
type input "26"
type input "27%"
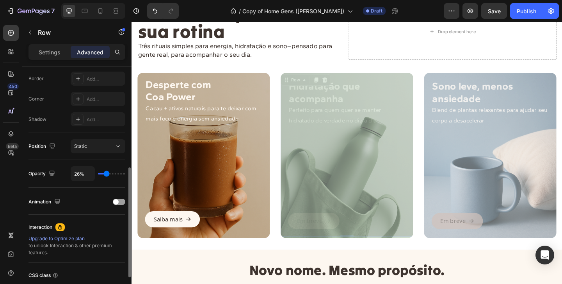
type input "27"
type input "28%"
type input "28"
type input "29%"
type input "29"
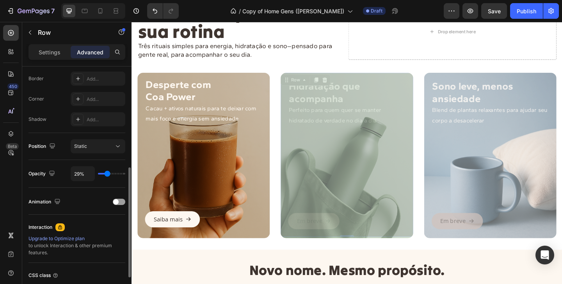
type input "31%"
type input "31"
type input "33%"
type input "33"
type input "36%"
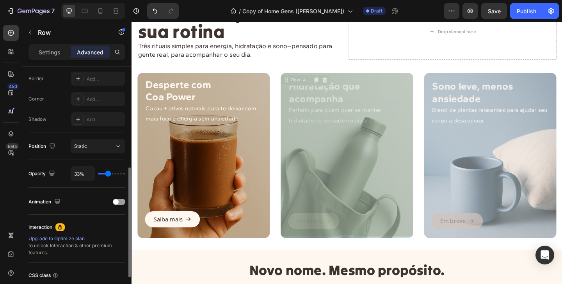
type input "36"
type input "37%"
type input "37"
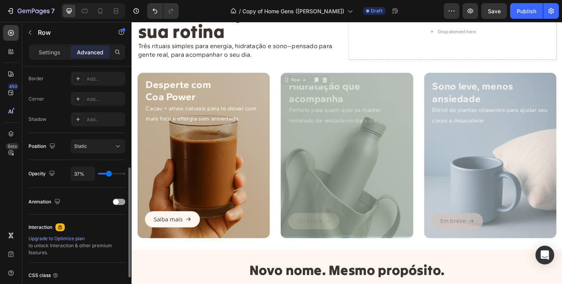
type input "38%"
type input "38"
type input "39%"
type input "39"
type input "40%"
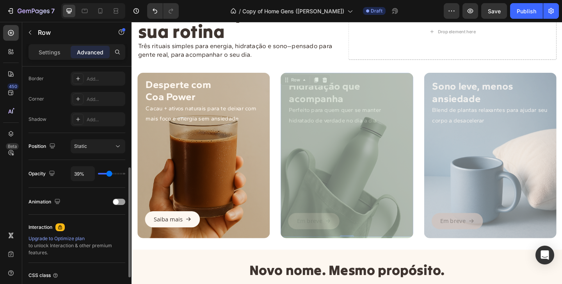
type input "40"
type input "42%"
type input "42"
type input "44%"
type input "44"
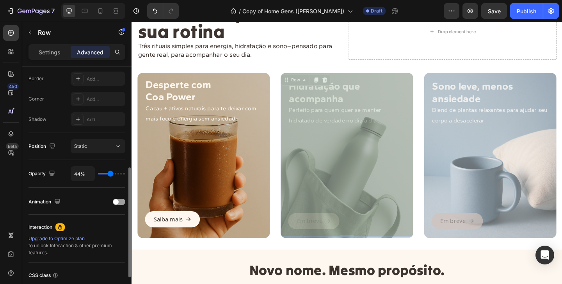
type input "46%"
type input "46"
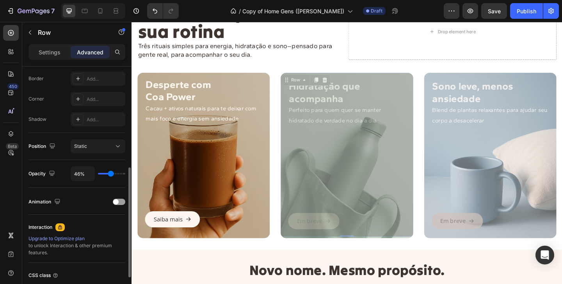
type input "47%"
type input "47"
type input "48%"
type input "48"
type input "50%"
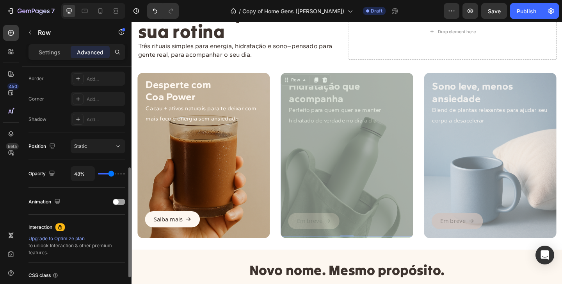
type input "50"
type input "51%"
type input "51"
type input "52%"
type input "52"
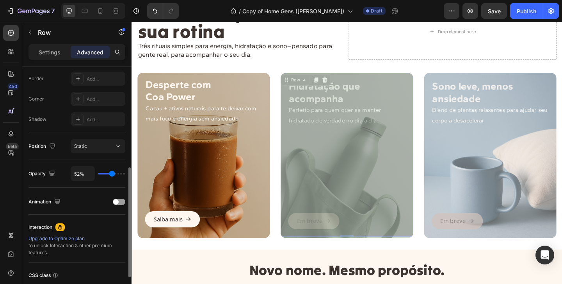
type input "53%"
type input "53"
type input "52%"
type input "52"
type input "51%"
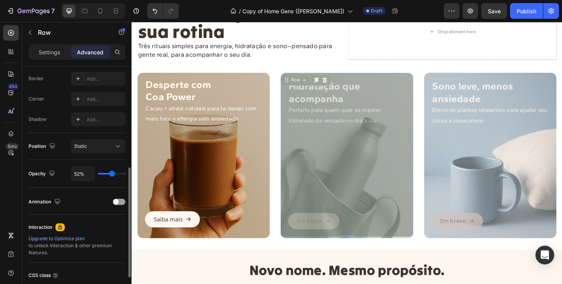
type input "51"
type input "50%"
type input "50"
type input "49%"
type input "49"
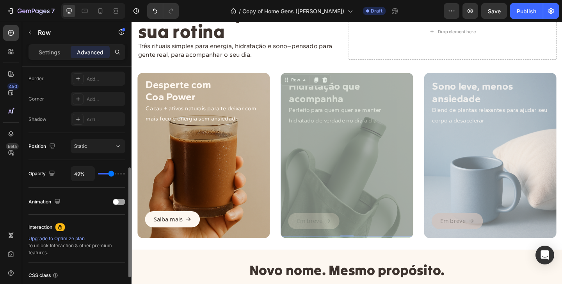
type input "48%"
type input "48"
type input "47%"
type input "47"
type input "46%"
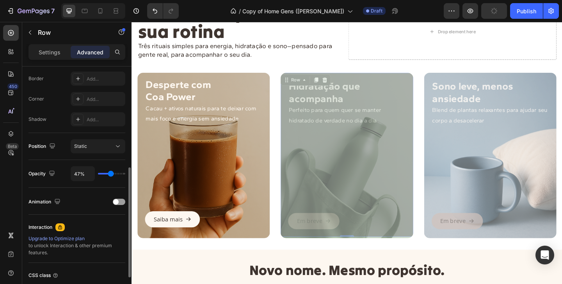
type input "46"
type input "45%"
type input "45"
type input "44%"
type input "44"
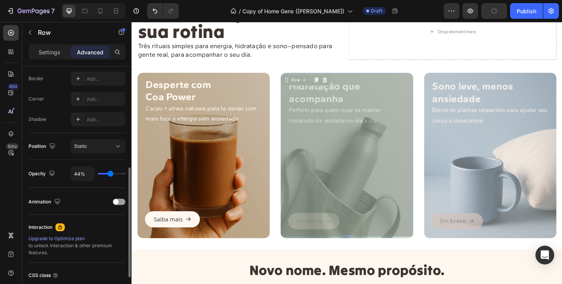
type input "45%"
type input "45"
type input "46%"
drag, startPoint x: 122, startPoint y: 175, endPoint x: 111, endPoint y: 175, distance: 11.7
type input "46"
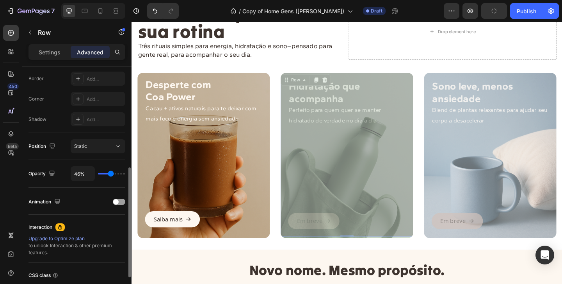
click at [111, 174] on input "range" at bounding box center [111, 174] width 27 height 2
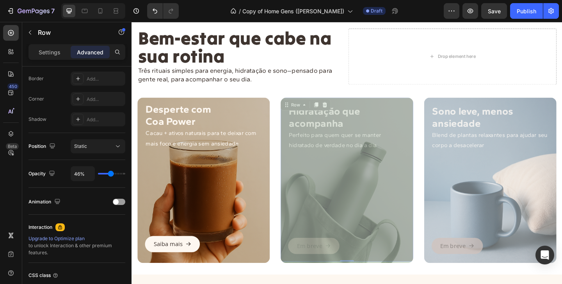
scroll to position [19, 0]
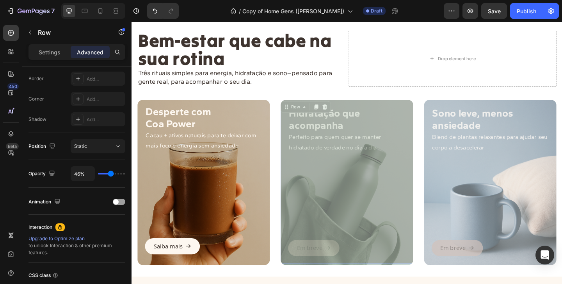
click at [368, 283] on div "11" at bounding box center [366, 284] width 144 height 0
type input "9"
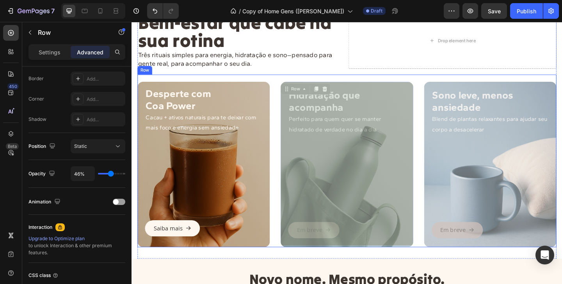
scroll to position [39, 0]
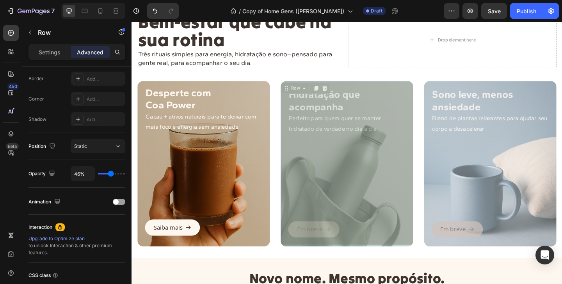
click at [418, 232] on div "Em breve Button" at bounding box center [366, 200] width 128 height 111
click at [299, 91] on icon at bounding box center [299, 91] width 1 height 1
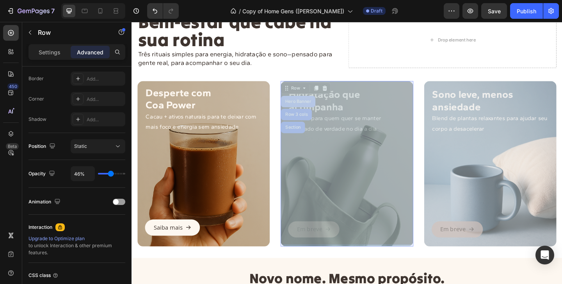
click at [305, 110] on div "Hero Banner" at bounding box center [312, 108] width 31 height 5
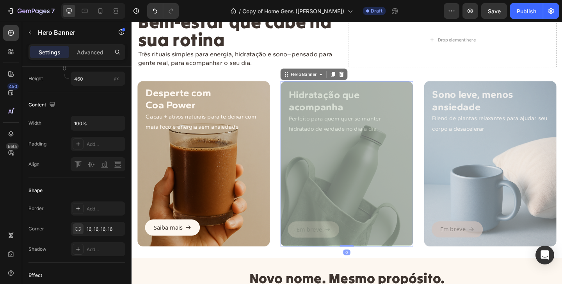
scroll to position [0, 0]
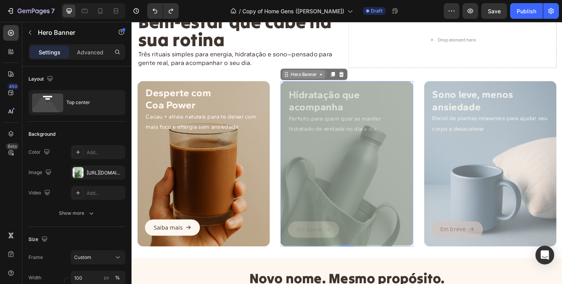
click at [334, 78] on div "Hero Banner" at bounding box center [318, 78] width 31 height 7
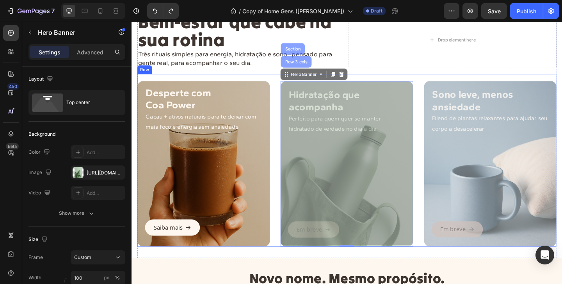
click at [287, 192] on div "Desperte com Coa Power Cacau + ativos naturais para te deixar com mais foco e e…" at bounding box center [366, 171] width 456 height 187
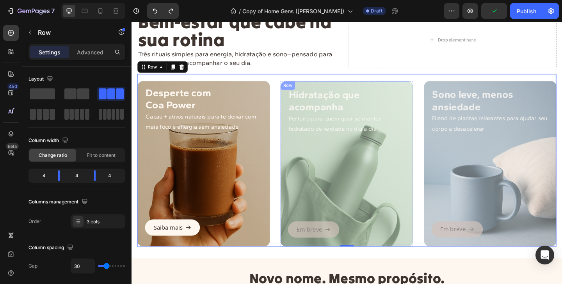
click at [306, 199] on div "Em breve Button" at bounding box center [366, 200] width 128 height 111
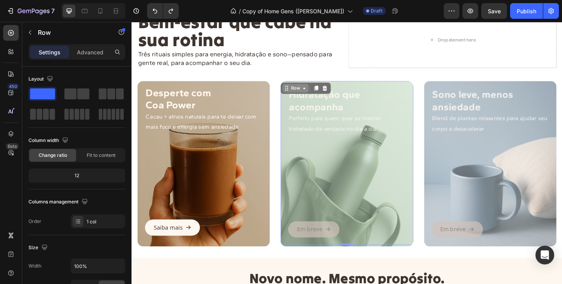
click at [314, 93] on div "Row" at bounding box center [309, 93] width 13 height 7
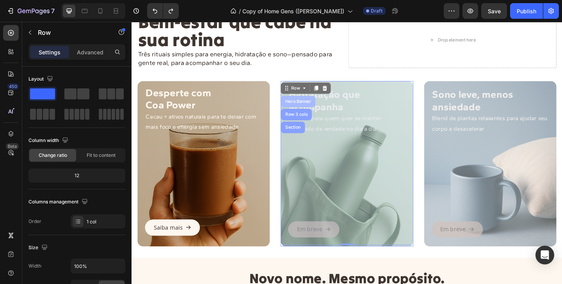
click at [314, 112] on div "Hero Banner" at bounding box center [312, 108] width 37 height 12
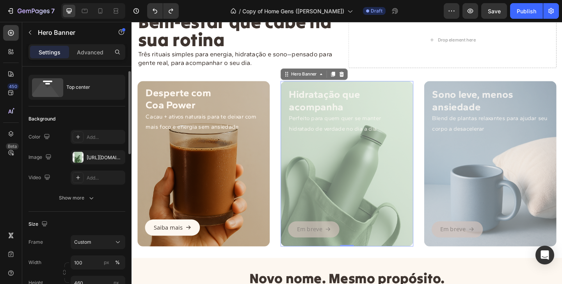
scroll to position [13, 0]
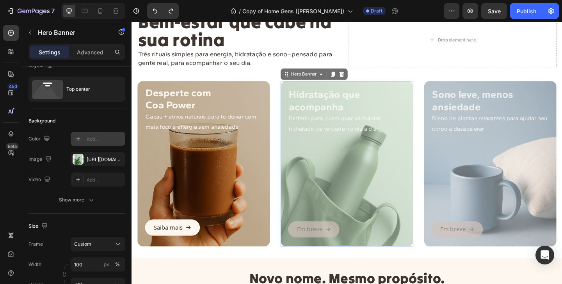
click at [92, 139] on div "Add..." at bounding box center [105, 139] width 37 height 7
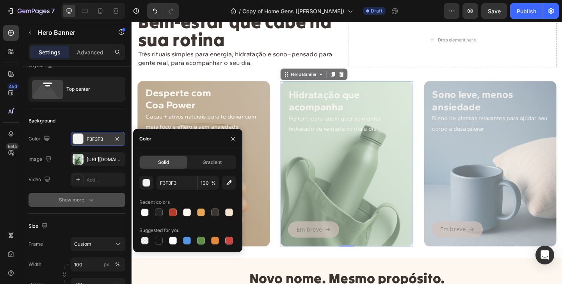
click at [81, 200] on div "Show more" at bounding box center [77, 200] width 36 height 8
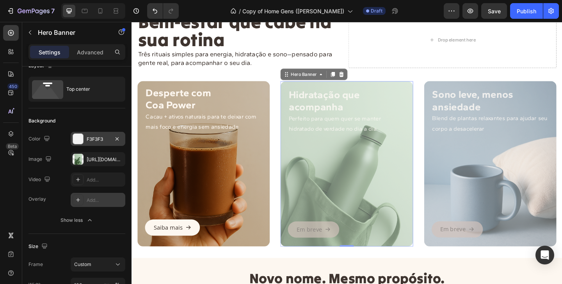
click at [79, 202] on icon at bounding box center [78, 199] width 6 height 6
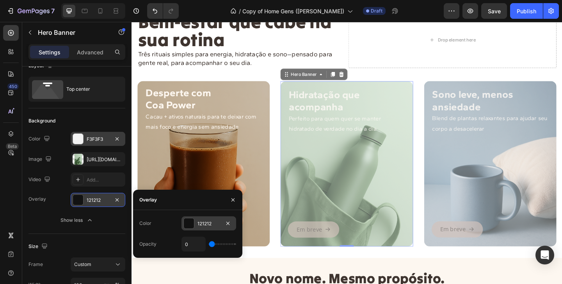
click at [193, 221] on div at bounding box center [189, 223] width 10 height 10
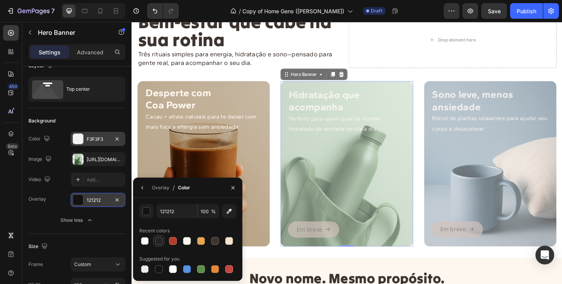
click at [162, 239] on div at bounding box center [159, 241] width 8 height 8
type input "242424"
click at [144, 188] on icon "button" at bounding box center [142, 187] width 6 height 6
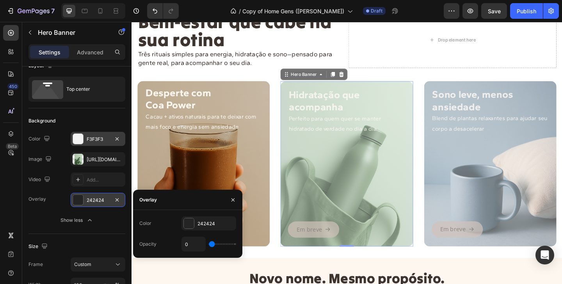
type input "2%"
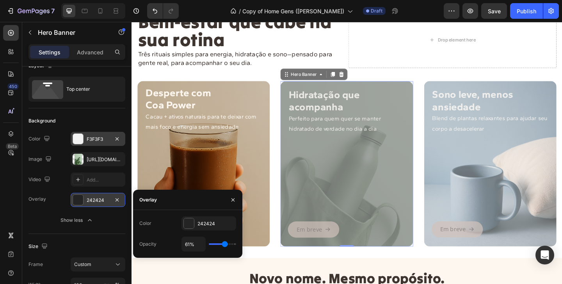
drag, startPoint x: 212, startPoint y: 245, endPoint x: 225, endPoint y: 245, distance: 12.5
click at [225, 245] on input "range" at bounding box center [222, 244] width 27 height 2
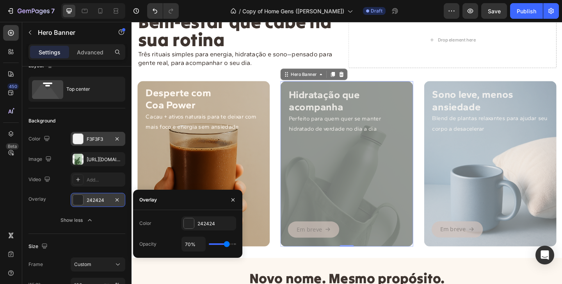
click at [227, 245] on input "range" at bounding box center [222, 244] width 27 height 2
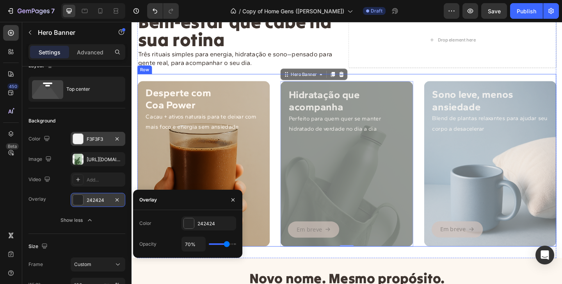
click at [289, 205] on div "Desperte com Coa Power Cacau + ativos naturais para te deixar com mais foco e e…" at bounding box center [366, 171] width 456 height 187
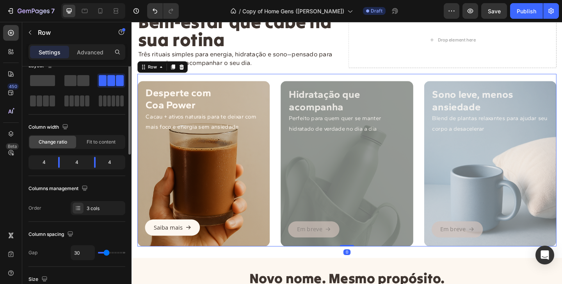
scroll to position [0, 0]
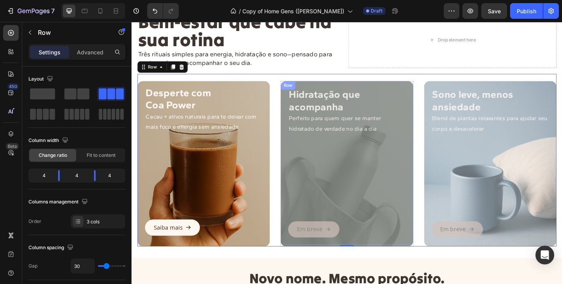
click at [386, 171] on div "Em breve Button" at bounding box center [366, 200] width 128 height 111
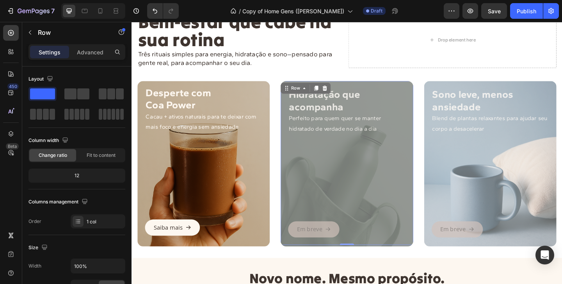
click at [307, 200] on div "Em breve Button" at bounding box center [366, 200] width 128 height 111
click at [313, 95] on div "Row" at bounding box center [309, 93] width 13 height 7
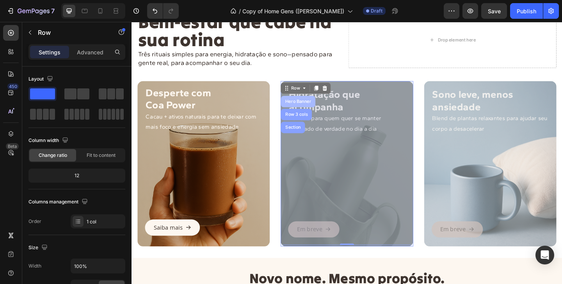
click at [312, 107] on div "Hero Banner" at bounding box center [312, 108] width 31 height 5
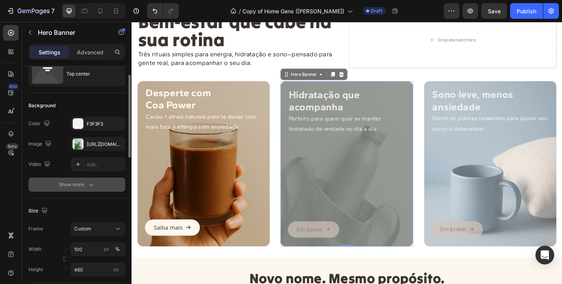
scroll to position [23, 0]
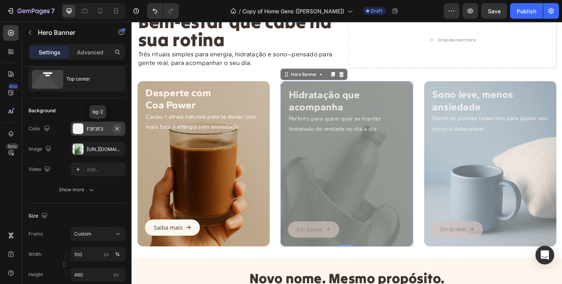
click at [118, 127] on icon "button" at bounding box center [117, 128] width 3 height 3
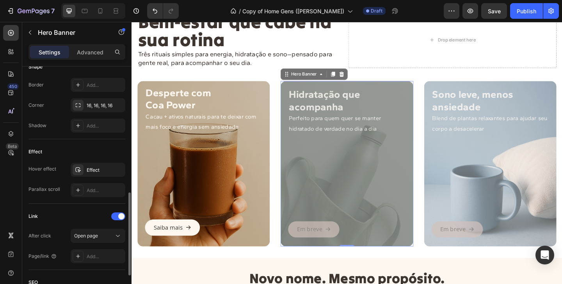
scroll to position [348, 0]
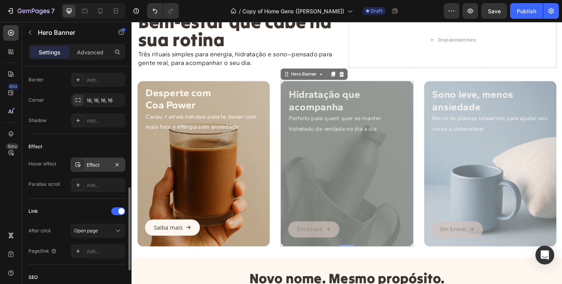
click at [86, 162] on div "Effect" at bounding box center [98, 164] width 55 height 14
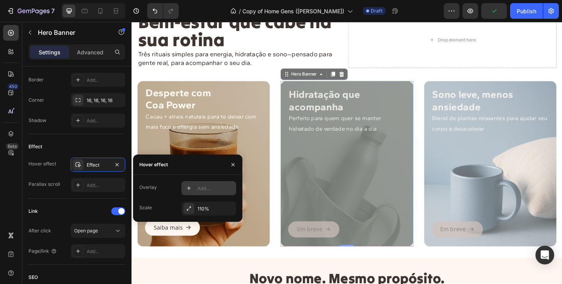
click at [192, 189] on div at bounding box center [189, 187] width 11 height 11
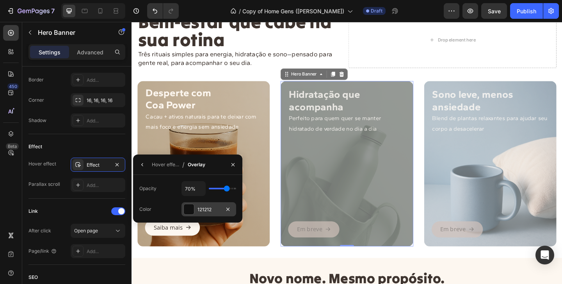
click at [198, 210] on div "121212" at bounding box center [209, 209] width 23 height 7
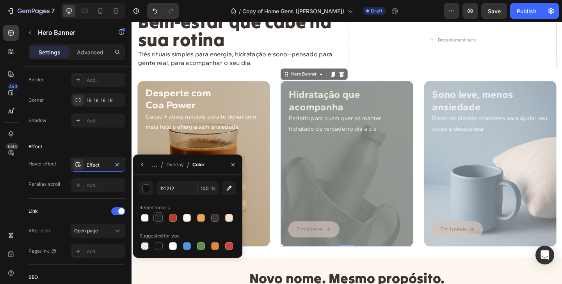
click at [157, 218] on div at bounding box center [159, 218] width 8 height 8
click at [141, 162] on icon "button" at bounding box center [142, 164] width 6 height 6
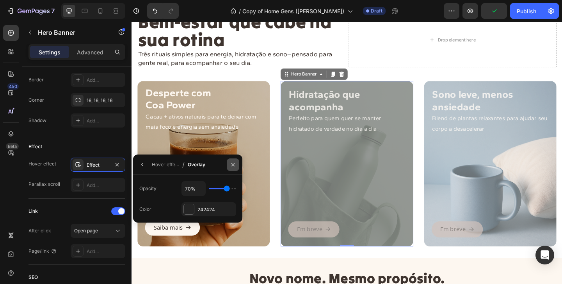
click at [232, 162] on icon "button" at bounding box center [233, 164] width 6 height 6
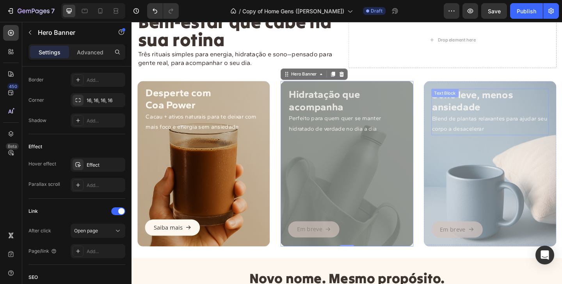
click at [474, 95] on div "Sono leve, menos ansiedade Blend de plantas relaxantes para ajudar seu corpo a …" at bounding box center [522, 119] width 128 height 50
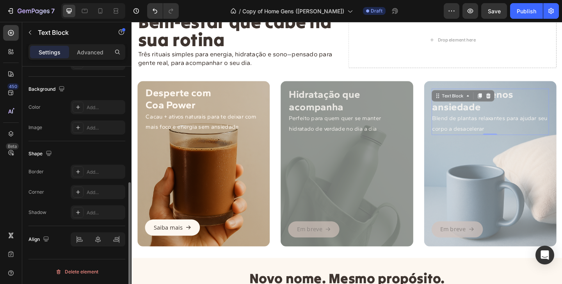
scroll to position [0, 0]
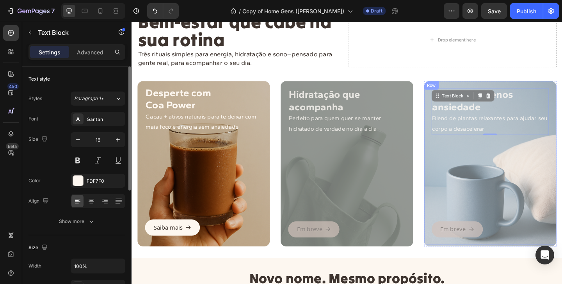
click at [460, 152] on div "Em breve Button" at bounding box center [522, 200] width 128 height 111
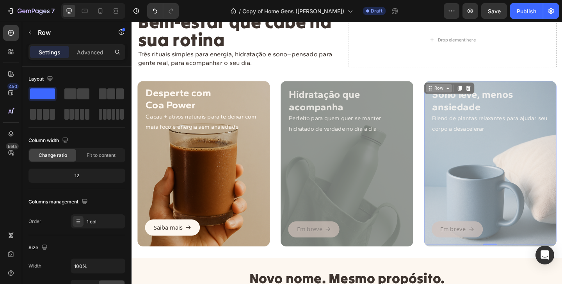
click at [465, 91] on div "Row" at bounding box center [466, 93] width 13 height 7
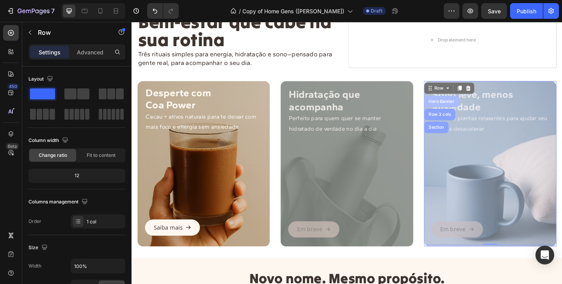
click at [466, 105] on div "Hero Banner" at bounding box center [468, 108] width 37 height 12
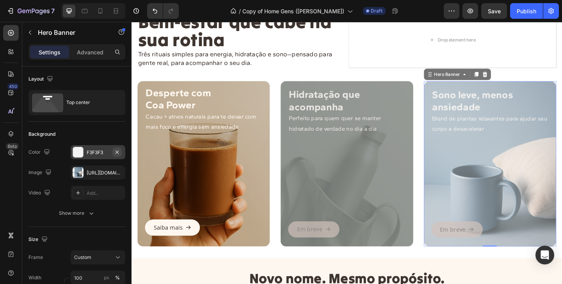
click at [118, 151] on icon "button" at bounding box center [117, 152] width 6 height 6
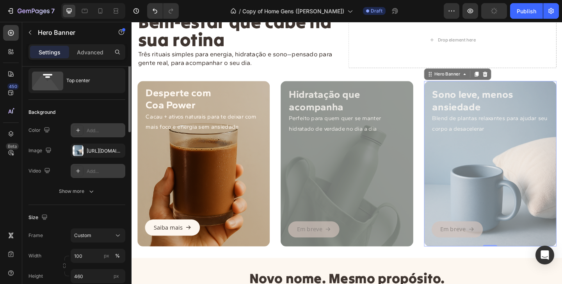
scroll to position [4, 0]
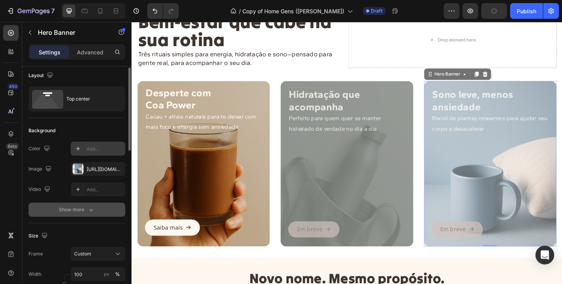
click at [78, 204] on button "Show more" at bounding box center [77, 209] width 97 height 14
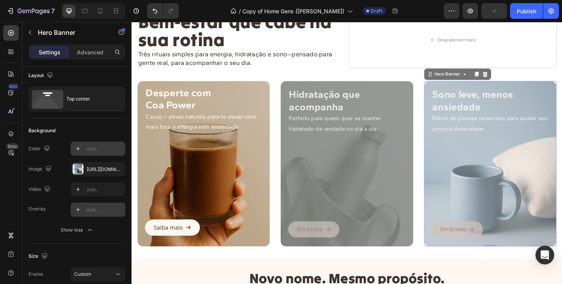
click at [80, 209] on icon at bounding box center [78, 209] width 6 height 6
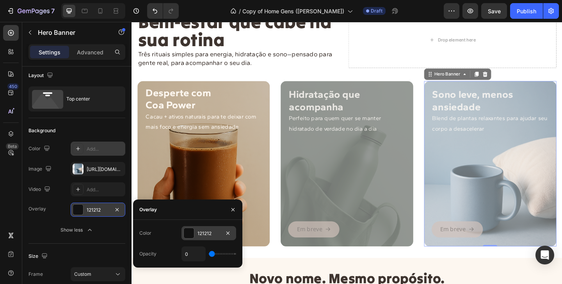
click at [199, 232] on div "121212" at bounding box center [209, 233] width 23 height 7
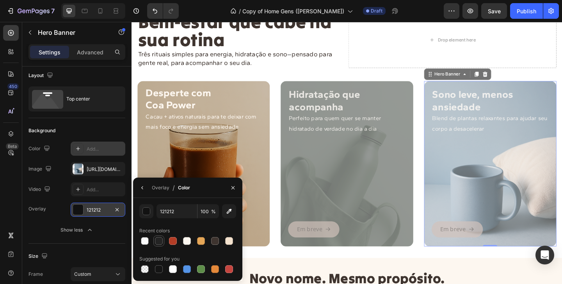
click at [159, 238] on div at bounding box center [159, 241] width 8 height 8
click at [143, 190] on icon "button" at bounding box center [142, 187] width 6 height 6
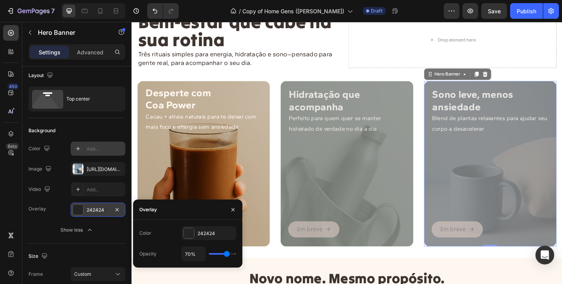
drag, startPoint x: 212, startPoint y: 252, endPoint x: 227, endPoint y: 252, distance: 14.5
click at [227, 253] on input "range" at bounding box center [222, 254] width 27 height 2
click at [225, 253] on input "range" at bounding box center [222, 254] width 27 height 2
click at [227, 253] on input "range" at bounding box center [222, 254] width 27 height 2
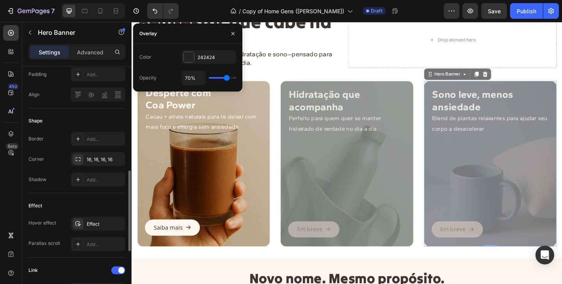
scroll to position [313, 0]
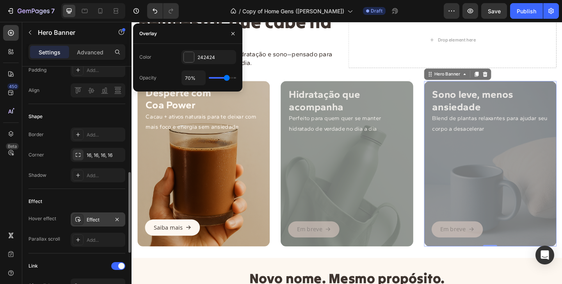
click at [85, 220] on div "Effect" at bounding box center [98, 219] width 55 height 14
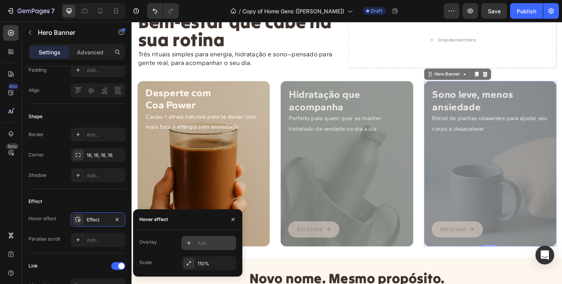
click at [195, 237] on div "Add..." at bounding box center [209, 243] width 55 height 14
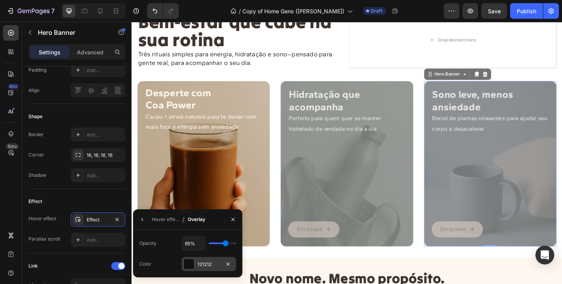
click at [190, 260] on div at bounding box center [189, 264] width 10 height 10
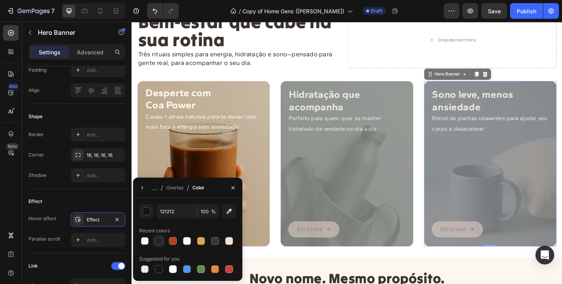
click at [162, 242] on div at bounding box center [159, 241] width 8 height 8
click at [145, 190] on icon "button" at bounding box center [142, 187] width 6 height 6
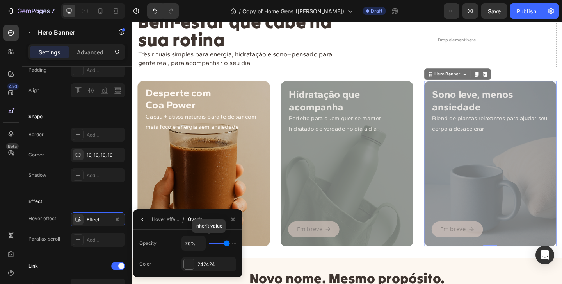
click at [227, 243] on input "range" at bounding box center [222, 243] width 27 height 2
click at [231, 220] on icon "button" at bounding box center [233, 219] width 6 height 6
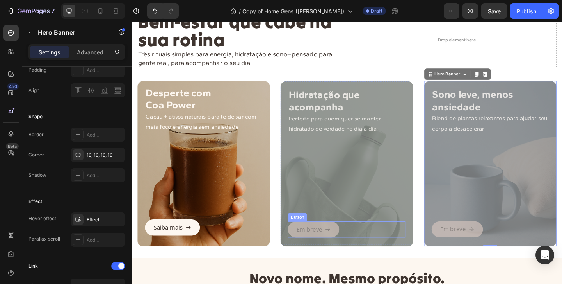
click at [340, 247] on div "Em breve" at bounding box center [329, 246] width 37 height 11
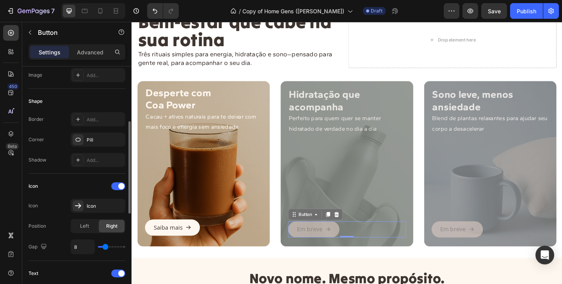
scroll to position [134, 0]
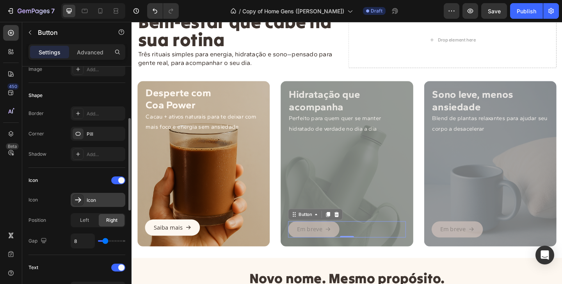
click at [82, 202] on icon at bounding box center [78, 200] width 8 height 8
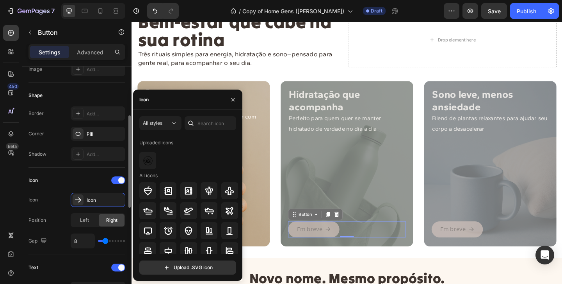
scroll to position [126, 0]
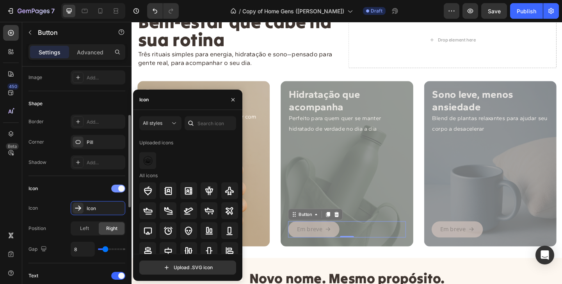
click at [122, 188] on span at bounding box center [121, 188] width 6 height 6
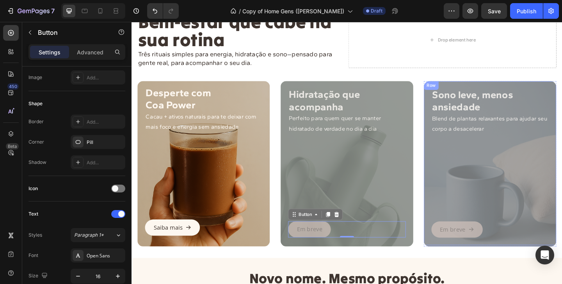
click at [469, 200] on div "Em breve Button" at bounding box center [522, 200] width 128 height 111
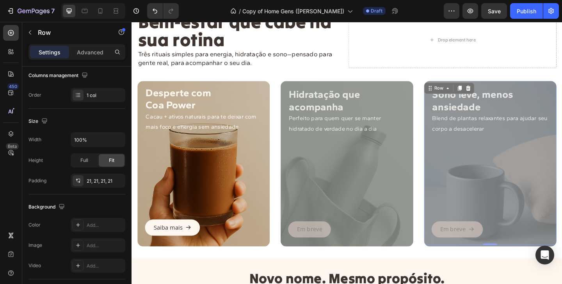
scroll to position [0, 0]
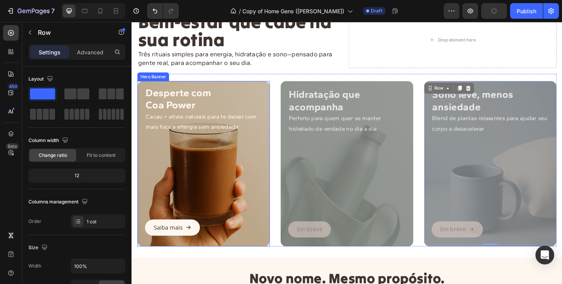
click at [198, 263] on div "Overlay" at bounding box center [210, 176] width 144 height 180
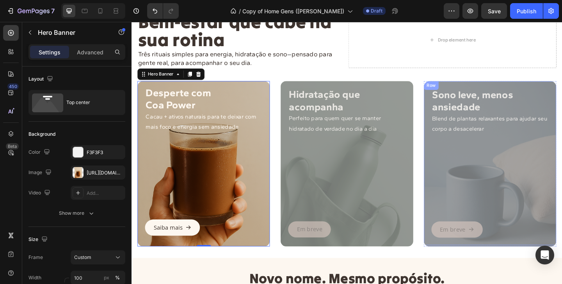
click at [468, 221] on div "Em breve Button" at bounding box center [522, 200] width 128 height 111
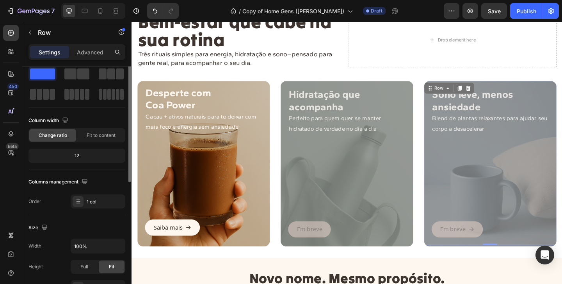
scroll to position [21, 0]
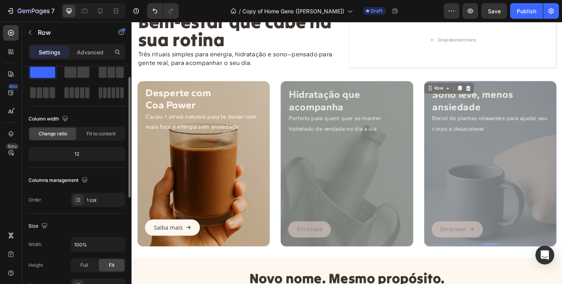
click at [499, 246] on icon "<p>Em breve</p>" at bounding box center [501, 247] width 6 height 6
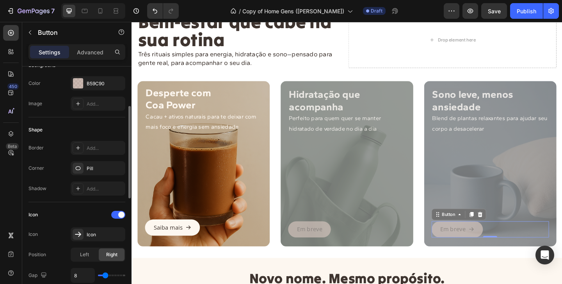
scroll to position [106, 0]
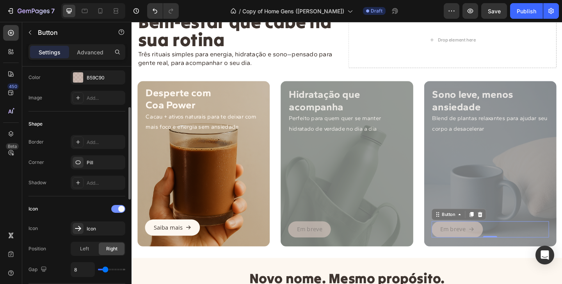
click at [119, 208] on span at bounding box center [121, 208] width 6 height 6
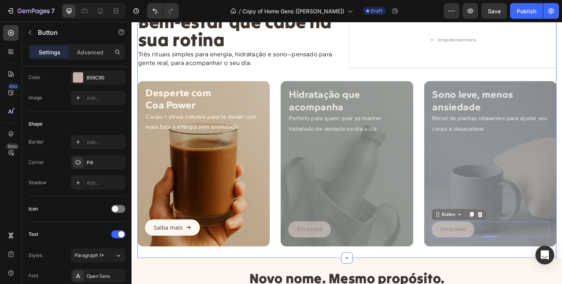
click at [273, 266] on div "Bem-estar que cabe na sua rotina Heading Três rituais simples para energia, hid…" at bounding box center [366, 138] width 456 height 280
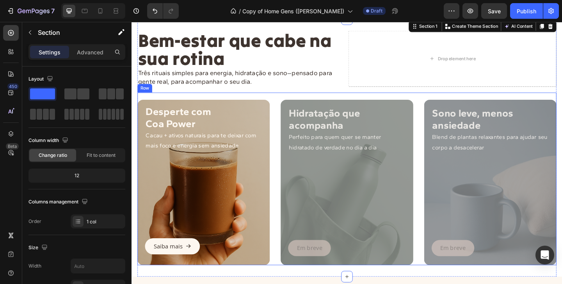
scroll to position [21, 0]
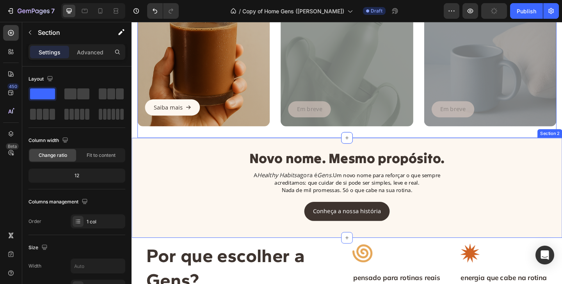
click at [482, 210] on div "Novo nome. Mesmo propósito. Heading A Healthy Habits agora é Gens . Um novo nom…" at bounding box center [365, 204] width 457 height 91
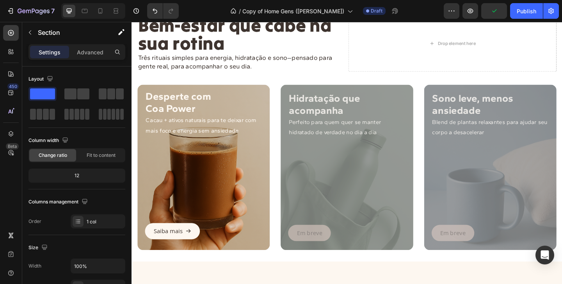
scroll to position [0, 0]
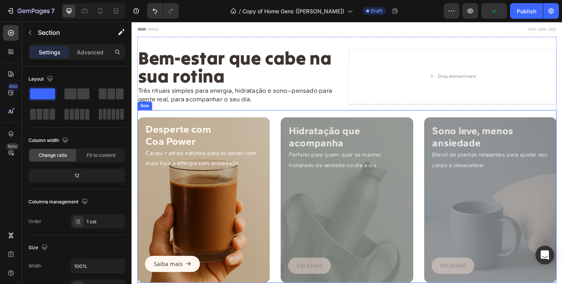
click at [442, 191] on div "Desperte com Coa Power Cacau + ativos naturais para te deixar com mais foco e e…" at bounding box center [366, 211] width 456 height 187
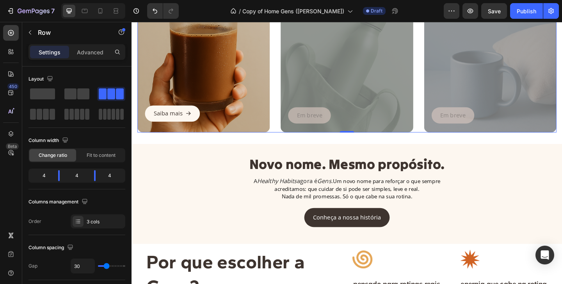
scroll to position [175, 0]
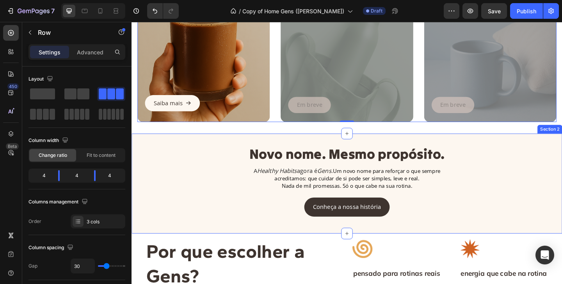
click at [506, 220] on div "Novo nome. Mesmo propósito. Heading A Healthy Habits agora é Gens . Um novo nom…" at bounding box center [365, 200] width 457 height 91
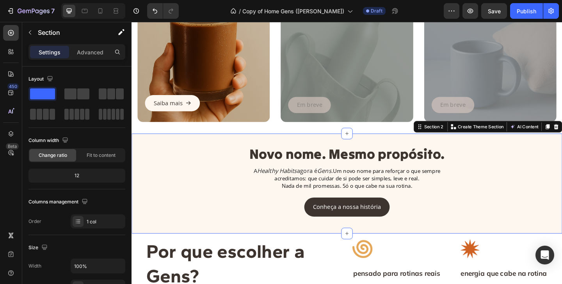
click at [557, 232] on div "Novo nome. Mesmo propósito. Heading A Healthy Habits agora é Gens . Um novo nom…" at bounding box center [365, 200] width 457 height 91
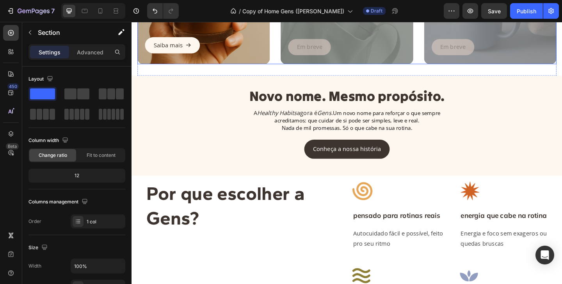
scroll to position [238, 0]
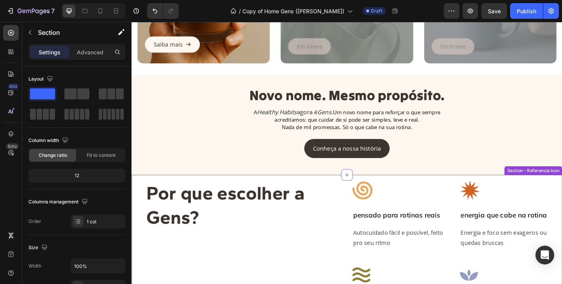
click at [343, 210] on h2 "Por que escolher a Gens?" at bounding box center [253, 221] width 213 height 54
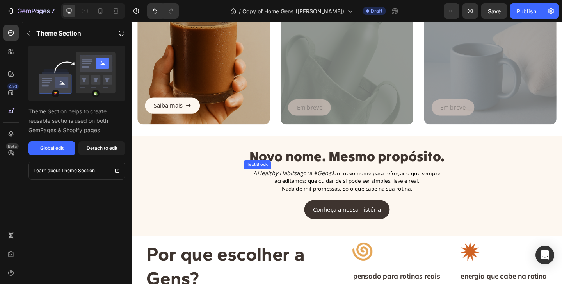
scroll to position [180, 0]
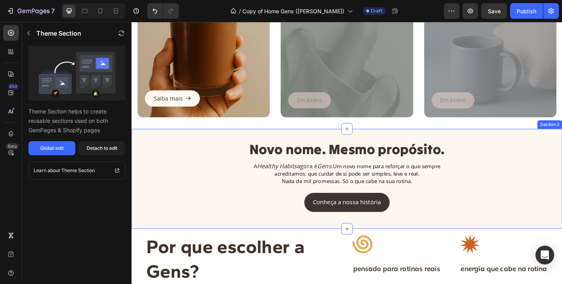
click at [366, 145] on div "Novo nome. Mesmo propósito. Heading A Healthy Habits agora é Gens . Um novo nom…" at bounding box center [366, 192] width 469 height 109
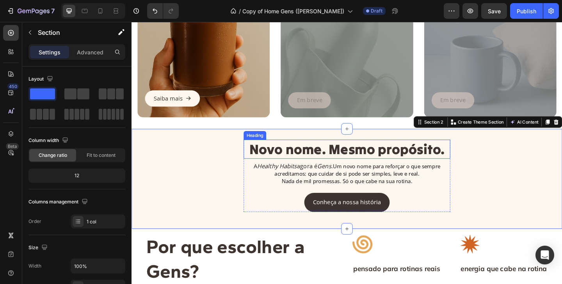
click at [368, 161] on h2 "Novo nome. Mesmo propósito." at bounding box center [365, 160] width 225 height 21
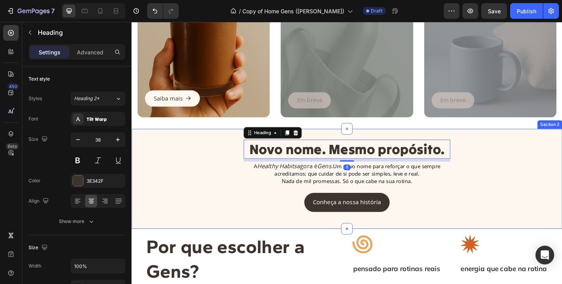
click at [495, 191] on div "Novo nome. Mesmo propósito. Heading 8 A Healthy Habits agora é Gens . Um novo n…" at bounding box center [365, 195] width 457 height 91
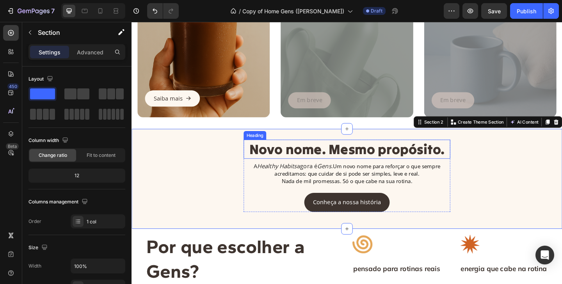
click at [357, 159] on h2 "Novo nome. Mesmo propósito." at bounding box center [365, 160] width 225 height 21
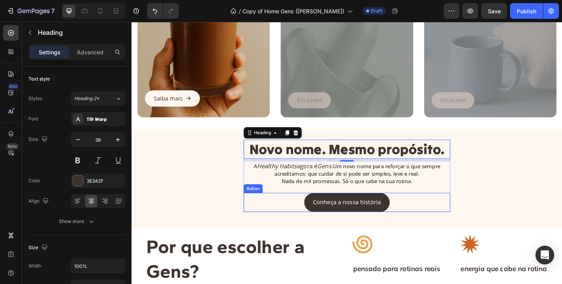
click at [375, 191] on span "Nada de mil promessas. Só o que cabe na sua rotina." at bounding box center [366, 195] width 142 height 8
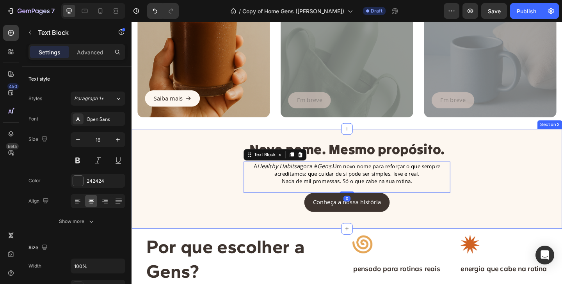
click at [362, 231] on div "Novo nome. Mesmo propósito. Heading A Healthy Habits agora é Gens . Um novo nom…" at bounding box center [365, 195] width 457 height 91
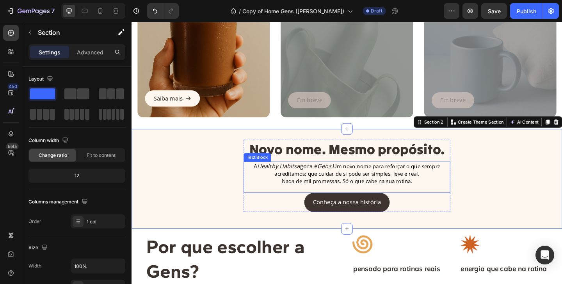
click at [367, 193] on span "Nada de mil promessas. Só o que cabe na sua rotina." at bounding box center [366, 195] width 142 height 8
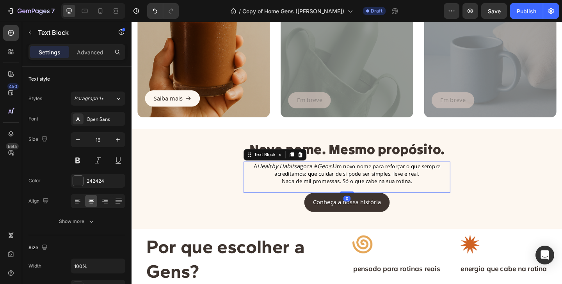
click at [365, 189] on span "Um novo nome para reforçar o que sempre acreditamos: que cuidar de si pode ser …" at bounding box center [377, 182] width 181 height 16
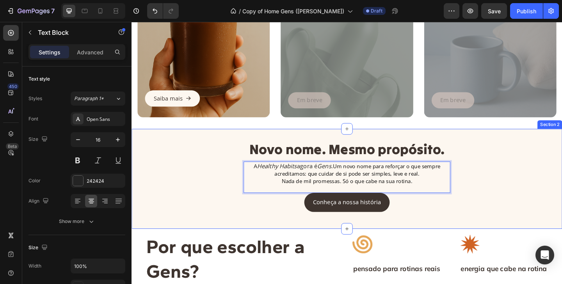
click at [356, 234] on div "Novo nome. Mesmo propósito. Heading A Healthy Habits agora é Gens . Um novo nom…" at bounding box center [365, 195] width 457 height 91
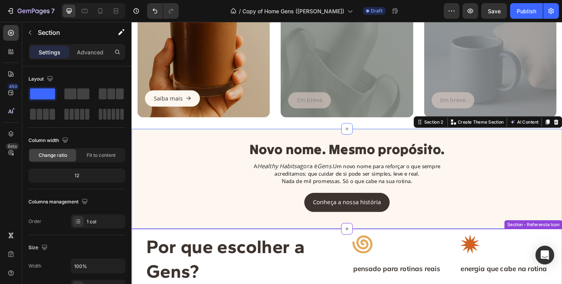
click at [390, 279] on div "Image pensado para rotinas reais Text Block Autocuidado fácil e possível, feito…" at bounding box center [424, 289] width 105 height 74
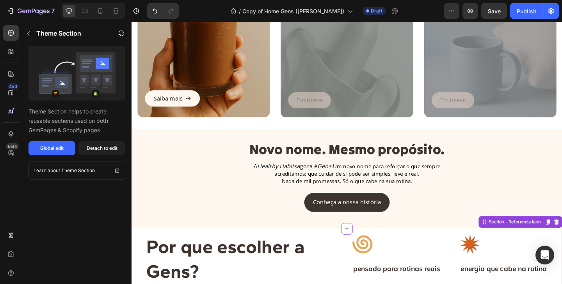
click at [386, 268] on img at bounding box center [383, 263] width 22 height 22
click at [384, 262] on img at bounding box center [383, 263] width 22 height 22
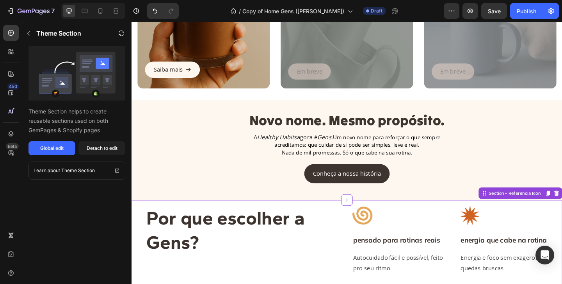
click at [427, 259] on p "pensado para rotinas reais" at bounding box center [425, 258] width 104 height 11
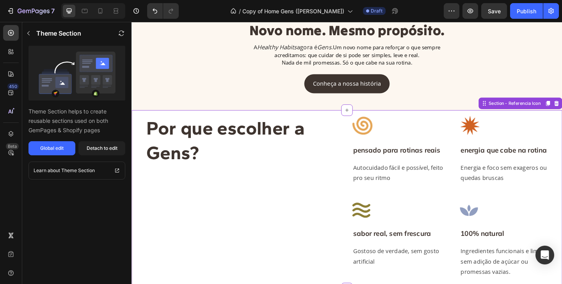
scroll to position [309, 0]
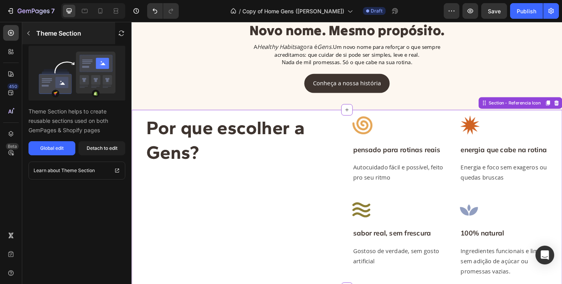
click at [31, 32] on icon "button" at bounding box center [28, 33] width 6 height 6
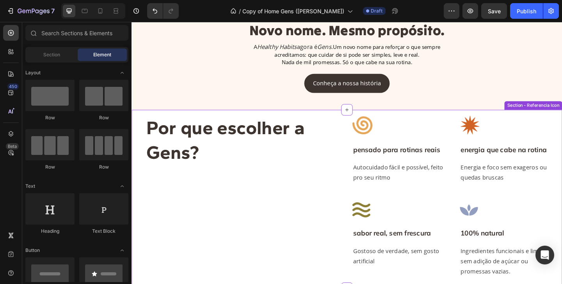
click at [384, 129] on img at bounding box center [383, 134] width 22 height 22
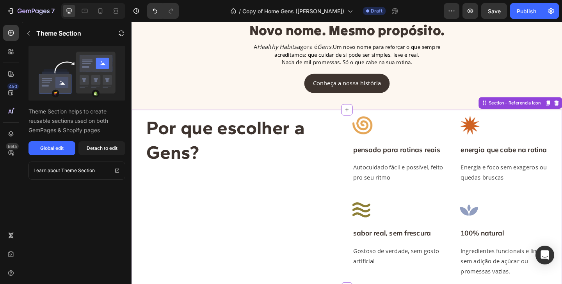
click at [505, 137] on img at bounding box center [500, 134] width 22 height 22
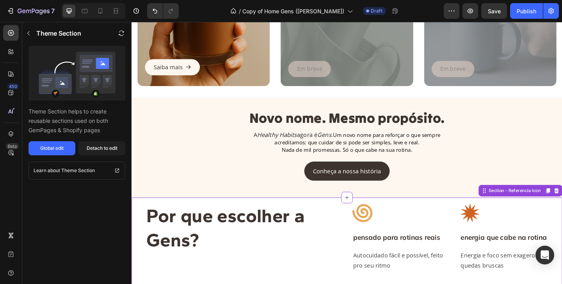
scroll to position [211, 0]
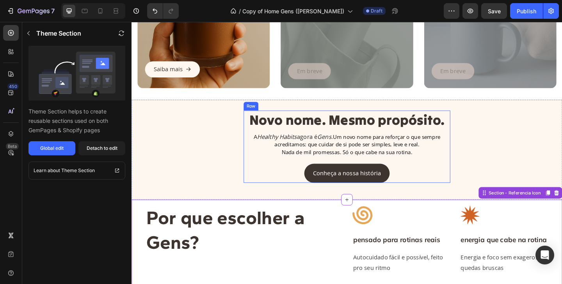
click at [403, 141] on div "Novo nome. Mesmo propósito. Heading A Healthy Habits agora é Gens . Um novo nom…" at bounding box center [365, 157] width 225 height 79
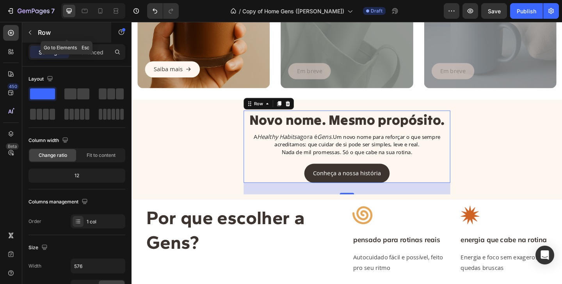
click at [32, 36] on button "button" at bounding box center [30, 32] width 12 height 12
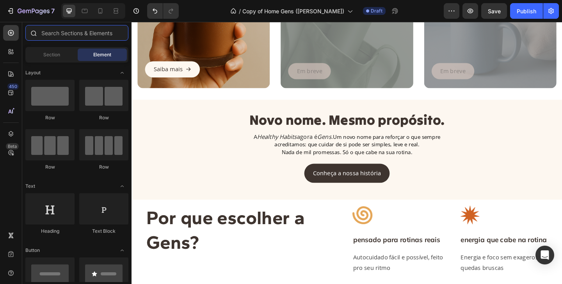
click at [70, 34] on input "text" at bounding box center [76, 33] width 103 height 16
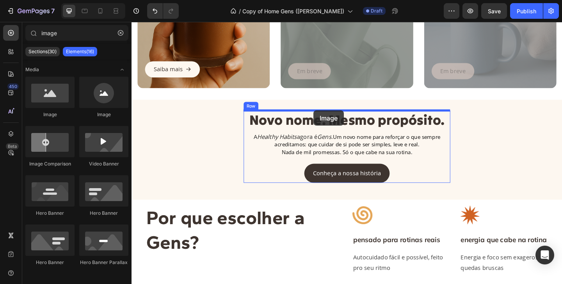
drag, startPoint x: 179, startPoint y: 120, endPoint x: 330, endPoint y: 117, distance: 150.4
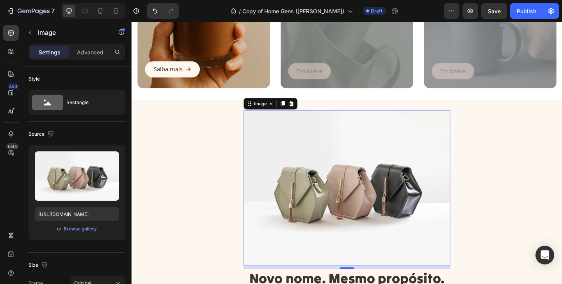
click at [357, 199] on img at bounding box center [365, 202] width 225 height 169
click at [67, 227] on div "Browse gallery" at bounding box center [80, 228] width 33 height 7
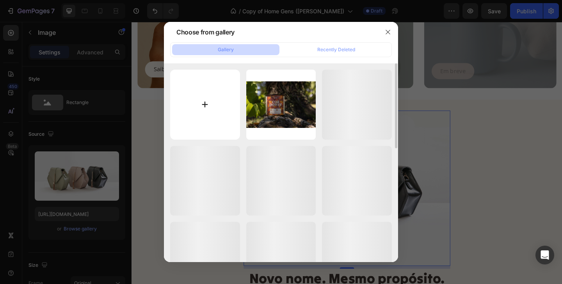
click at [206, 104] on input "file" at bounding box center [205, 105] width 70 height 70
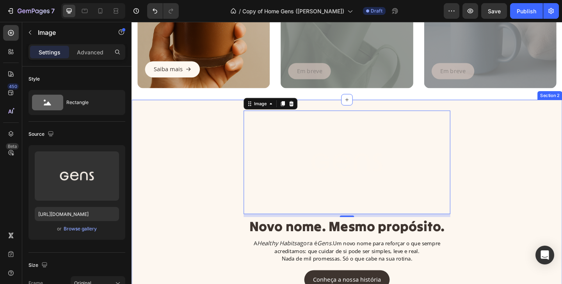
click at [182, 227] on div "Image 8 Novo nome. Mesmo propósito. Heading A Healthy Habits agora é Gens . Um …" at bounding box center [365, 221] width 457 height 207
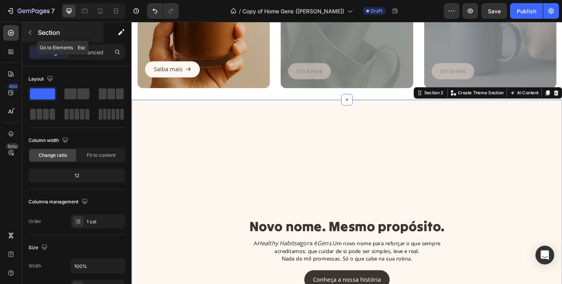
click at [30, 32] on icon "button" at bounding box center [30, 32] width 6 height 6
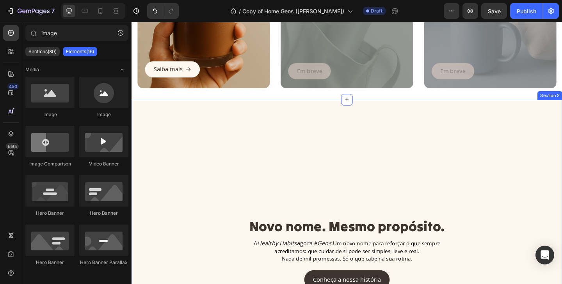
click at [167, 237] on div "Image Novo nome. Mesmo propósito. Heading A Healthy Habits agora é Gens . Um no…" at bounding box center [365, 221] width 457 height 207
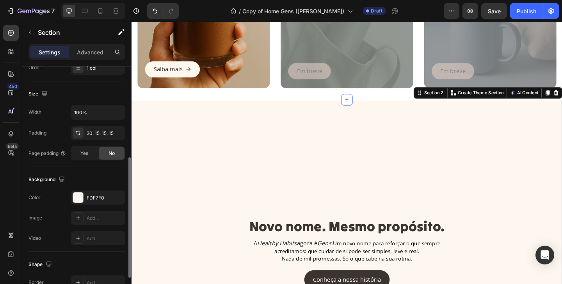
scroll to position [171, 0]
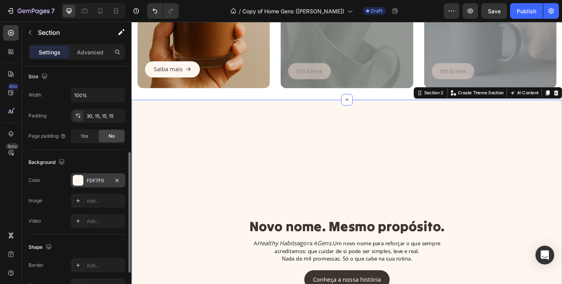
click at [83, 177] on div at bounding box center [78, 180] width 11 height 11
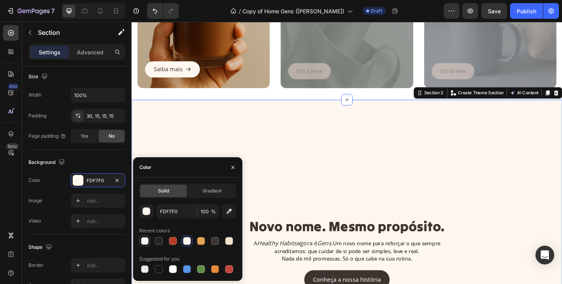
click at [146, 240] on div at bounding box center [145, 241] width 8 height 8
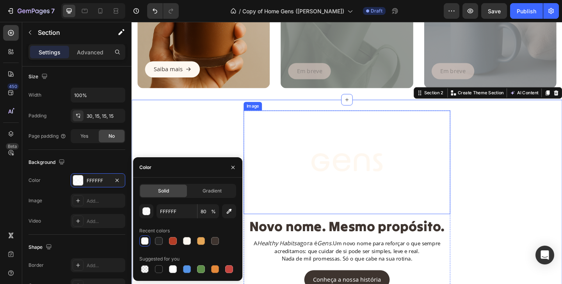
click at [342, 192] on img at bounding box center [365, 174] width 225 height 112
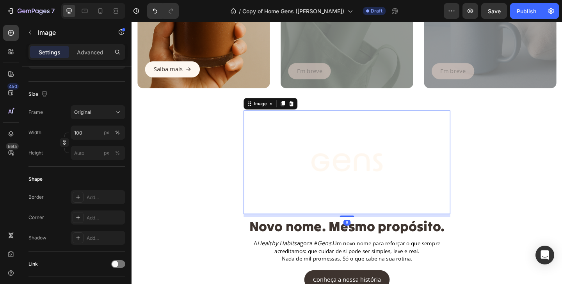
scroll to position [0, 0]
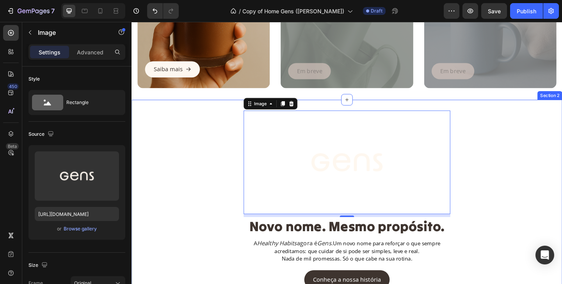
click at [503, 198] on div "Image 8 Novo nome. Mesmo propósito. Heading A Healthy Habits agora é Gens . Um …" at bounding box center [365, 221] width 457 height 207
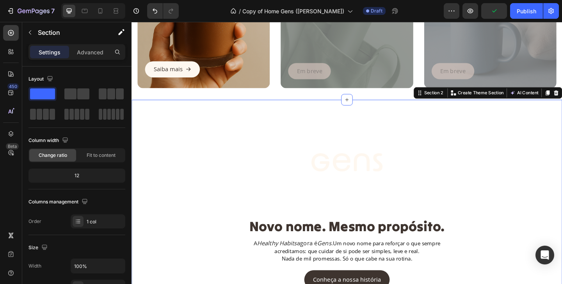
click at [210, 224] on div "Image Novo nome. Mesmo propósito. Heading A Healthy Habits agora é Gens . Um no…" at bounding box center [365, 221] width 457 height 207
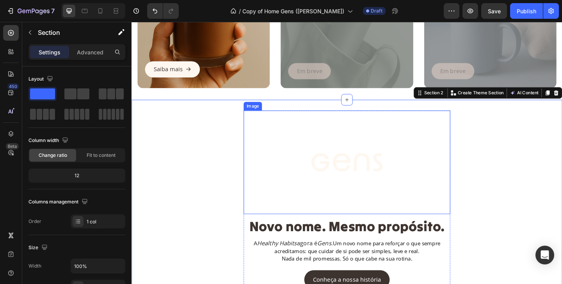
click at [348, 176] on img at bounding box center [365, 174] width 225 height 112
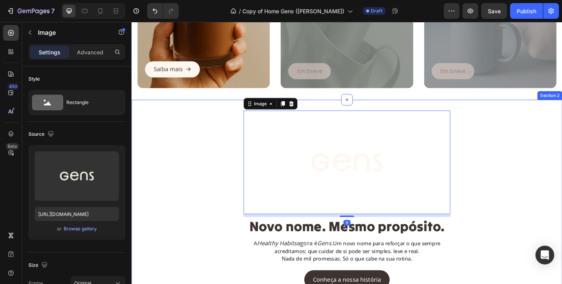
click at [184, 245] on div "Image 8 Novo nome. Mesmo propósito. Heading A Healthy Habits agora é Gens . Um …" at bounding box center [365, 221] width 457 height 207
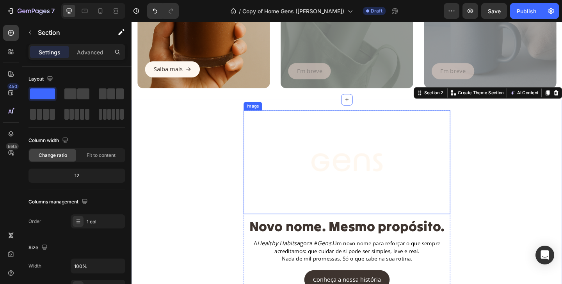
click at [373, 186] on img at bounding box center [365, 174] width 225 height 112
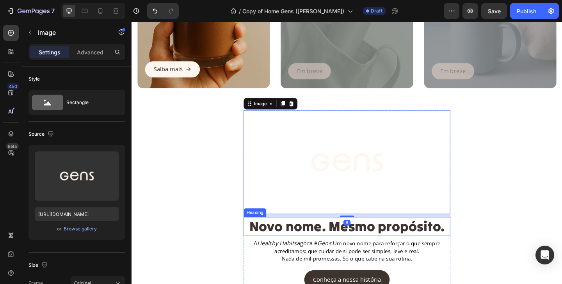
click at [313, 246] on h2 "Novo nome. Mesmo propósito." at bounding box center [365, 244] width 225 height 21
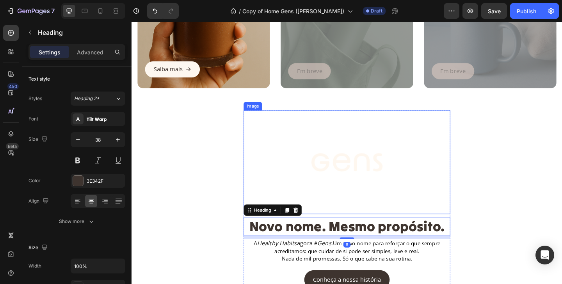
click at [369, 164] on img at bounding box center [365, 174] width 225 height 112
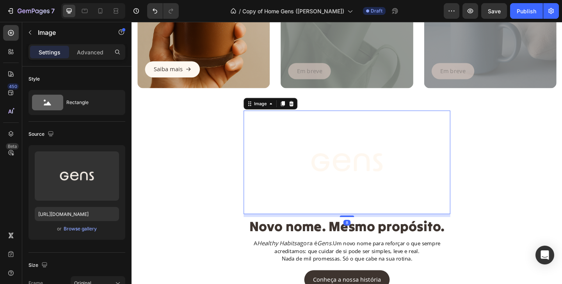
click at [369, 164] on img at bounding box center [365, 174] width 225 height 112
click at [225, 233] on div "Image 8 Novo nome. Mesmo propósito. Heading A Healthy Habits agora é Gens . Um …" at bounding box center [365, 221] width 457 height 207
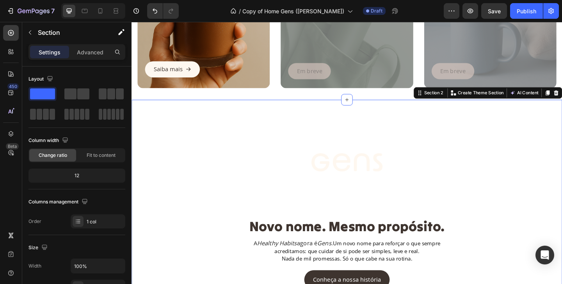
click at [225, 233] on div "Image Novo nome. Mesmo propósito. Heading A Healthy Habits agora é Gens . Um no…" at bounding box center [365, 221] width 457 height 207
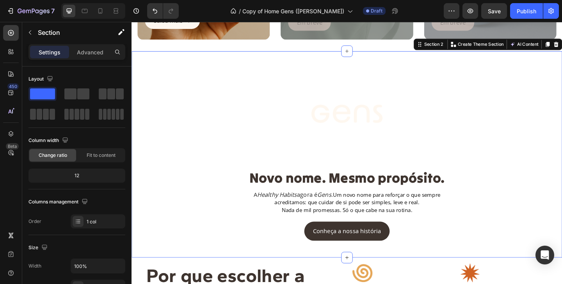
scroll to position [266, 0]
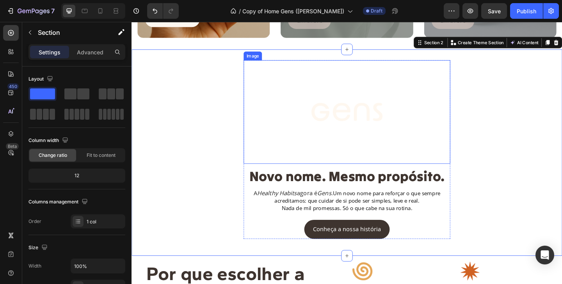
click at [338, 166] on img at bounding box center [365, 119] width 225 height 112
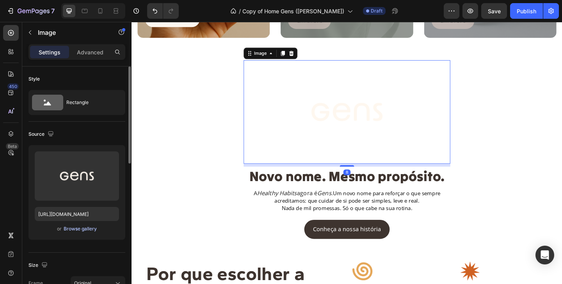
click at [82, 228] on div "Browse gallery" at bounding box center [80, 228] width 33 height 7
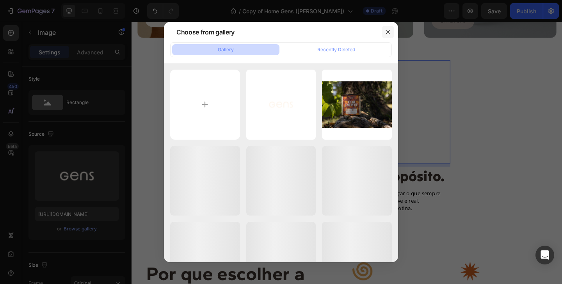
click at [388, 31] on icon "button" at bounding box center [388, 32] width 6 height 6
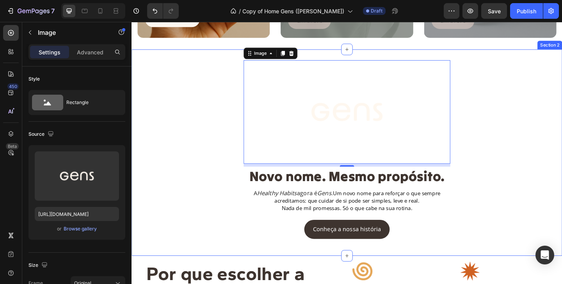
click at [505, 141] on div "Image 8 Novo nome. Mesmo propósito. Heading A Healthy Habits agora é Gens . Um …" at bounding box center [365, 166] width 457 height 207
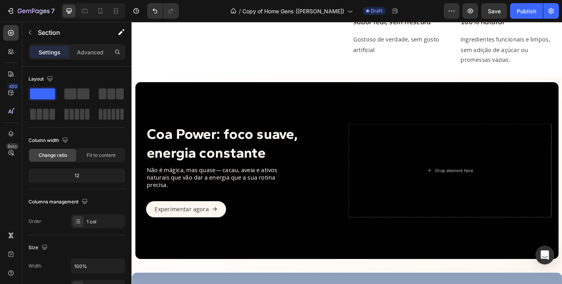
scroll to position [652, 0]
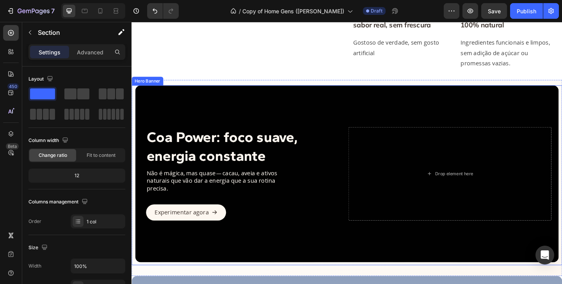
click at [385, 114] on div "Overlay" at bounding box center [366, 187] width 461 height 192
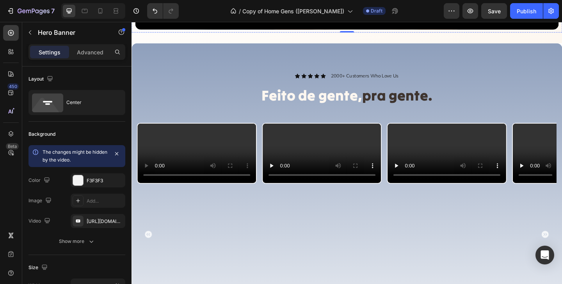
scroll to position [935, 0]
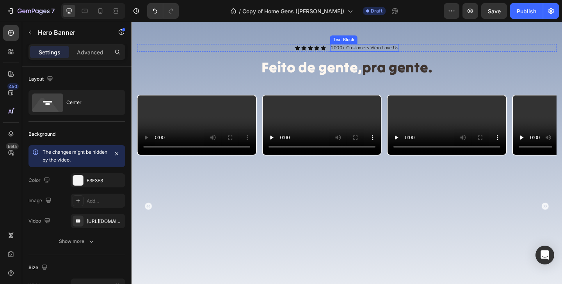
click at [362, 47] on p "2000+ Customers Who Love Us" at bounding box center [384, 49] width 73 height 7
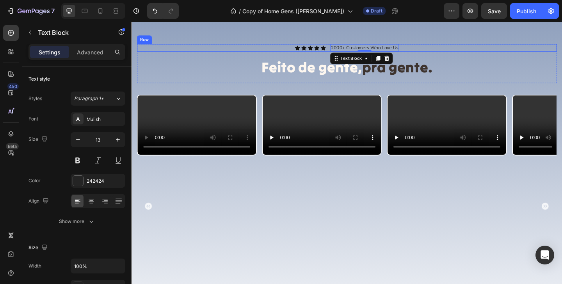
click at [454, 48] on div "Icon Icon Icon Icon Icon Icon List 2000+ Customers Who Love Us Text Block 0 Row" at bounding box center [365, 50] width 457 height 8
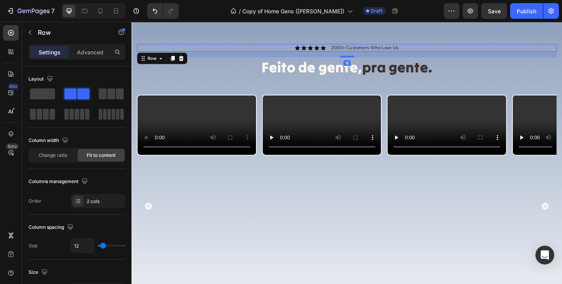
scroll to position [900, 0]
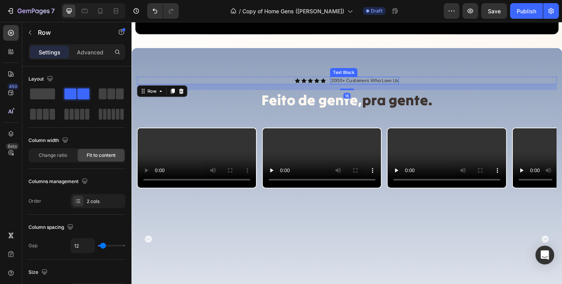
click at [389, 83] on p "2000+ Customers Who Love Us" at bounding box center [384, 85] width 73 height 7
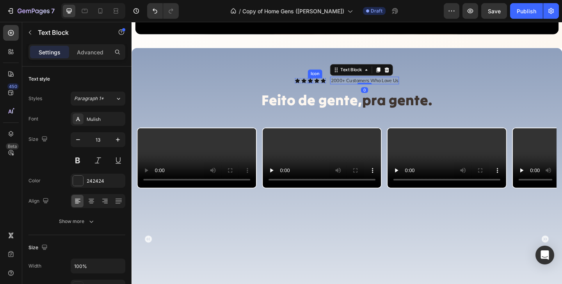
click at [326, 86] on icon at bounding box center [325, 85] width 5 height 5
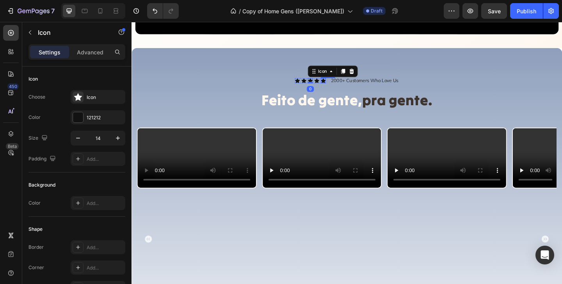
click at [357, 86] on p "2000+ Customers Who Love Us" at bounding box center [384, 85] width 73 height 7
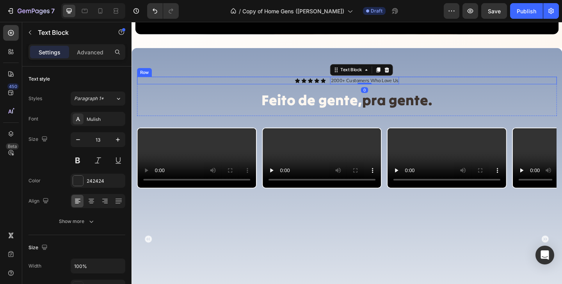
click at [446, 83] on div "Icon Icon Icon Icon Icon Icon List 2000+ Customers Who Love Us Text Block 0 Row" at bounding box center [365, 85] width 457 height 8
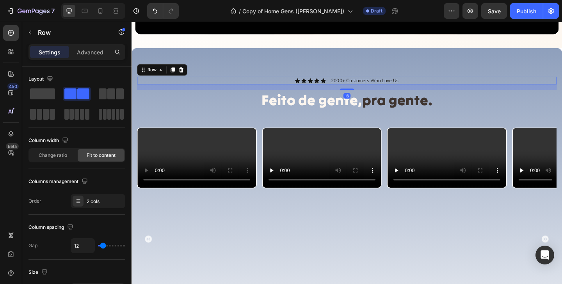
click at [434, 84] on div "Icon Icon Icon Icon Icon Icon List 2000+ Customers Who Love Us Text Block Row 16" at bounding box center [365, 85] width 457 height 8
click at [187, 75] on icon at bounding box center [185, 74] width 6 height 6
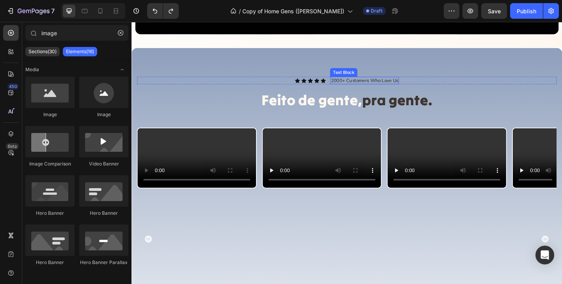
click at [353, 86] on p "2000+ Customers Who Love Us" at bounding box center [384, 85] width 73 height 7
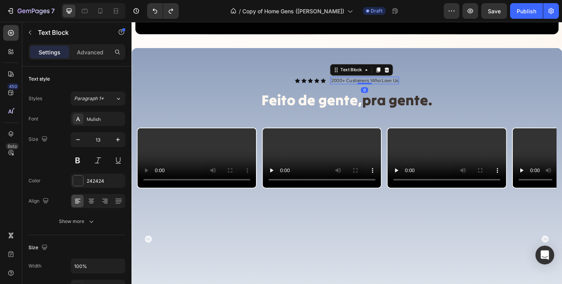
click at [353, 86] on p "2000+ Customers Who Love Us" at bounding box center [384, 85] width 73 height 7
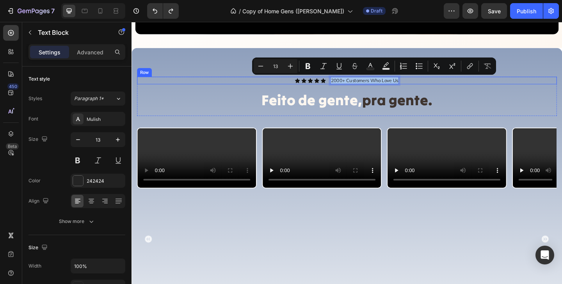
click at [439, 86] on div "Icon Icon Icon Icon Icon Icon List 2000+ Customers Who Love Us Text Block 0 Row" at bounding box center [365, 85] width 457 height 8
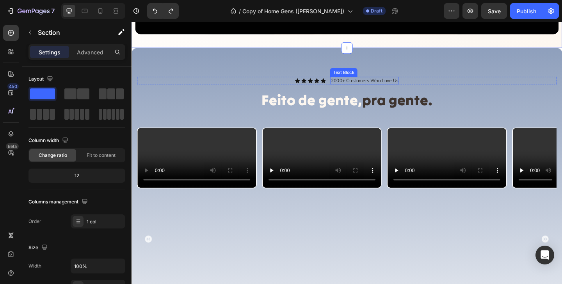
click at [399, 84] on p "2000+ Customers Who Love Us" at bounding box center [384, 85] width 73 height 7
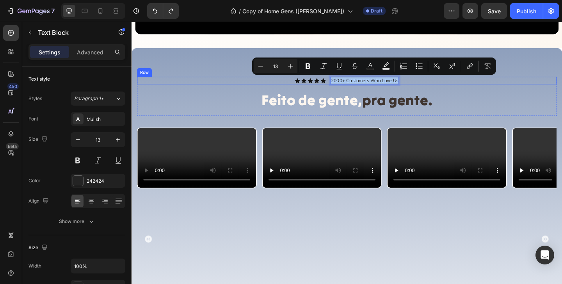
click at [435, 88] on div "Icon Icon Icon Icon Icon Icon List 2000+ Customers Who Love Us Text Block 0 Row" at bounding box center [365, 85] width 457 height 8
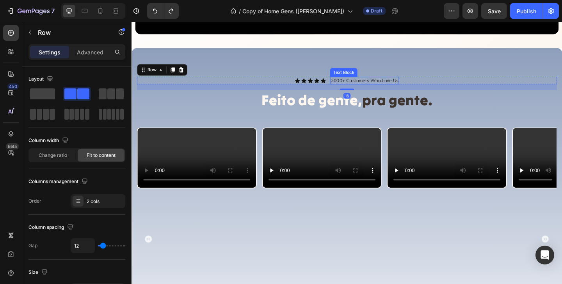
click at [383, 85] on p "2000+ Customers Who Love Us" at bounding box center [384, 85] width 73 height 7
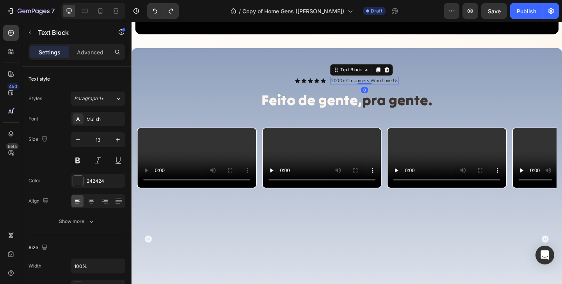
click at [383, 85] on p "2000+ Customers Who Love Us" at bounding box center [384, 85] width 73 height 7
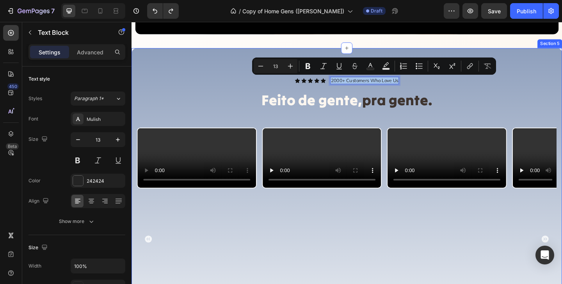
click at [413, 131] on div "Icon Icon Icon Icon Icon Icon List 2000+ Customers Who Love Us Text Block 0 Row…" at bounding box center [365, 249] width 457 height 336
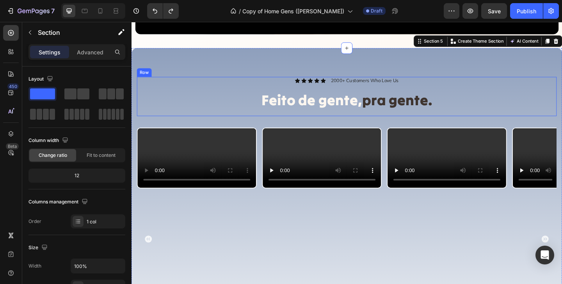
click at [384, 91] on div "Icon Icon Icon Icon Icon Icon List 2000+ Customers Who Love Us Text Block Row F…" at bounding box center [365, 102] width 457 height 43
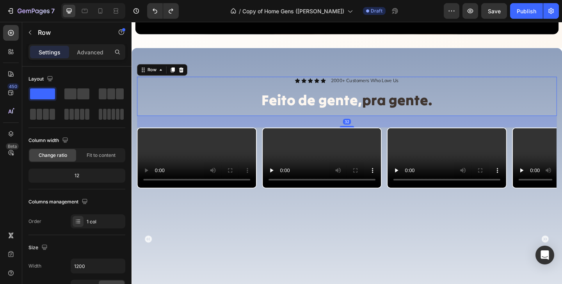
click at [384, 91] on div "Icon Icon Icon Icon Icon Icon List 2000+ Customers Who Love Us Text Block Row F…" at bounding box center [365, 102] width 457 height 43
click at [381, 86] on p "2000+ Customers Who Love Us" at bounding box center [384, 85] width 73 height 7
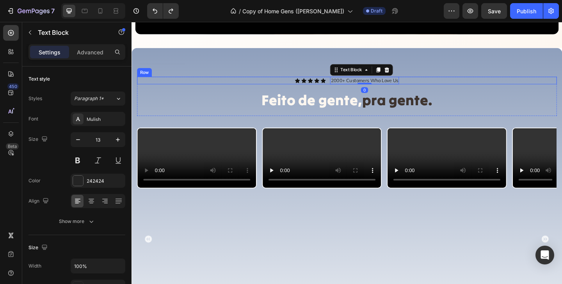
click at [441, 89] on div "Icon Icon Icon Icon Icon Icon List 2000+ Customers Who Love Us Text Block 0 Row" at bounding box center [365, 85] width 457 height 8
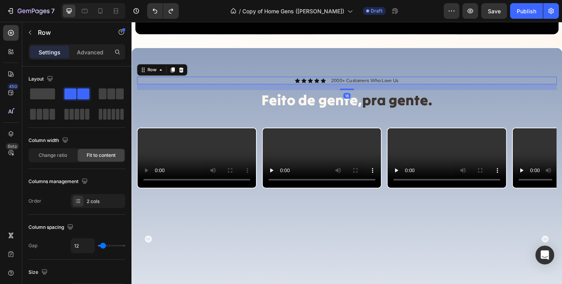
click at [439, 84] on div "Icon Icon Icon Icon Icon Icon List 2000+ Customers Who Love Us Text Block Row 16" at bounding box center [365, 85] width 457 height 8
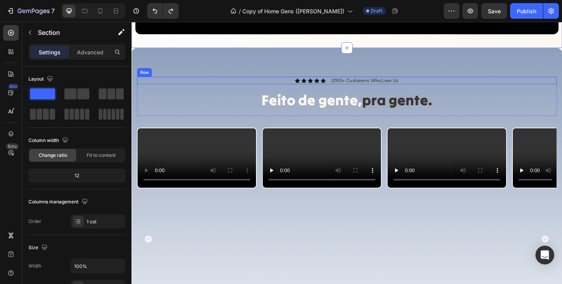
click at [463, 88] on div "Icon Icon Icon Icon Icon Icon List 2000+ Customers Who Love Us Text Block Row" at bounding box center [365, 85] width 457 height 8
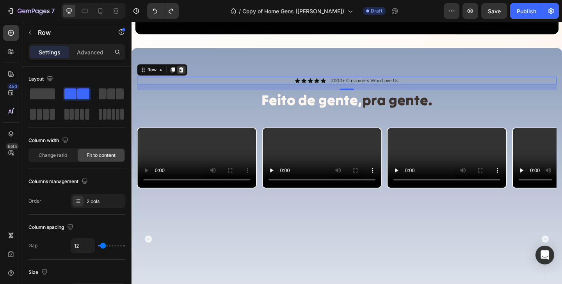
click at [187, 76] on icon at bounding box center [185, 73] width 5 height 5
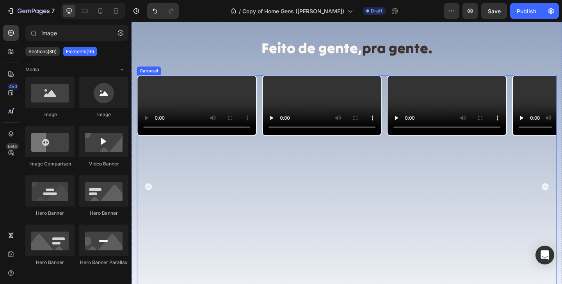
scroll to position [968, 0]
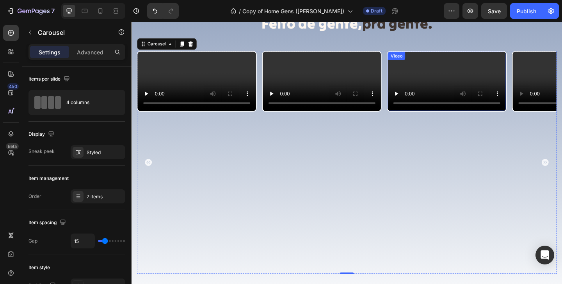
click at [473, 118] on video at bounding box center [474, 86] width 129 height 64
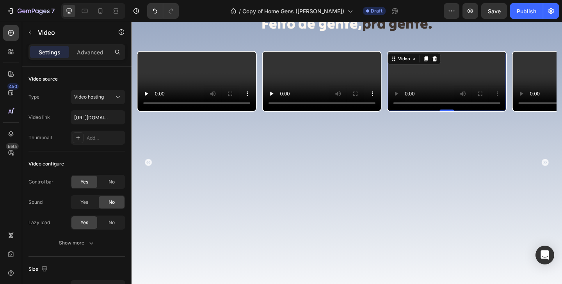
click at [442, 118] on video at bounding box center [474, 86] width 129 height 64
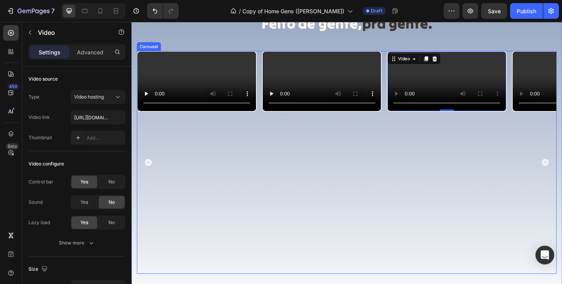
click at [269, 273] on div "Video Video Video Video Video Video Video 0" at bounding box center [365, 174] width 457 height 242
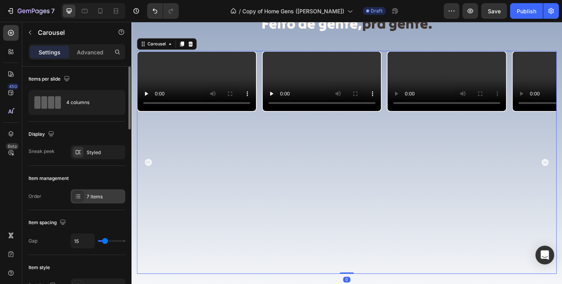
click at [89, 197] on div "7 items" at bounding box center [105, 196] width 37 height 7
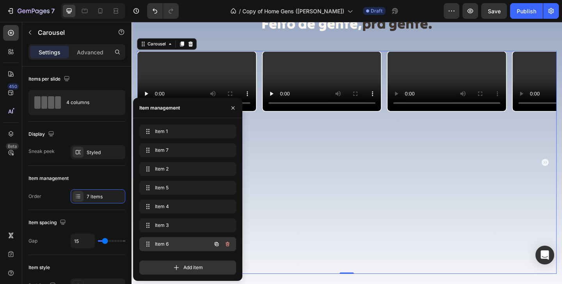
click at [186, 243] on span "Item 6" at bounding box center [177, 243] width 44 height 7
click at [228, 245] on icon "button" at bounding box center [228, 244] width 6 height 6
click at [223, 244] on div "Delete" at bounding box center [222, 243] width 14 height 7
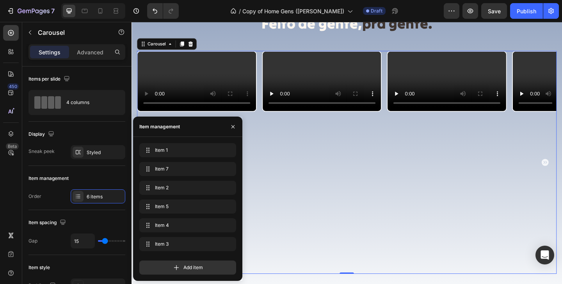
click at [271, 192] on div "Video Video Video Video Video Video" at bounding box center [365, 174] width 457 height 242
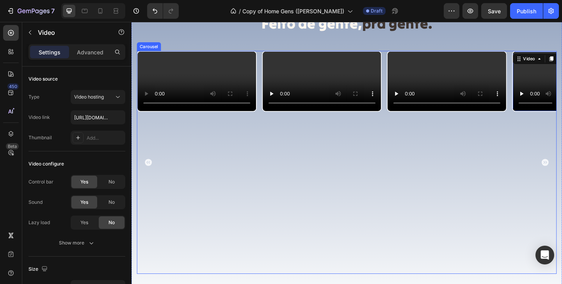
click at [269, 228] on div "Video Video Video Video 0 Video Video" at bounding box center [365, 174] width 457 height 242
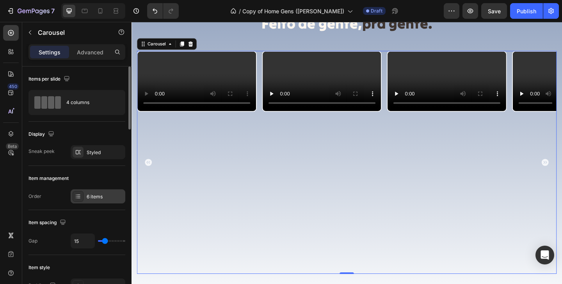
click at [85, 199] on div "6 items" at bounding box center [98, 196] width 55 height 14
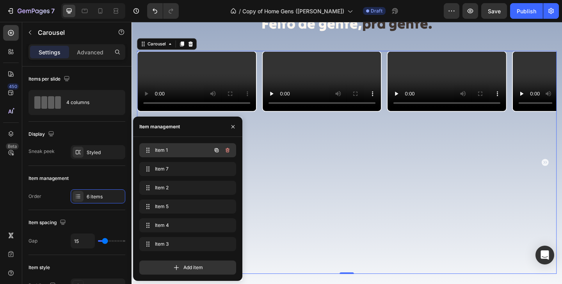
click at [178, 148] on span "Item 1" at bounding box center [177, 149] width 44 height 7
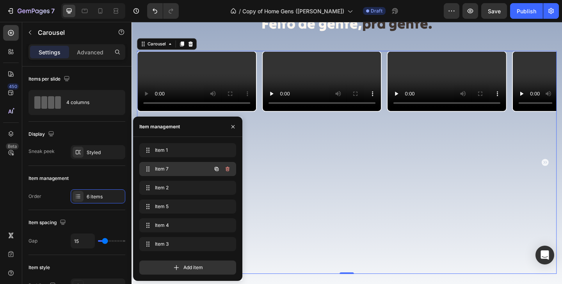
click at [180, 166] on span "Item 7" at bounding box center [177, 168] width 44 height 7
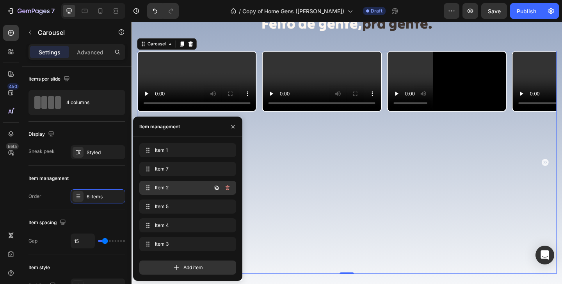
click at [176, 190] on span "Item 2" at bounding box center [177, 187] width 44 height 7
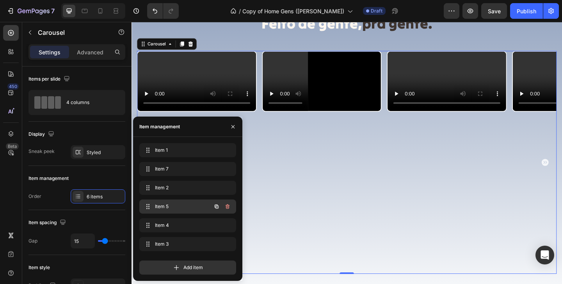
click at [172, 208] on span "Item 5" at bounding box center [177, 206] width 44 height 7
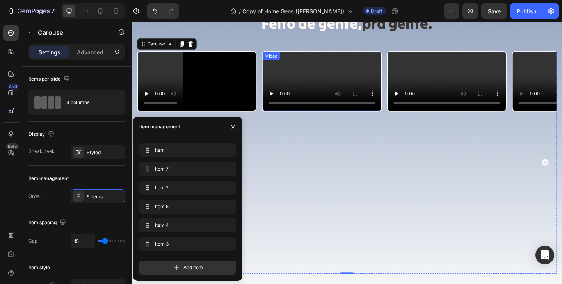
click at [339, 118] on video at bounding box center [338, 86] width 129 height 64
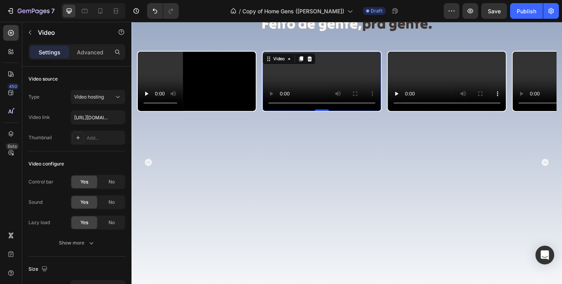
click at [326, 118] on video at bounding box center [338, 86] width 129 height 64
click at [273, 261] on div "Video Video Video Video Video 0 Video" at bounding box center [365, 174] width 457 height 242
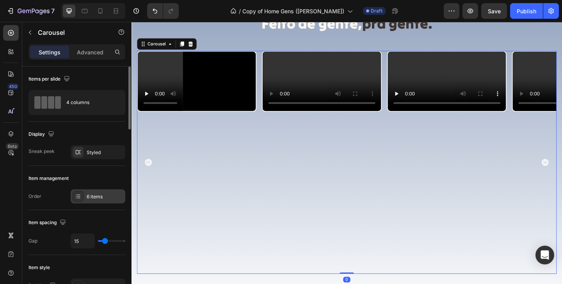
click at [84, 197] on div "6 items" at bounding box center [98, 196] width 55 height 14
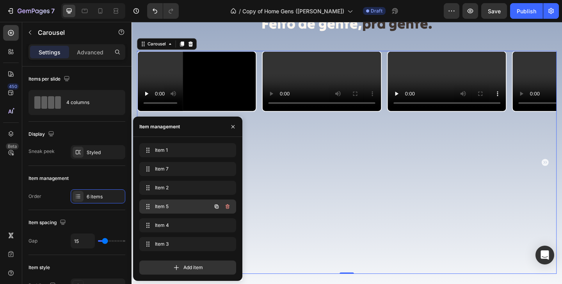
click at [189, 207] on span "Item 5" at bounding box center [177, 206] width 44 height 7
click at [184, 225] on span "Item 4" at bounding box center [177, 224] width 44 height 7
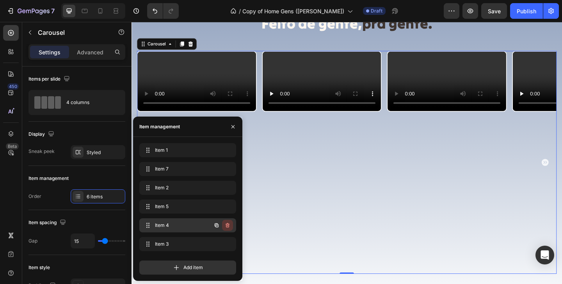
click at [226, 227] on icon "button" at bounding box center [228, 225] width 6 height 6
click at [223, 226] on div "Delete" at bounding box center [222, 224] width 14 height 7
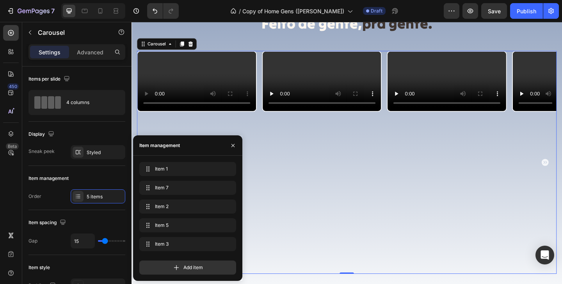
click at [269, 240] on div "Video Video Video Video Video" at bounding box center [365, 174] width 457 height 242
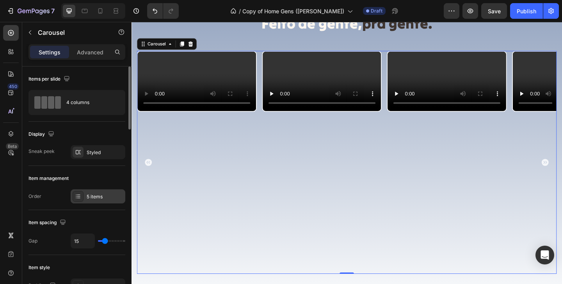
click at [84, 195] on div "5 items" at bounding box center [98, 196] width 55 height 14
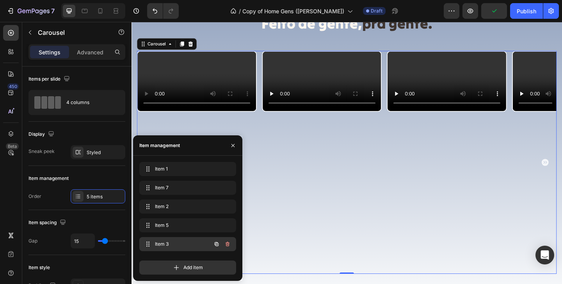
click at [206, 244] on div "Item 3 Item 3" at bounding box center [177, 243] width 69 height 11
click at [234, 145] on icon "button" at bounding box center [233, 145] width 6 height 6
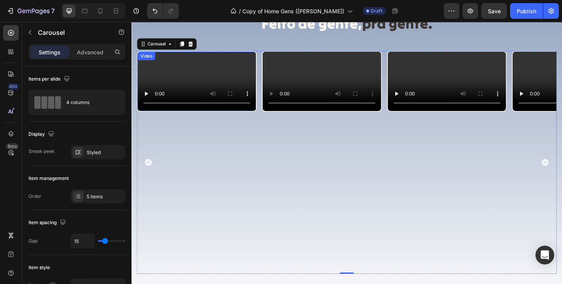
click at [200, 118] on video at bounding box center [202, 86] width 129 height 64
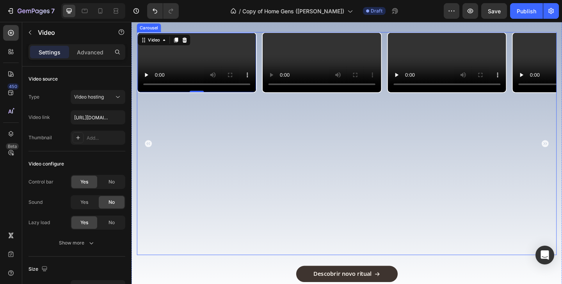
scroll to position [991, 0]
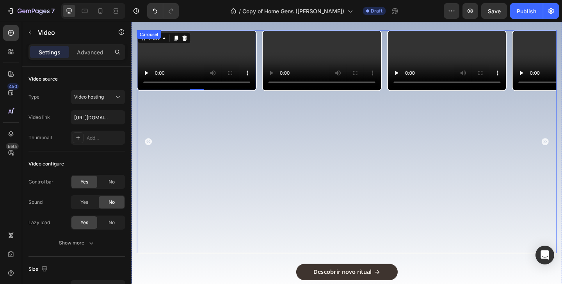
click at [271, 216] on div "Video Video Video Video Video 0" at bounding box center [365, 152] width 457 height 242
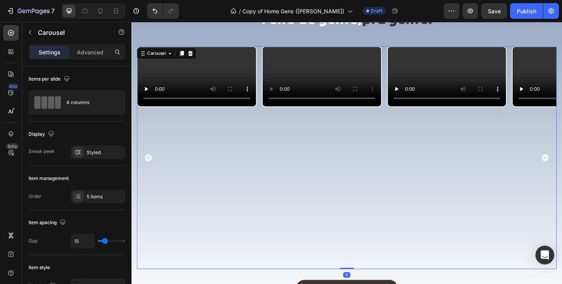
scroll to position [973, 0]
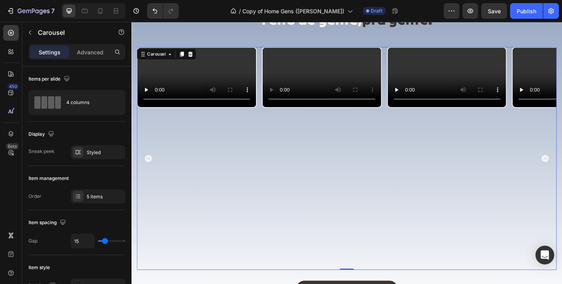
click at [271, 237] on div "Video Video Video Video Video" at bounding box center [365, 170] width 457 height 242
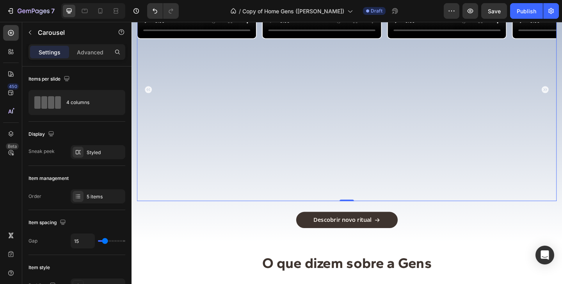
scroll to position [1069, 0]
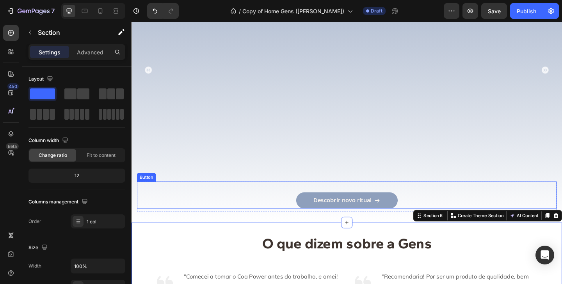
click at [344, 220] on button "Descobrir novo ritual" at bounding box center [366, 216] width 111 height 18
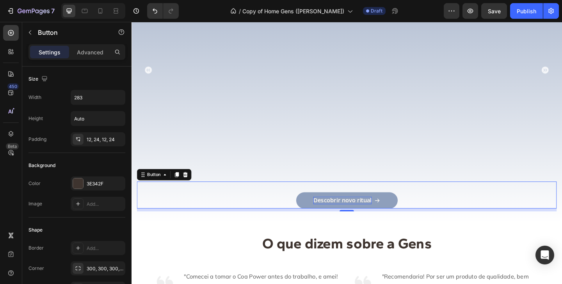
click at [337, 213] on p "Descobrir novo ritual" at bounding box center [361, 215] width 63 height 8
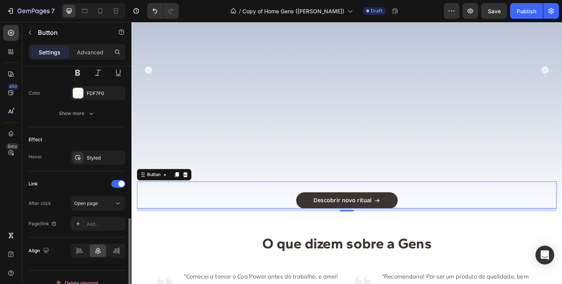
scroll to position [414, 0]
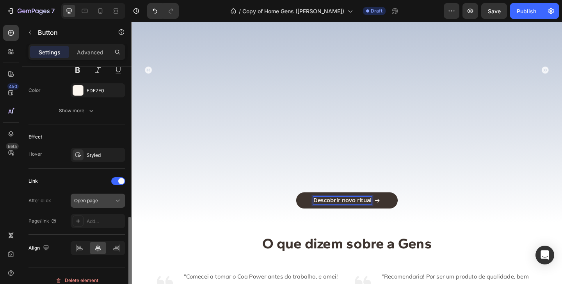
click at [117, 204] on icon at bounding box center [118, 200] width 8 height 8
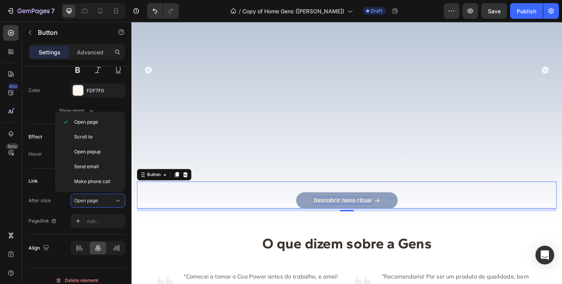
click at [382, 218] on p "Descobrir novo ritual" at bounding box center [361, 215] width 63 height 8
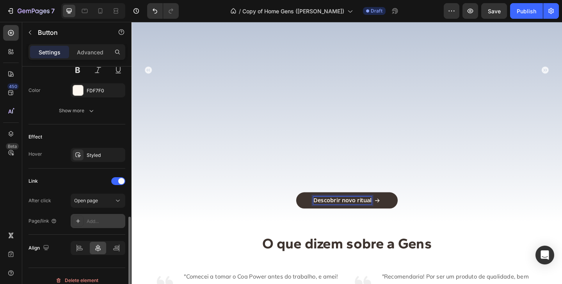
click at [75, 223] on icon at bounding box center [78, 221] width 6 height 6
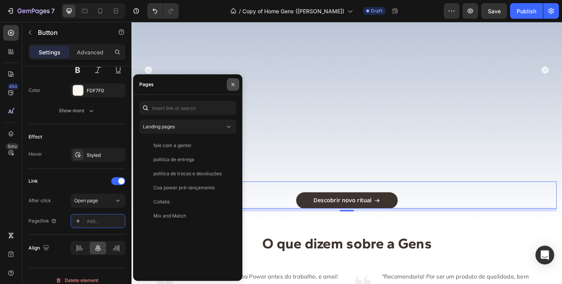
click at [236, 85] on icon "button" at bounding box center [233, 84] width 6 height 6
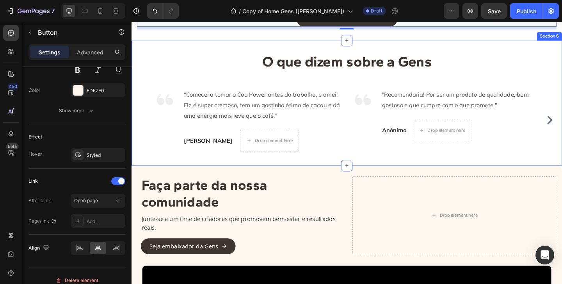
scroll to position [1272, 0]
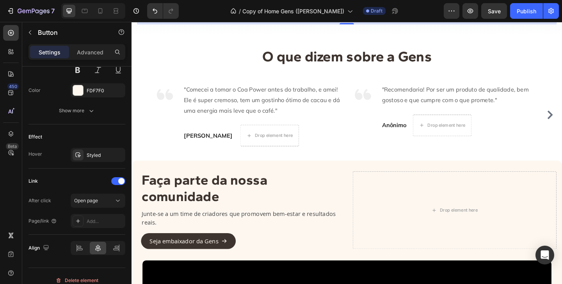
click at [405, 57] on h2 "O que dizem sobre a Gens" at bounding box center [365, 59] width 457 height 22
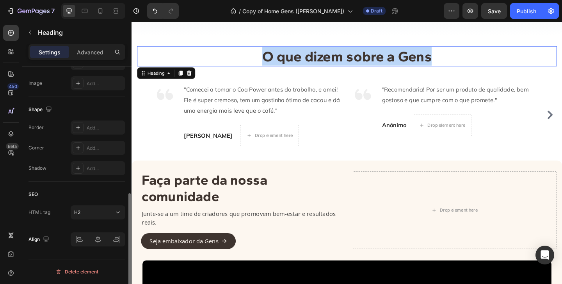
scroll to position [0, 0]
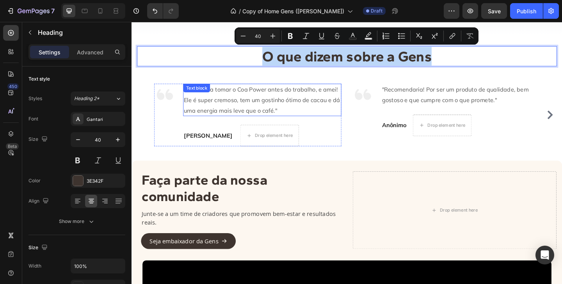
click at [267, 100] on p ""Comecei a tomar o Coa Power antes do trabalho, e amei! Ele é super cremoso, te…" at bounding box center [274, 106] width 171 height 34
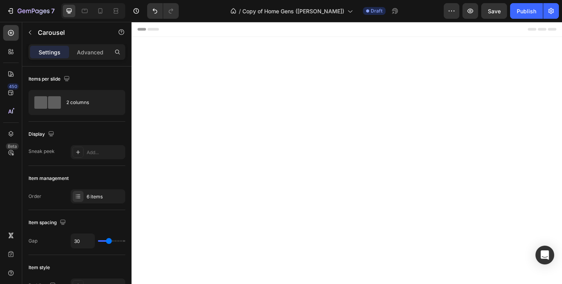
scroll to position [1272, 0]
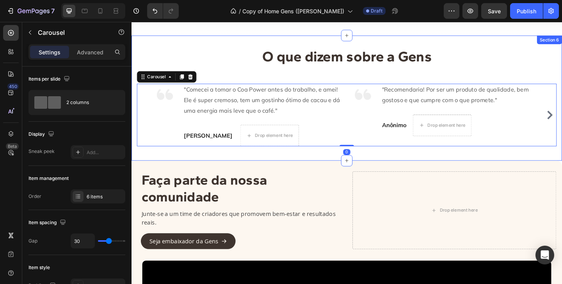
click at [332, 161] on div "O que dizem sobre a Gens Heading Image "Comecei a tomar o Coa Power antes do tr…" at bounding box center [366, 104] width 469 height 136
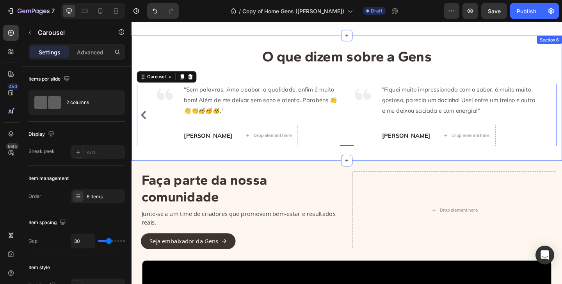
click at [482, 167] on div "O que dizem sobre a Gens Heading Image "Comecei a tomar o Coa Power antes do tr…" at bounding box center [366, 104] width 469 height 136
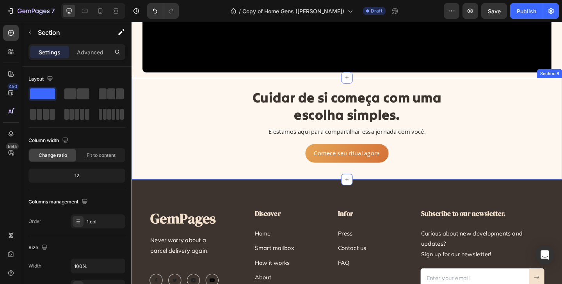
scroll to position [1712, 0]
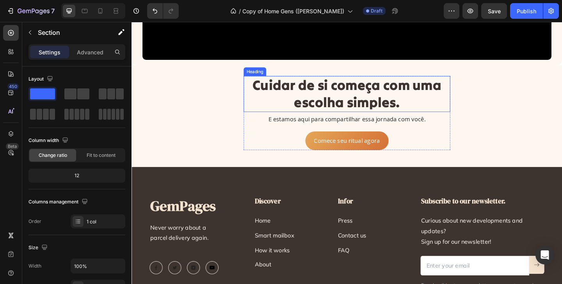
click at [392, 112] on span "Cuidar de si começa com uma escolha simples." at bounding box center [365, 99] width 205 height 37
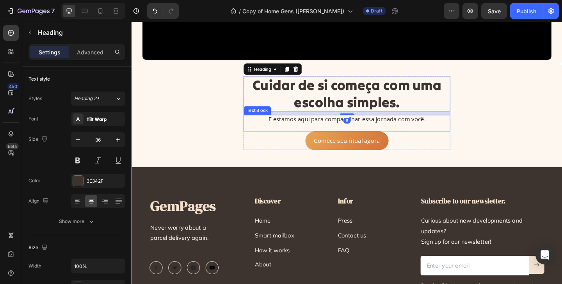
click at [311, 132] on span "E estamos aqui para compartilhar essa jornada com você." at bounding box center [365, 127] width 171 height 9
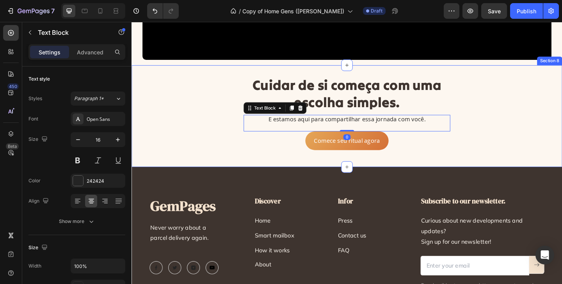
click at [224, 146] on div "Cuidar de si começa com uma escolha simples. Heading E estamos aqui para compa…" at bounding box center [365, 126] width 457 height 93
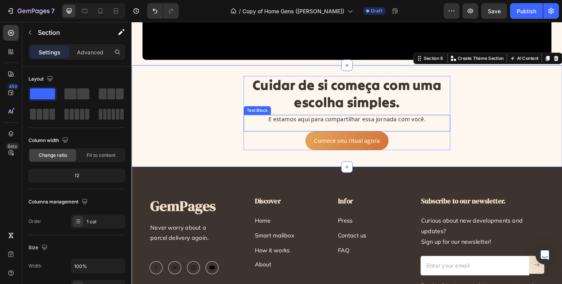
click at [218, 153] on div "Cuidar de si começa com uma escolha simples. Heading E estamos aqui para compa…" at bounding box center [365, 126] width 457 height 93
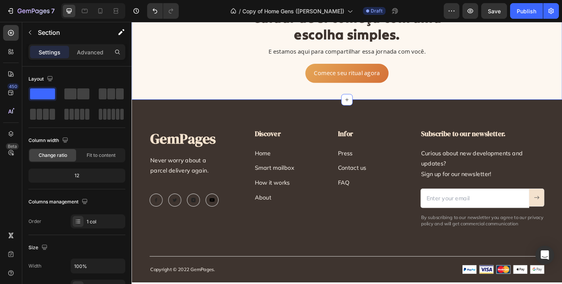
scroll to position [1796, 0]
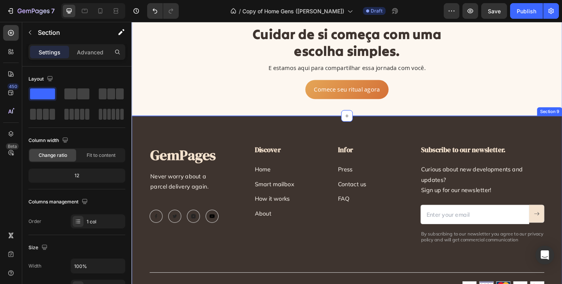
click at [212, 135] on div "GemPages Heading Never worry about a parcel delivery again. Text block Image Im…" at bounding box center [366, 223] width 469 height 199
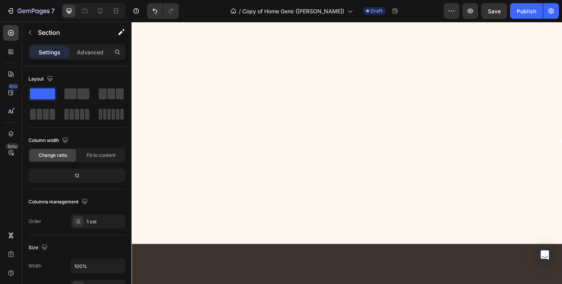
scroll to position [0, 0]
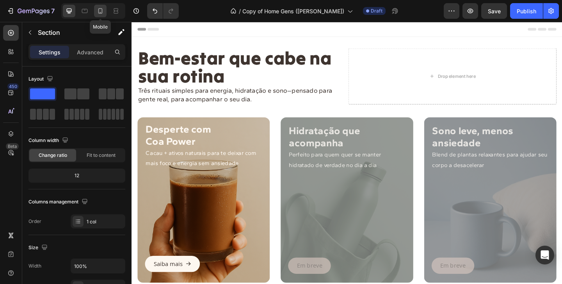
click at [97, 16] on div at bounding box center [100, 11] width 12 height 12
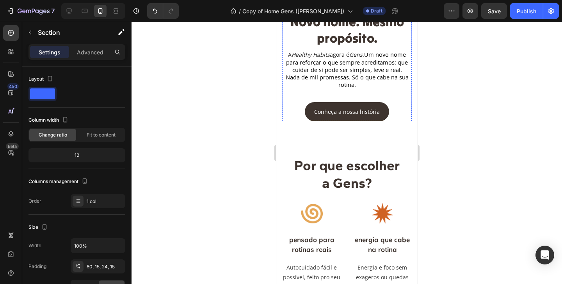
scroll to position [728, 0]
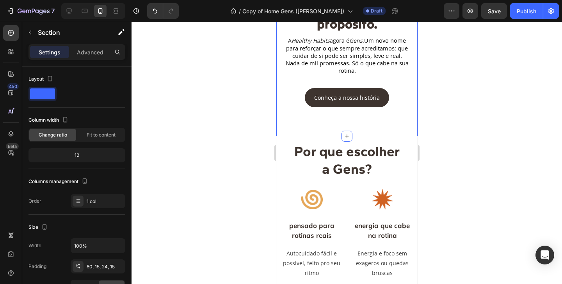
click at [412, 136] on div "Image Novo nome. Mesmo propósito. Heading A Healthy Habits agora é Gens . Um no…" at bounding box center [346, 52] width 141 height 168
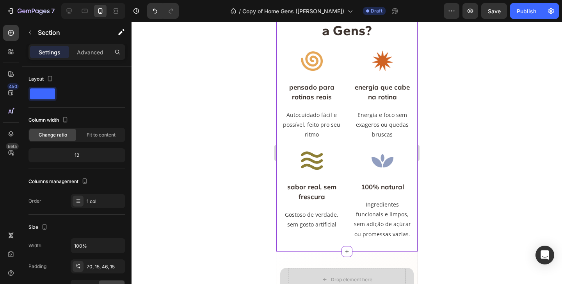
scroll to position [918, 0]
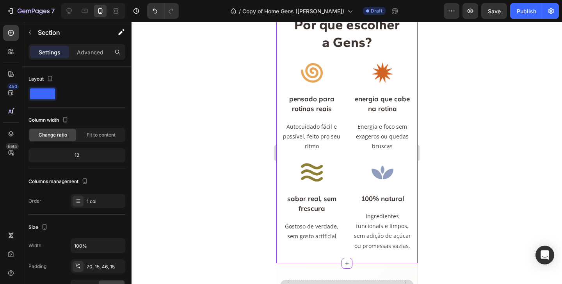
click at [335, 155] on div "Image pensado para rotinas reais Text Block Autocuidado fácil e possível, feito…" at bounding box center [311, 112] width 59 height 100
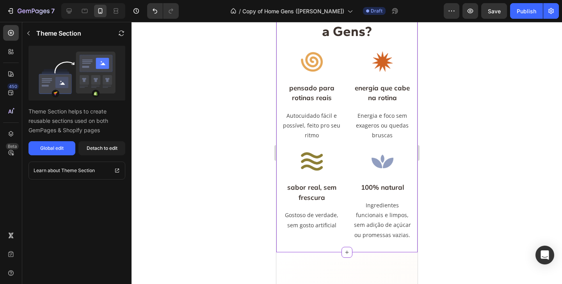
scroll to position [936, 0]
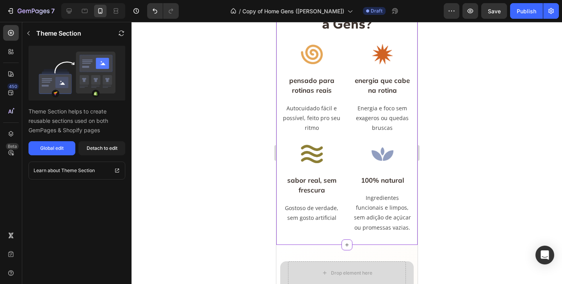
click at [316, 78] on p "pensado para rotinas reais" at bounding box center [311, 85] width 57 height 20
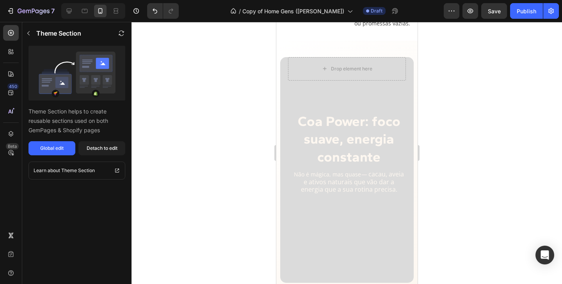
scroll to position [1153, 0]
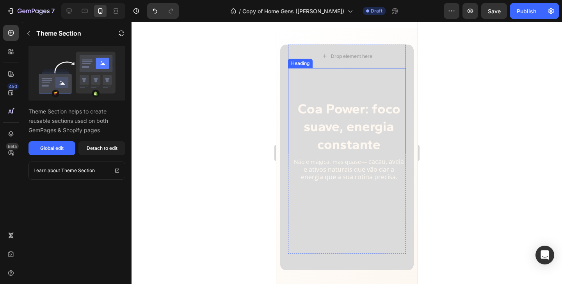
click at [366, 121] on strong "Coa Power: foco suave, energia constante" at bounding box center [349, 126] width 103 height 52
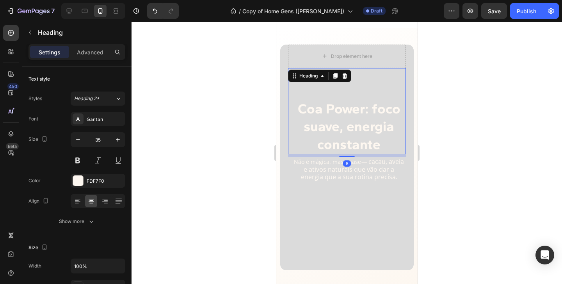
click at [349, 163] on div "8" at bounding box center [347, 163] width 8 height 6
click at [367, 170] on span "cacau, aveia e ativos naturais que vão dar a energia que a sua rotina precisa." at bounding box center [353, 168] width 104 height 23
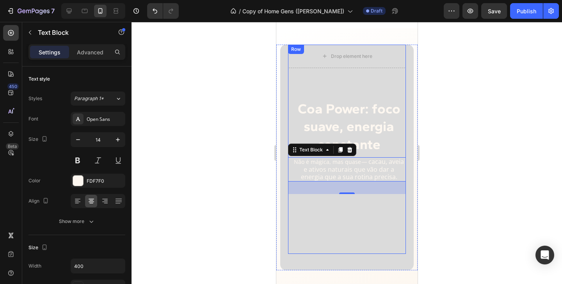
click at [332, 249] on div "Coa Power: foco suave, energia constante Heading Não é mágica, mas quase — caca…" at bounding box center [347, 161] width 118 height 186
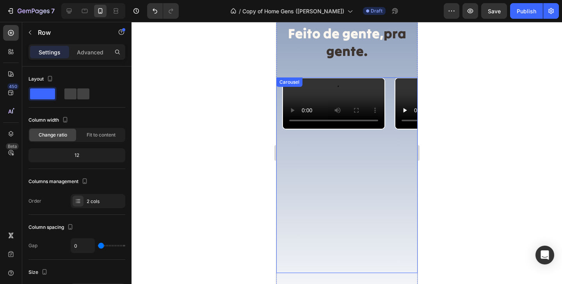
scroll to position [1443, 0]
click at [318, 128] on video at bounding box center [334, 102] width 102 height 51
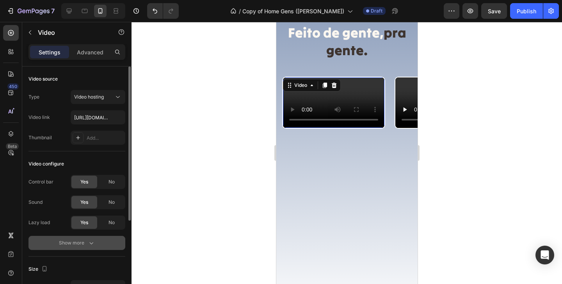
click at [82, 244] on div "Show more" at bounding box center [77, 243] width 36 height 8
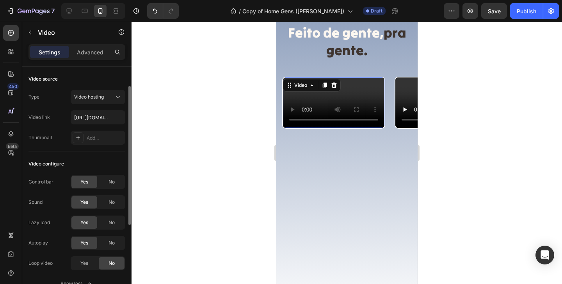
scroll to position [25, 0]
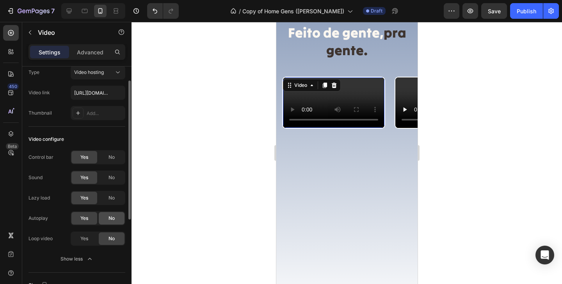
click at [114, 221] on span "No" at bounding box center [112, 217] width 6 height 7
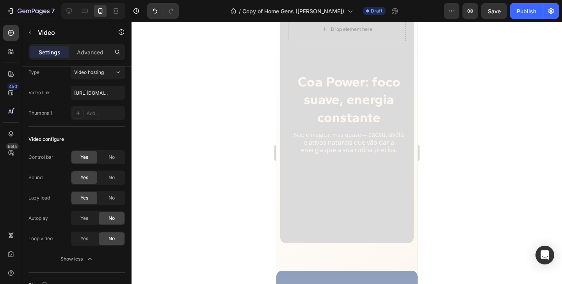
scroll to position [1168, 0]
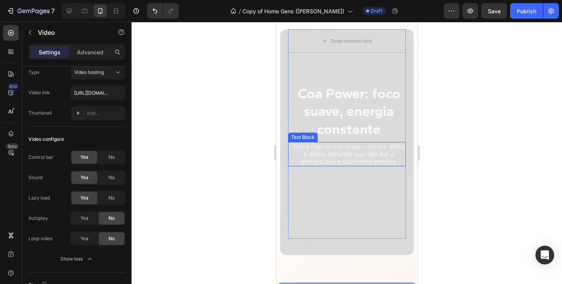
click at [350, 148] on p "Não é mágica, mas quase — cacau, aveia e ativos naturais que vão dar a energia …" at bounding box center [349, 154] width 112 height 23
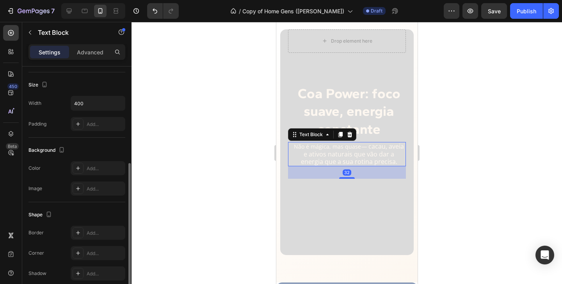
scroll to position [192, 0]
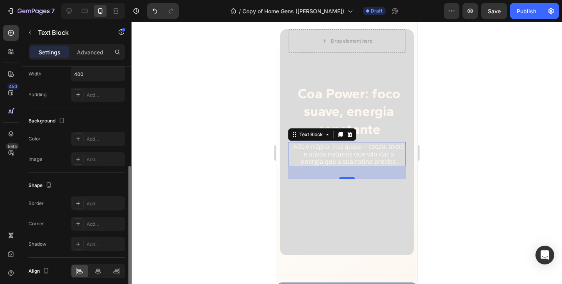
click at [321, 183] on div "Coa Power: foco suave, energia constante Heading Não é mágica, mas quase — caca…" at bounding box center [347, 146] width 118 height 186
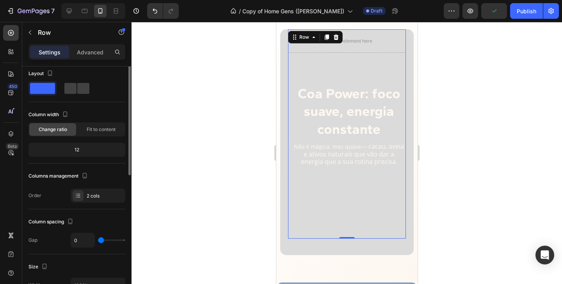
scroll to position [0, 0]
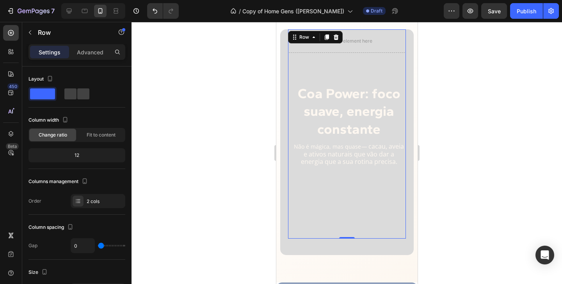
click at [467, 123] on div at bounding box center [347, 153] width 431 height 262
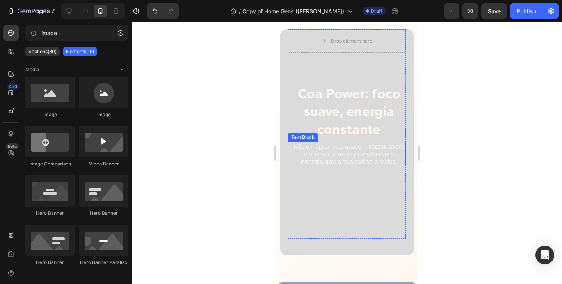
click at [344, 150] on span "cacau, aveia e ativos naturais que vão dar a energia que a sua rotina precisa." at bounding box center [353, 153] width 104 height 23
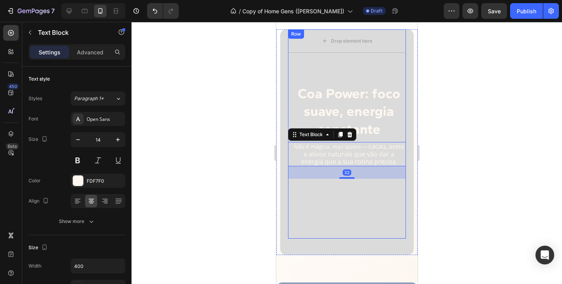
click at [330, 181] on div "Coa Power: foco suave, energia constante Heading Não é mágica, mas quase — caca…" at bounding box center [347, 146] width 118 height 186
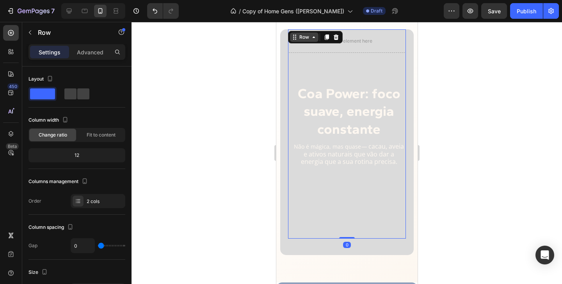
click at [305, 34] on div "Row" at bounding box center [304, 37] width 13 height 7
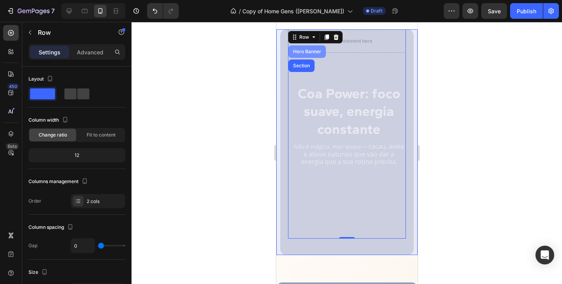
click at [305, 50] on div "Hero Banner" at bounding box center [306, 51] width 31 height 5
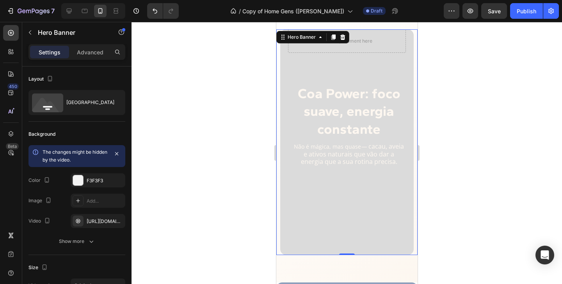
click at [443, 82] on div at bounding box center [347, 153] width 431 height 262
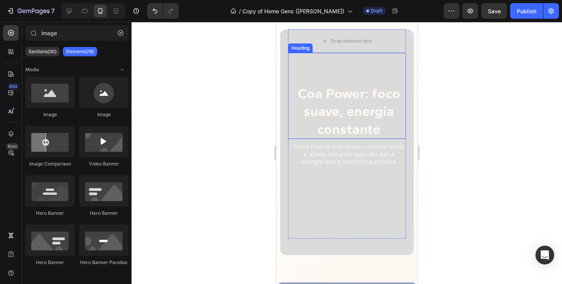
click at [364, 67] on div "Coa Power: foco suave, energia constante Heading" at bounding box center [347, 96] width 118 height 86
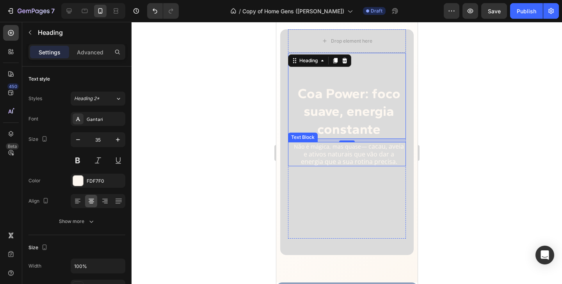
click at [335, 170] on div "Coa Power: foco suave, energia constante Heading 8 Não é mágica, mas quase — ca…" at bounding box center [347, 146] width 118 height 186
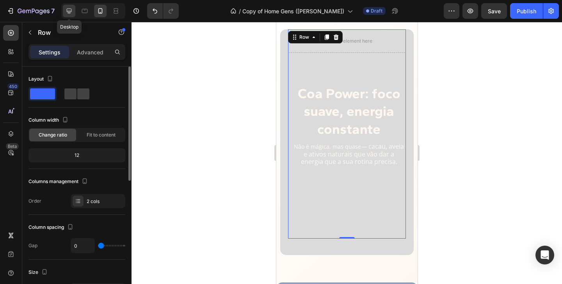
click at [68, 15] on div at bounding box center [69, 11] width 12 height 12
type input "8"
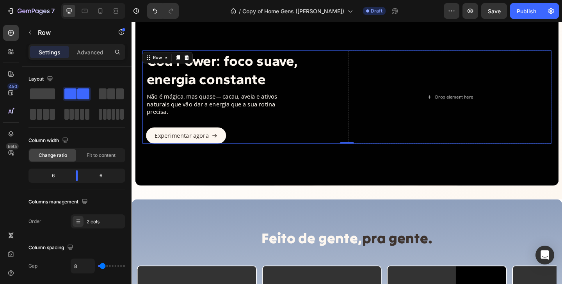
scroll to position [1103, 0]
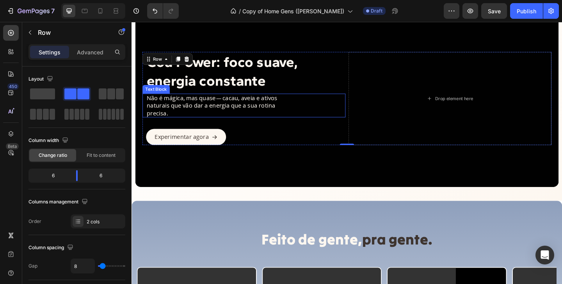
click at [187, 101] on p "Não é mágica, mas quase — cacau, aveia e ativos naturais que vão dar a energia …" at bounding box center [225, 112] width 155 height 24
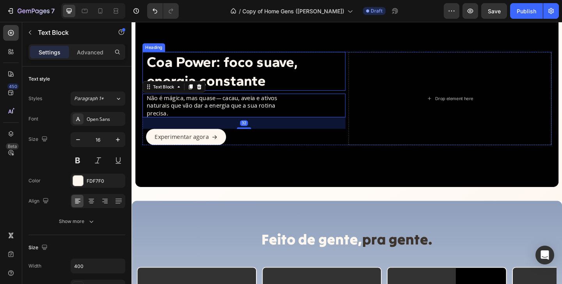
click at [323, 82] on h2 "Coa Power: foco suave, energia constante" at bounding box center [255, 75] width 217 height 42
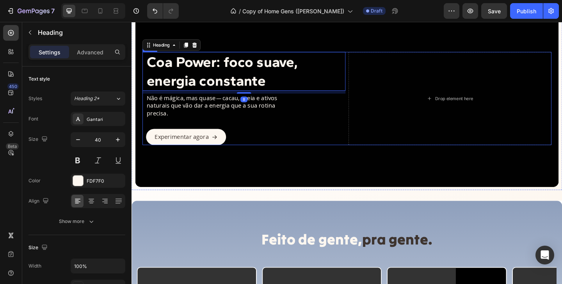
click at [300, 126] on div "Coa Power: foco suave, energia constante Heading 8 Não é mágica, mas quase — ca…" at bounding box center [253, 104] width 221 height 101
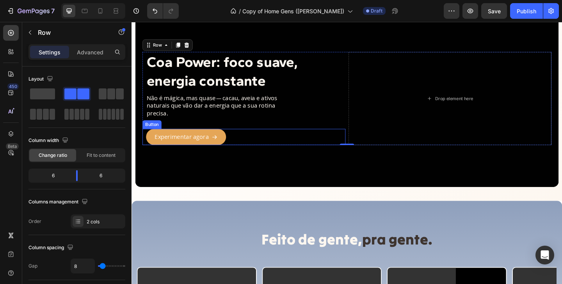
click at [222, 149] on icon "<p>Experimentar agora</p>" at bounding box center [222, 147] width 6 height 6
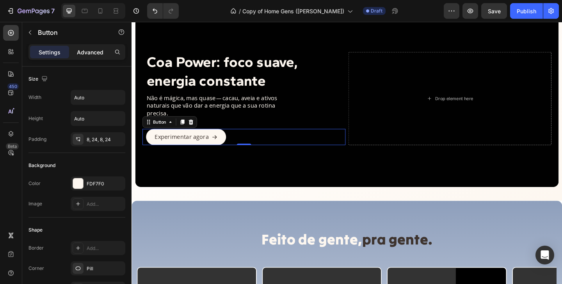
click at [80, 56] on p "Advanced" at bounding box center [90, 52] width 27 height 8
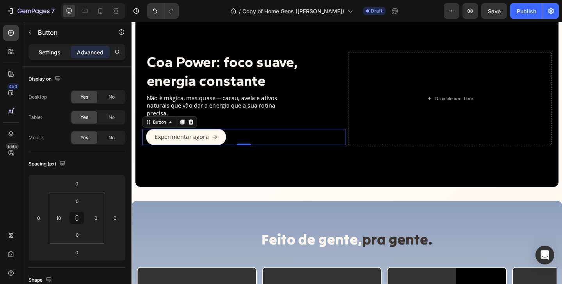
click at [54, 52] on p "Settings" at bounding box center [50, 52] width 22 height 8
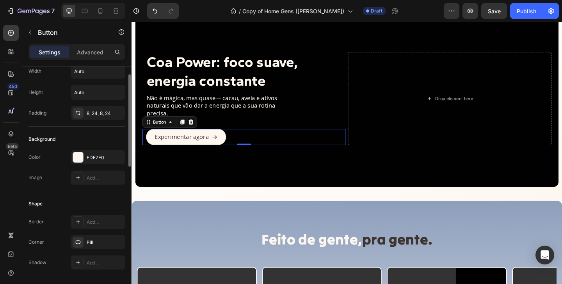
scroll to position [25, 0]
click at [82, 118] on div at bounding box center [78, 114] width 11 height 11
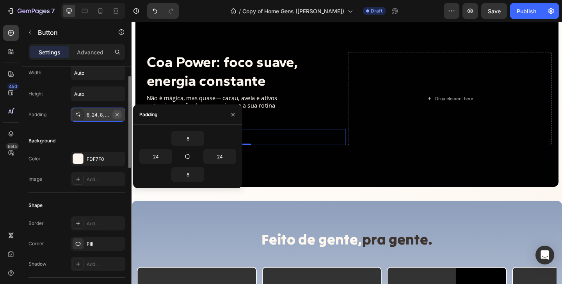
click at [115, 114] on icon "button" at bounding box center [117, 114] width 6 height 6
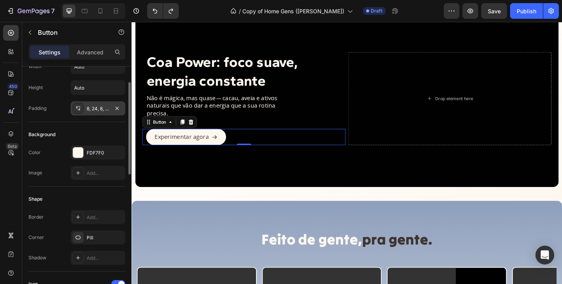
scroll to position [34, 0]
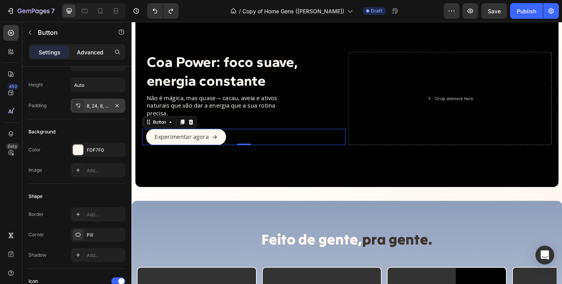
click at [103, 46] on div "Advanced" at bounding box center [90, 52] width 39 height 12
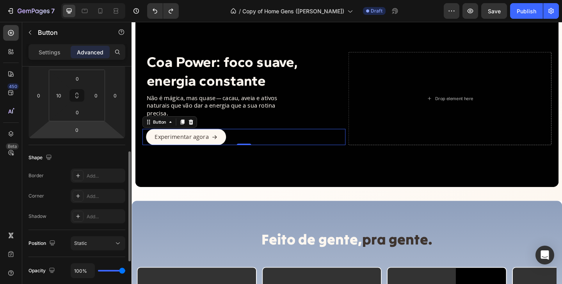
scroll to position [0, 0]
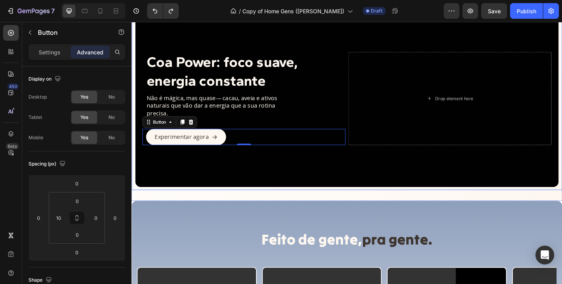
click at [152, 176] on div "Overlay" at bounding box center [366, 105] width 461 height 192
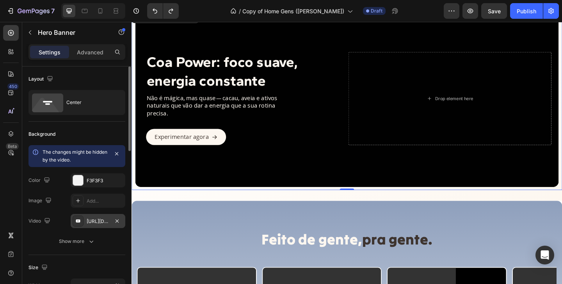
click at [102, 216] on div "[URL][DOMAIN_NAME]" at bounding box center [98, 221] width 55 height 14
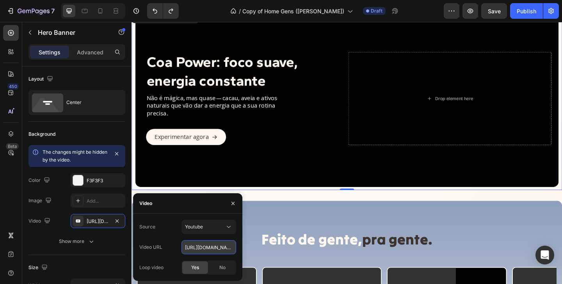
click at [200, 253] on input "[URL][DOMAIN_NAME]" at bounding box center [209, 247] width 55 height 14
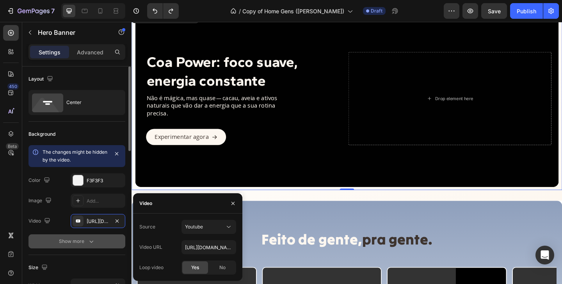
click at [76, 245] on div "Show more" at bounding box center [77, 241] width 36 height 8
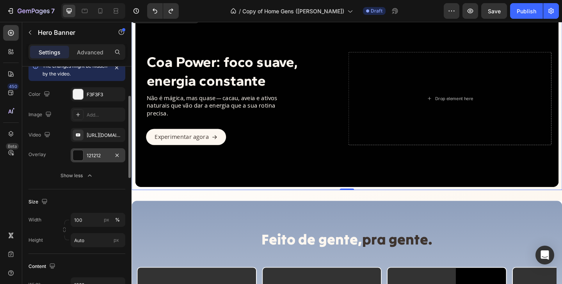
scroll to position [74, 0]
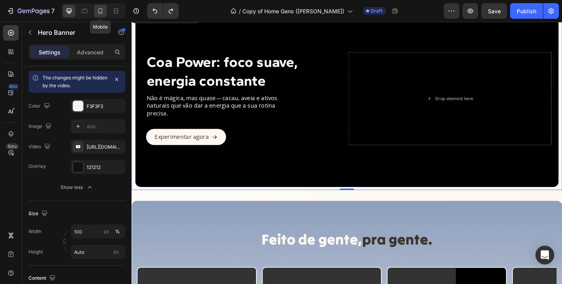
click at [101, 8] on icon at bounding box center [100, 11] width 8 height 8
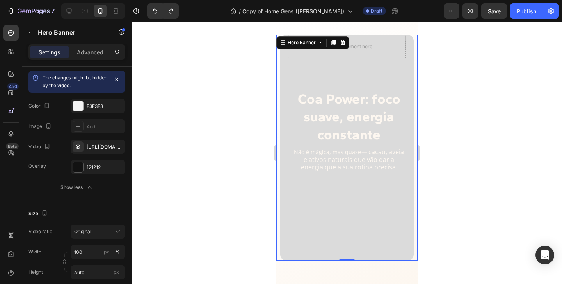
scroll to position [1160, 0]
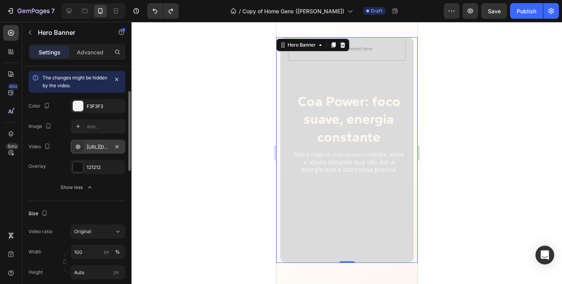
click at [91, 145] on div "[URL][DOMAIN_NAME]" at bounding box center [98, 146] width 23 height 7
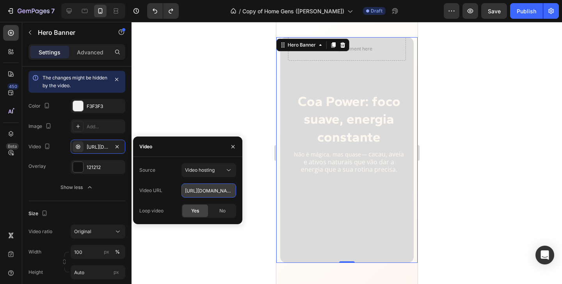
click at [220, 191] on input "[URL][DOMAIN_NAME]" at bounding box center [209, 190] width 55 height 14
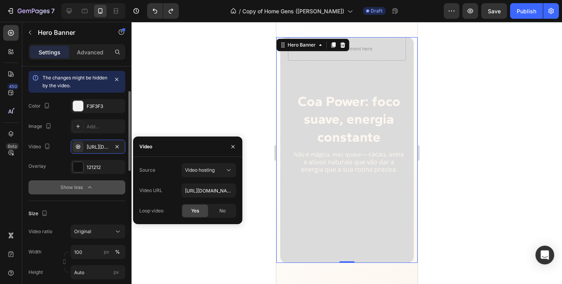
click at [79, 184] on div "Show less" at bounding box center [77, 187] width 33 height 8
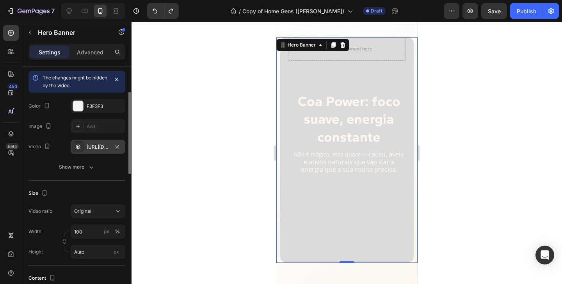
click at [97, 141] on div "[URL][DOMAIN_NAME]" at bounding box center [98, 146] width 55 height 14
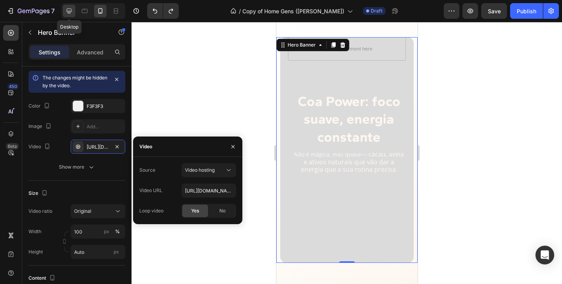
click at [69, 12] on icon at bounding box center [69, 11] width 5 height 5
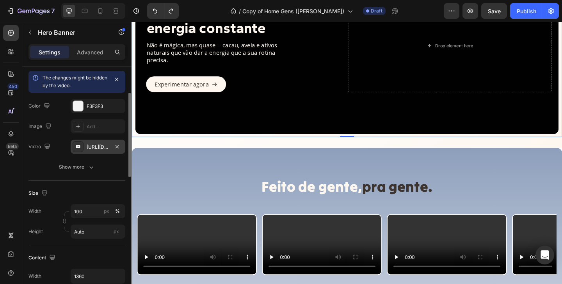
click at [95, 150] on div "[URL][DOMAIN_NAME]" at bounding box center [98, 146] width 23 height 7
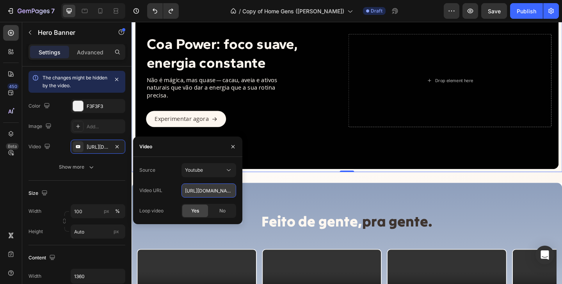
click at [187, 190] on input "[URL][DOMAIN_NAME]" at bounding box center [209, 190] width 55 height 14
click at [100, 11] on icon at bounding box center [100, 11] width 8 height 8
type input "100%"
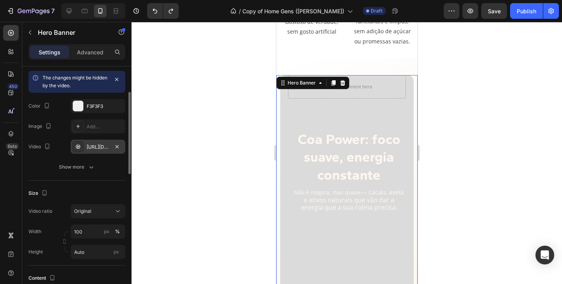
scroll to position [1088, 0]
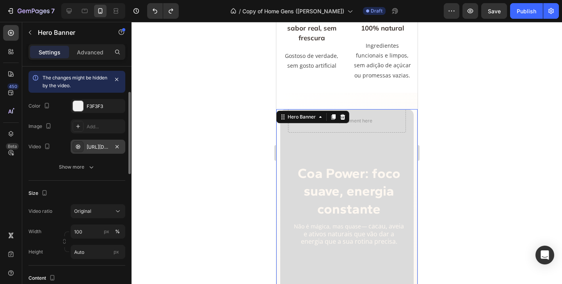
click at [101, 146] on div "[URL][DOMAIN_NAME]" at bounding box center [98, 146] width 23 height 7
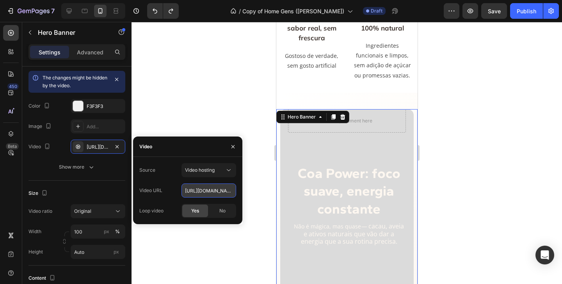
click at [198, 187] on input "[URL][DOMAIN_NAME]" at bounding box center [209, 190] width 55 height 14
click at [227, 170] on icon at bounding box center [229, 170] width 8 height 8
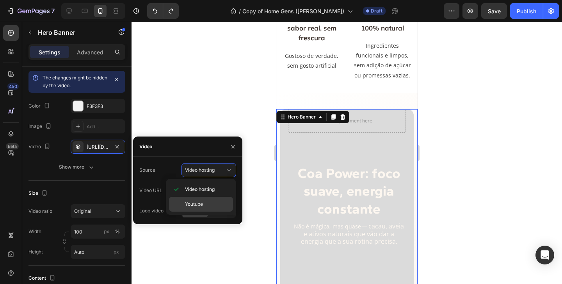
click at [196, 202] on span "Youtube" at bounding box center [194, 203] width 18 height 7
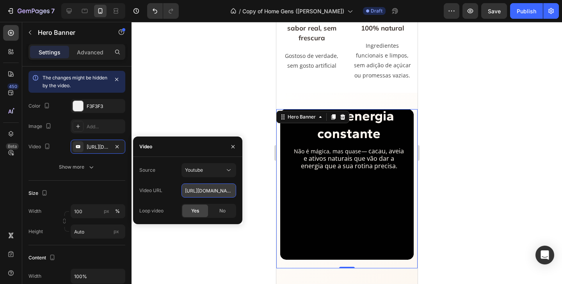
click at [214, 191] on input "[URL][DOMAIN_NAME]" at bounding box center [209, 190] width 55 height 14
paste input "[DOMAIN_NAME][URL]"
type input "[URL][DOMAIN_NAME]"
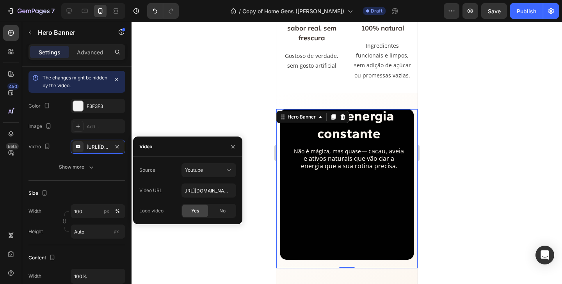
click at [199, 211] on span "Yes" at bounding box center [195, 210] width 8 height 7
click at [202, 98] on div at bounding box center [347, 153] width 431 height 262
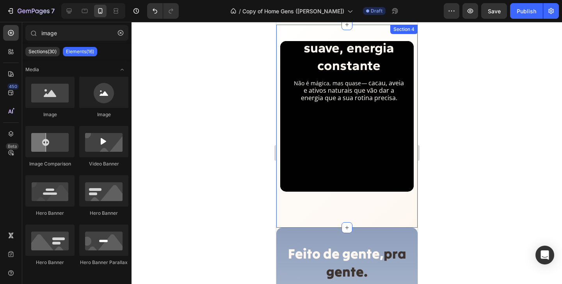
scroll to position [1130, 0]
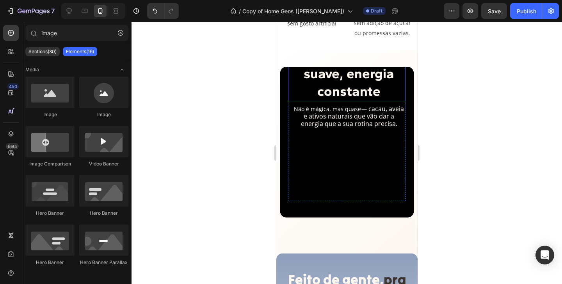
click at [363, 81] on strong "Coa Power: foco suave, energia constante" at bounding box center [349, 73] width 103 height 52
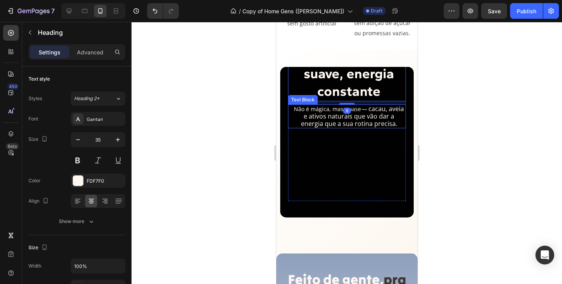
click at [328, 116] on span "cacau, aveia e ativos naturais que vão dar a energia que a sua rotina precisa." at bounding box center [353, 115] width 104 height 23
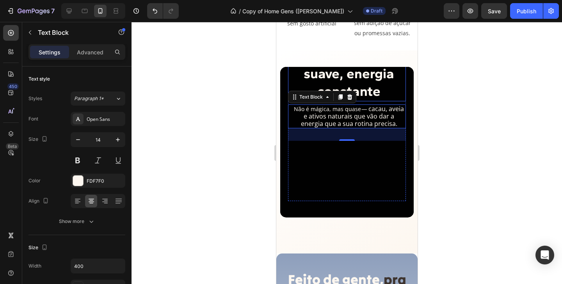
click at [346, 77] on strong "Coa Power: foco suave, energia constante" at bounding box center [349, 73] width 103 height 52
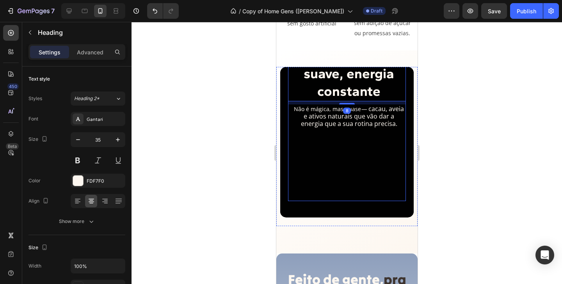
click at [317, 164] on div "Coa Power: foco suave, energia constante Heading 8 Não é mágica, mas quase — ca…" at bounding box center [347, 108] width 118 height 186
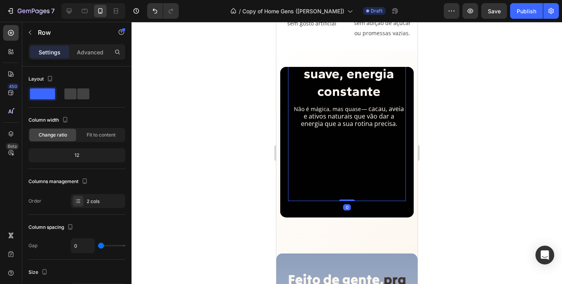
click at [228, 164] on div at bounding box center [347, 153] width 431 height 262
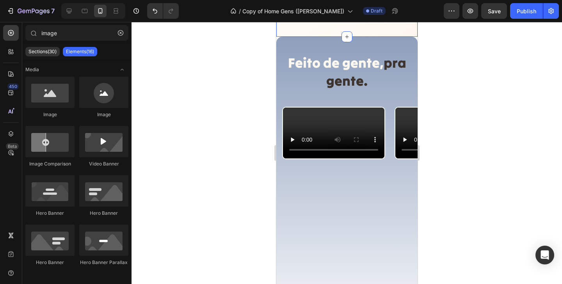
scroll to position [1376, 0]
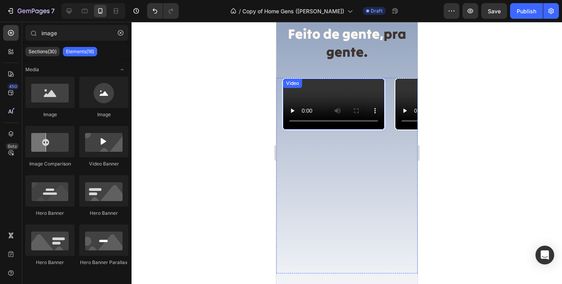
click at [343, 129] on video at bounding box center [334, 104] width 102 height 51
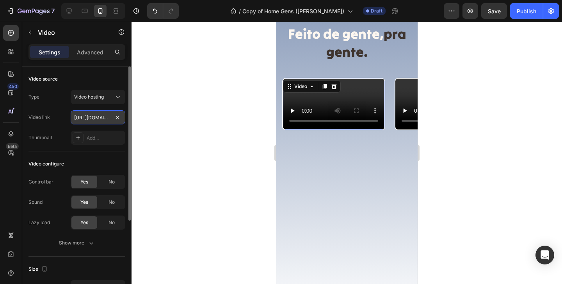
click at [92, 117] on input "[URL][DOMAIN_NAME]" at bounding box center [98, 117] width 55 height 14
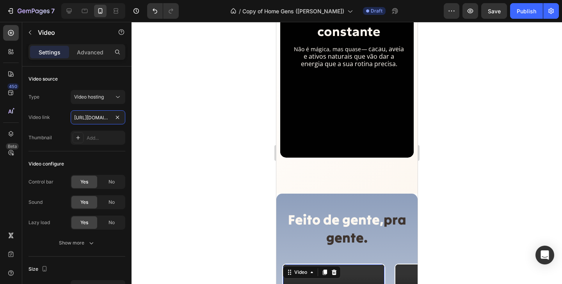
scroll to position [1180, 0]
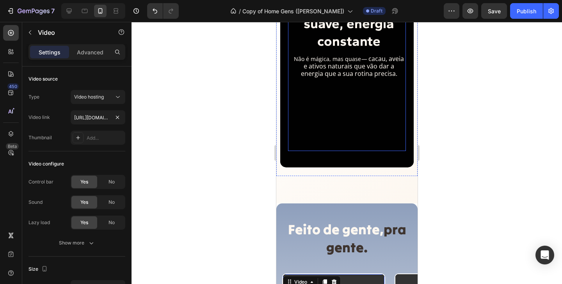
click at [319, 118] on div "Coa Power: foco suave, energia constante Heading Não é mágica, mas quase — caca…" at bounding box center [347, 58] width 118 height 186
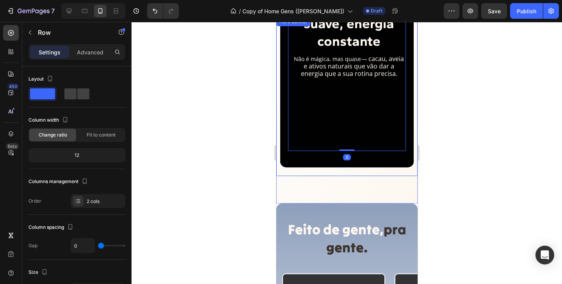
click at [295, 158] on div "Coa Power: foco suave, energia constante Heading Não é mágica, mas quase — caca…" at bounding box center [347, 53] width 134 height 225
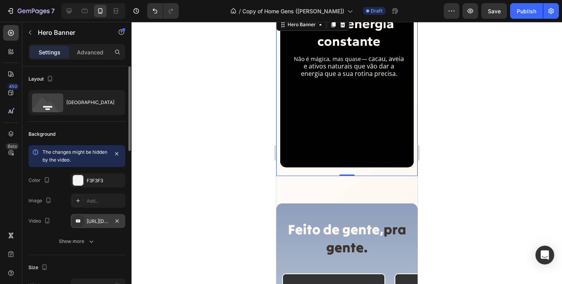
click at [86, 221] on div "[URL][DOMAIN_NAME]" at bounding box center [98, 221] width 55 height 14
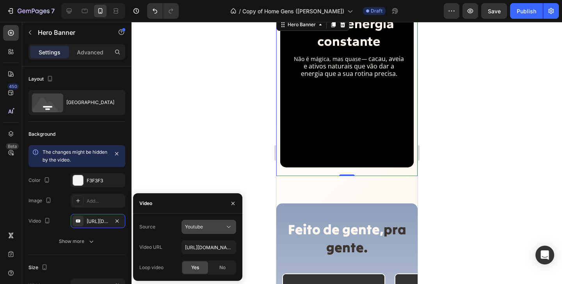
click at [217, 226] on div "Youtube" at bounding box center [205, 226] width 40 height 7
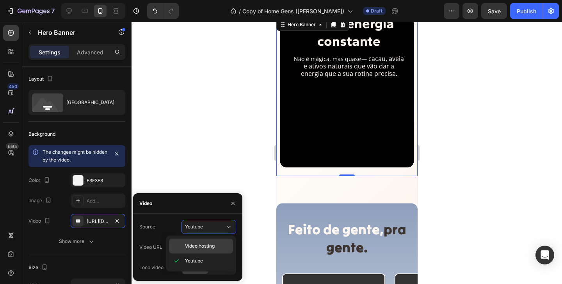
click at [201, 246] on span "Video hosting" at bounding box center [200, 245] width 30 height 7
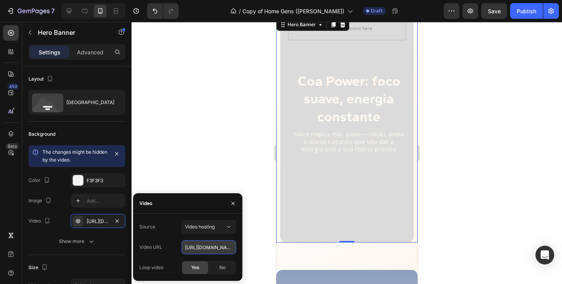
click at [208, 247] on input "[URL][DOMAIN_NAME]" at bounding box center [209, 247] width 55 height 14
paste input "[DOMAIN_NAME][URL]"
type input "[URL][DOMAIN_NAME]"
click at [180, 257] on div "Source Video hosting Video URL [URL][DOMAIN_NAME] Loop video Yes No" at bounding box center [187, 247] width 97 height 55
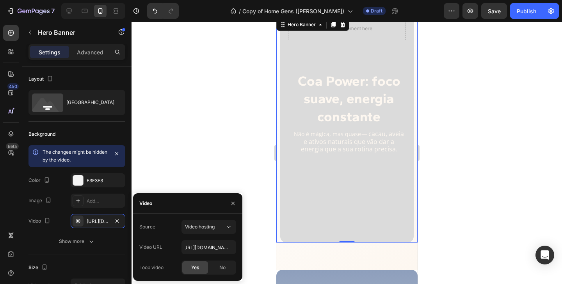
scroll to position [0, 0]
click at [249, 137] on div at bounding box center [347, 153] width 431 height 262
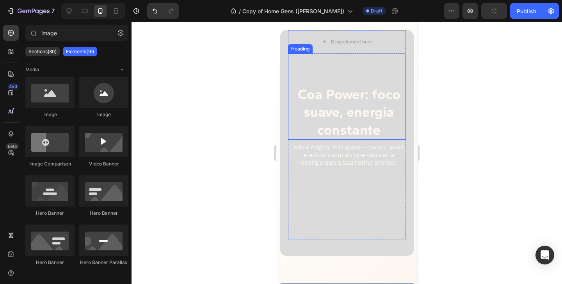
scroll to position [1176, 0]
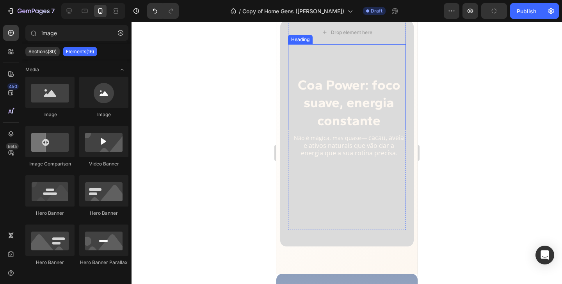
click at [342, 170] on div "Coa Power: foco suave, energia constante Heading Não é mágica, mas quase — caca…" at bounding box center [347, 137] width 118 height 186
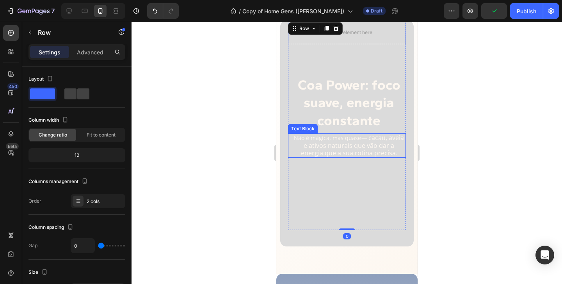
click at [352, 140] on p "Não é mágica, mas quase — cacau, aveia e ativos naturais que vão dar a energia …" at bounding box center [349, 145] width 112 height 23
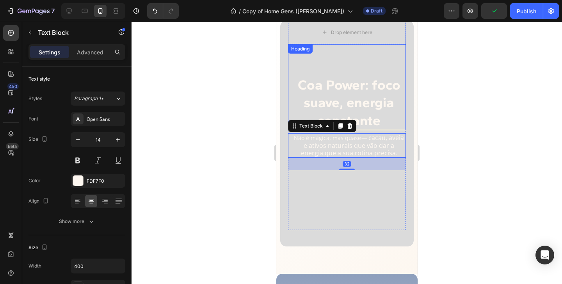
click at [362, 105] on strong "Coa Power: foco suave, energia constante" at bounding box center [349, 103] width 103 height 52
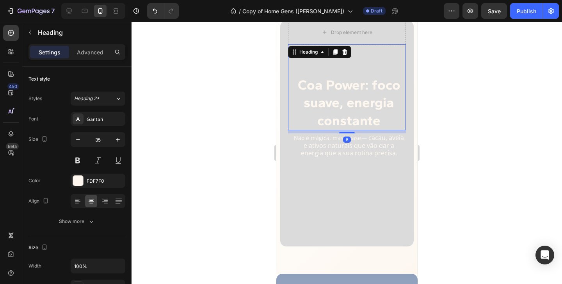
click at [349, 142] on div "8" at bounding box center [347, 139] width 8 height 6
click at [341, 153] on span "cacau, aveia e ativos naturais que vão dar a energia que a sua rotina precisa." at bounding box center [353, 144] width 104 height 23
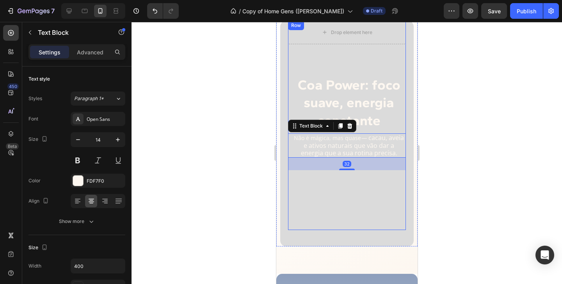
click at [351, 216] on div "Coa Power: foco suave, energia constante Heading Não é mágica, mas quase — caca…" at bounding box center [347, 137] width 118 height 186
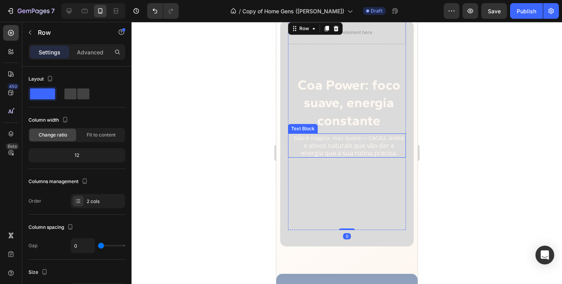
click at [237, 145] on div at bounding box center [347, 153] width 431 height 262
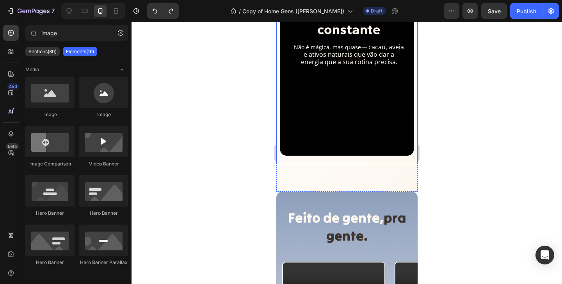
scroll to position [1192, 0]
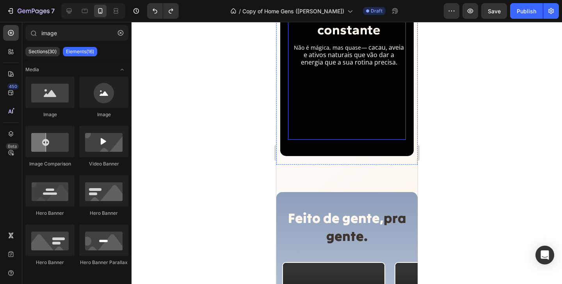
click at [355, 84] on div "Coa Power: foco suave, energia constante Heading Não é mágica, mas quase — caca…" at bounding box center [347, 47] width 118 height 186
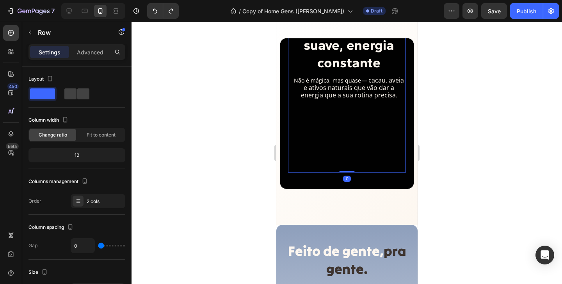
scroll to position [1155, 0]
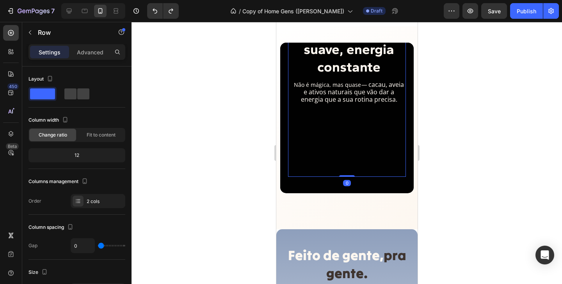
click at [355, 84] on p "Não é mágica, mas quase — cacau, aveia e ativos naturais que vão dar a energia …" at bounding box center [349, 92] width 112 height 23
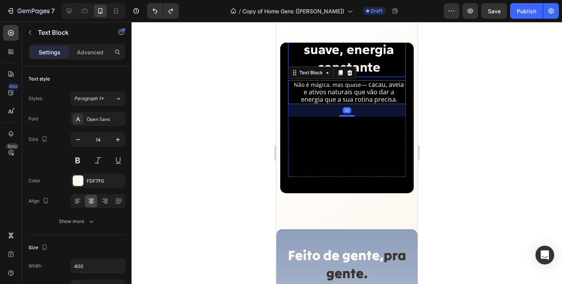
click at [378, 55] on strong "Coa Power: foco suave, energia constante" at bounding box center [349, 49] width 103 height 52
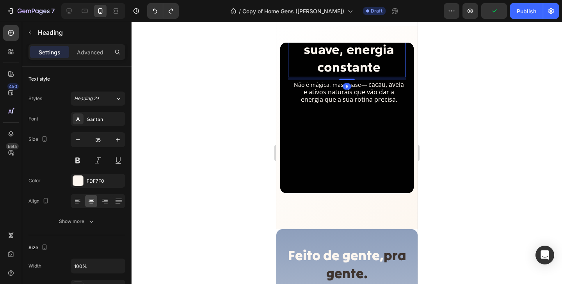
click at [235, 115] on div at bounding box center [347, 153] width 431 height 262
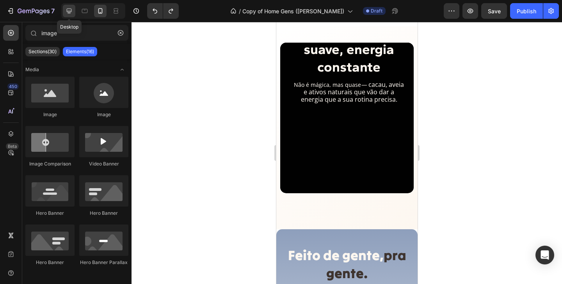
click at [70, 8] on icon at bounding box center [69, 11] width 8 height 8
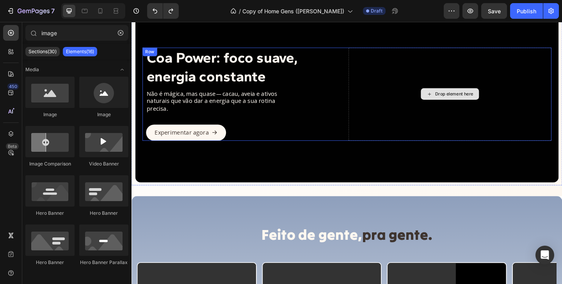
scroll to position [1118, 0]
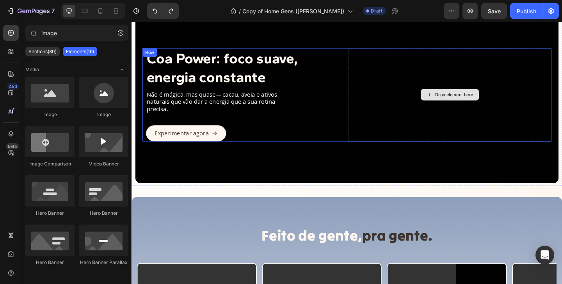
click at [414, 106] on div "Drop element here" at bounding box center [478, 100] width 221 height 101
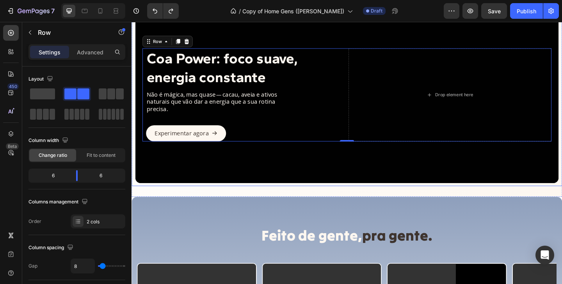
click at [331, 168] on div "Overlay" at bounding box center [366, 101] width 461 height 192
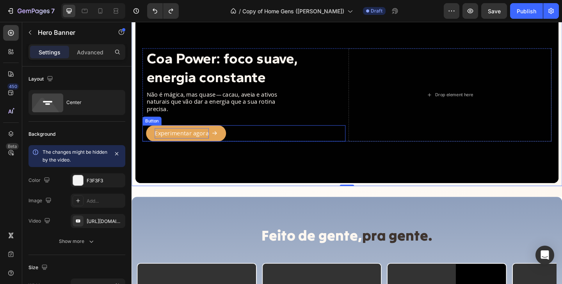
click at [210, 138] on p "Experimentar agora" at bounding box center [186, 142] width 59 height 11
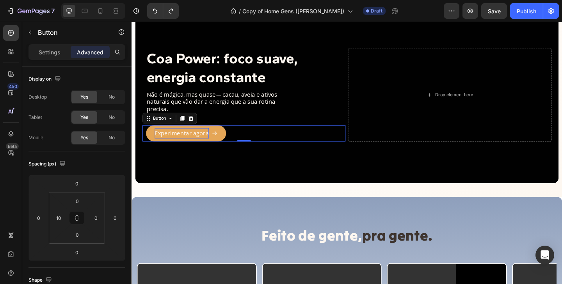
click at [210, 138] on p "Experimentar agora" at bounding box center [186, 142] width 59 height 11
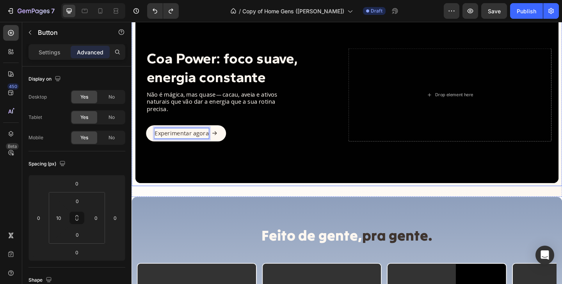
click at [186, 172] on div "Overlay" at bounding box center [366, 101] width 461 height 192
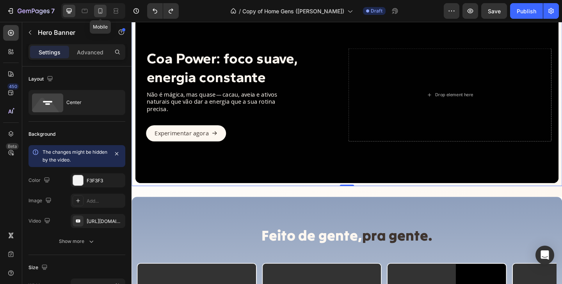
click at [101, 10] on icon at bounding box center [100, 11] width 8 height 8
type input "100%"
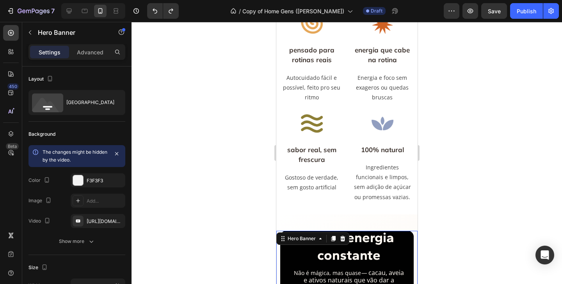
scroll to position [941, 0]
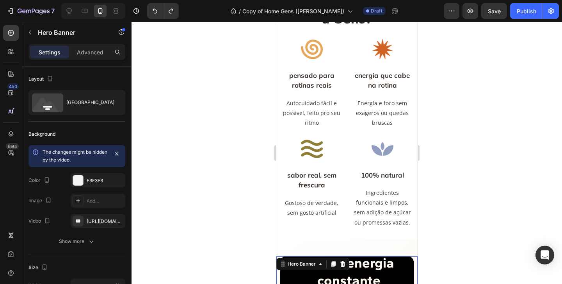
click at [462, 141] on div at bounding box center [347, 153] width 431 height 262
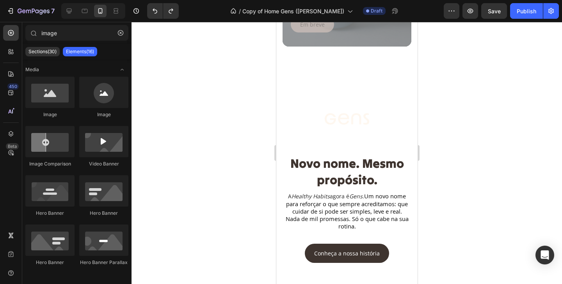
scroll to position [644, 0]
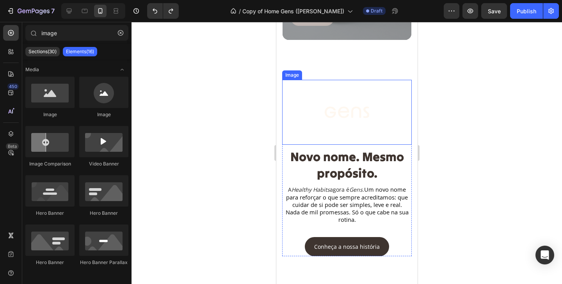
click at [354, 109] on img at bounding box center [347, 112] width 130 height 65
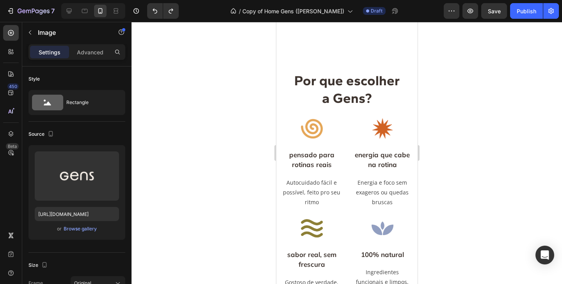
scroll to position [937, 0]
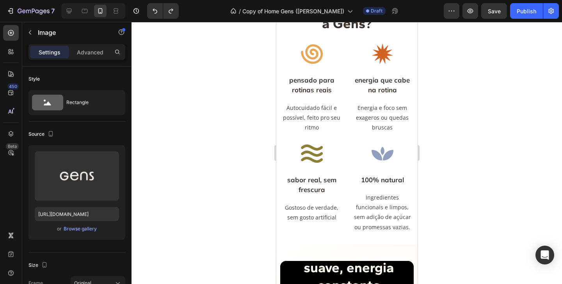
click at [354, 109] on p "Energia e foco sem exageros ou quedas bruscas" at bounding box center [381, 118] width 57 height 30
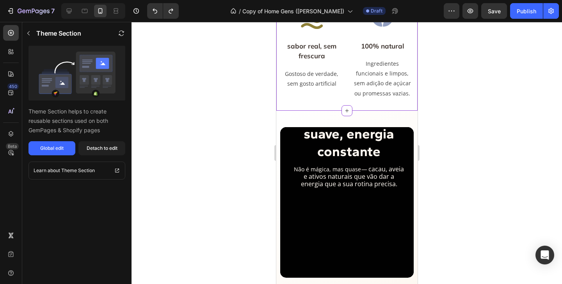
scroll to position [1141, 0]
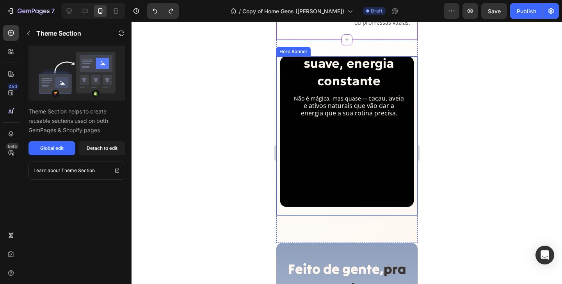
click at [320, 191] on div "Coa Power: foco suave, energia constante Heading Não é mágica, mas quase — caca…" at bounding box center [347, 93] width 134 height 225
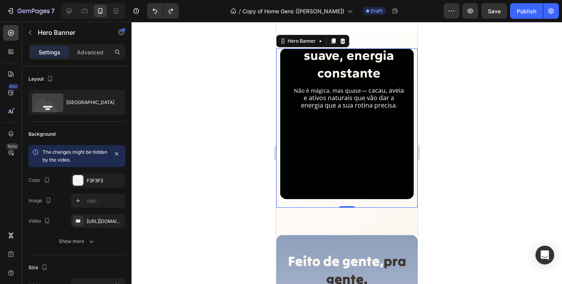
scroll to position [1148, 0]
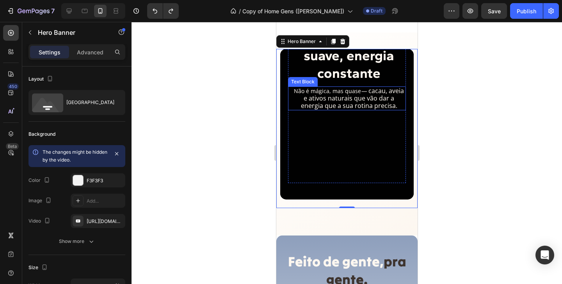
click at [335, 93] on p "Não é mágica, mas quase — cacau, aveia e ativos naturais que vão dar a energia …" at bounding box center [349, 98] width 112 height 23
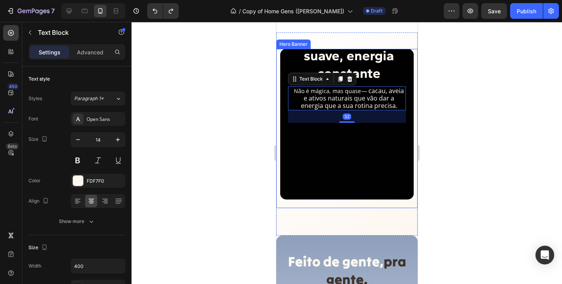
click at [243, 165] on div at bounding box center [347, 153] width 431 height 262
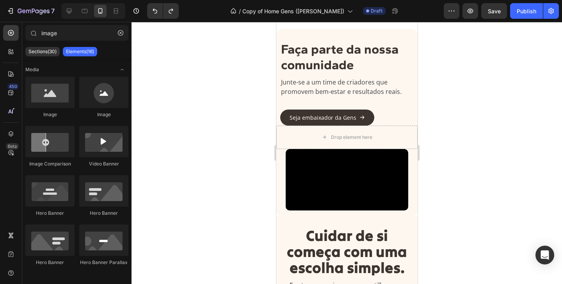
scroll to position [1829, 0]
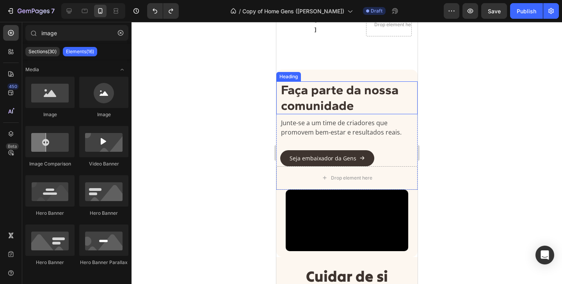
click at [297, 101] on strong "Faça parte da nossa comunidade" at bounding box center [340, 97] width 118 height 31
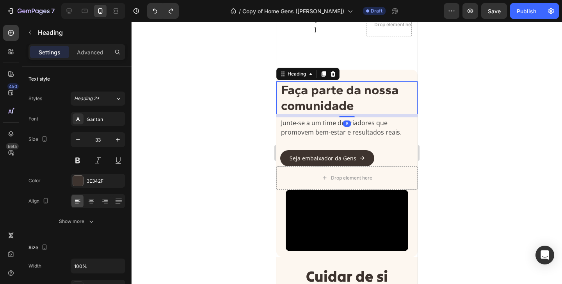
click at [338, 92] on strong "Faça parte da nossa comunidade" at bounding box center [340, 97] width 118 height 31
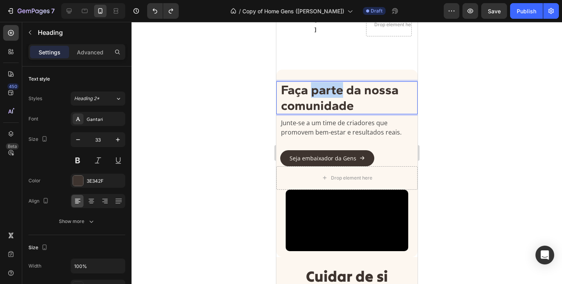
click at [338, 92] on strong "Faça parte da nossa comunidade" at bounding box center [340, 97] width 118 height 31
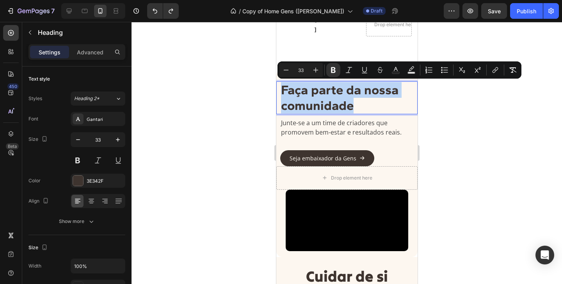
click at [339, 98] on strong "Faça parte da nossa comunidade" at bounding box center [340, 97] width 118 height 31
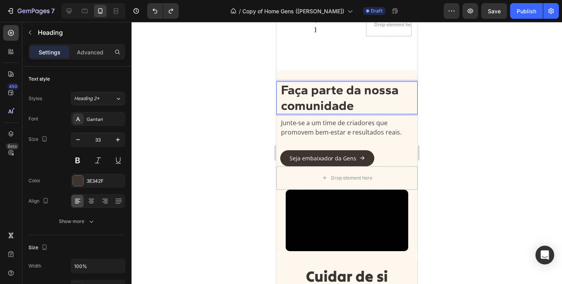
click at [339, 98] on strong "Faça parte da nossa comunidade" at bounding box center [340, 97] width 118 height 31
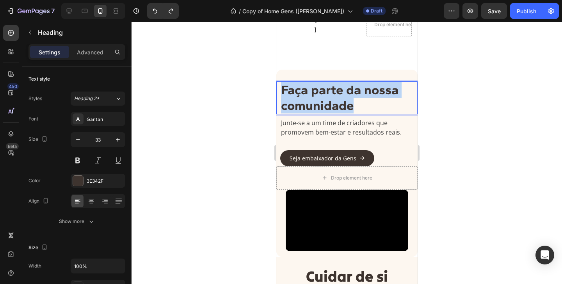
click at [339, 98] on strong "Faça parte da nossa comunidade" at bounding box center [340, 97] width 118 height 31
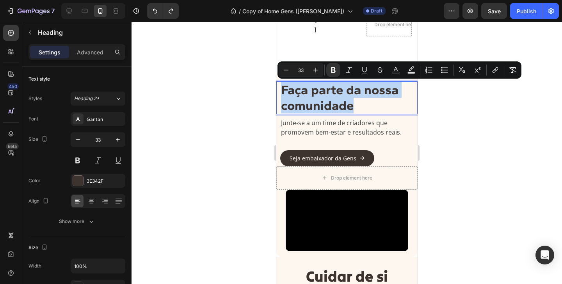
click at [368, 107] on p "Faça parte da nossa comunidade" at bounding box center [349, 97] width 136 height 31
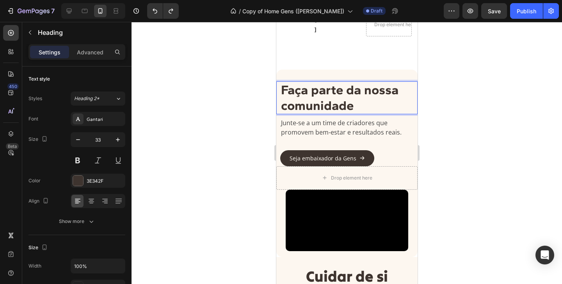
click at [368, 107] on p "Faça parte da nossa comunidade" at bounding box center [349, 97] width 136 height 31
click at [355, 106] on p "Faça parte da nossa comunidade" at bounding box center [349, 97] width 136 height 31
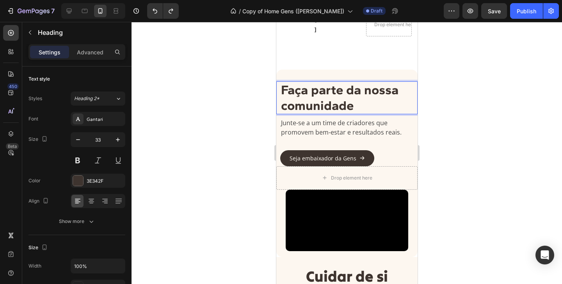
click at [355, 106] on p "Faça parte da nossa comunidade" at bounding box center [349, 97] width 136 height 31
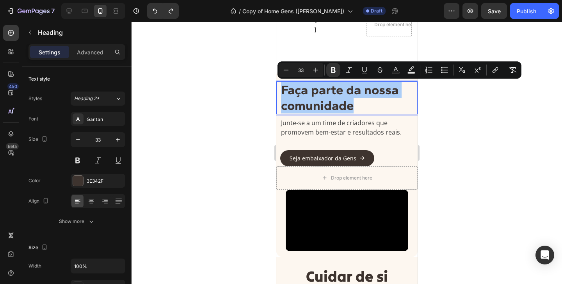
click at [434, 104] on div at bounding box center [347, 153] width 431 height 262
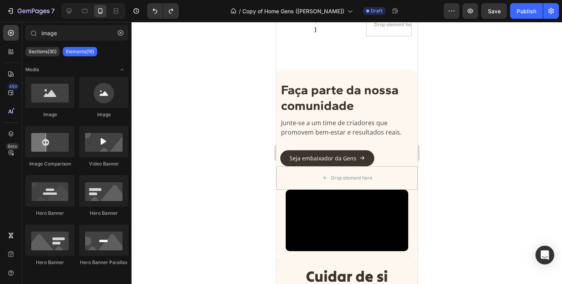
click at [467, 137] on div at bounding box center [347, 153] width 431 height 262
click at [446, 166] on div at bounding box center [347, 153] width 431 height 262
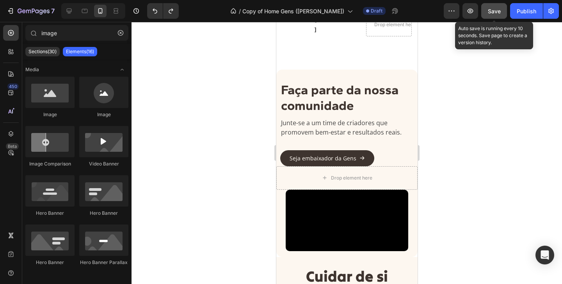
click at [494, 9] on span "Save" at bounding box center [494, 11] width 13 height 7
